Goal: Communication & Community: Answer question/provide support

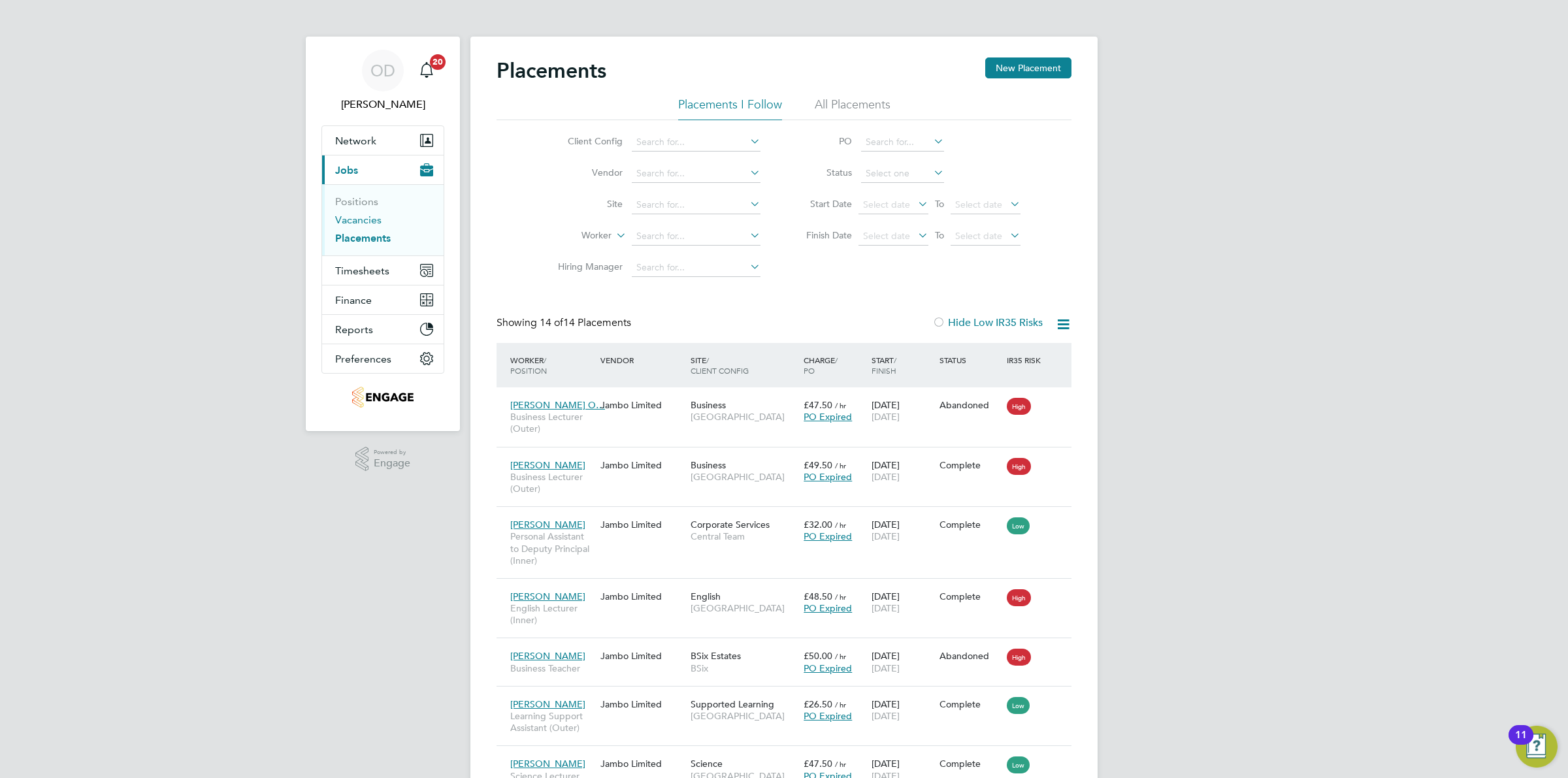
click at [369, 216] on link "Vacancies" at bounding box center [358, 220] width 47 height 13
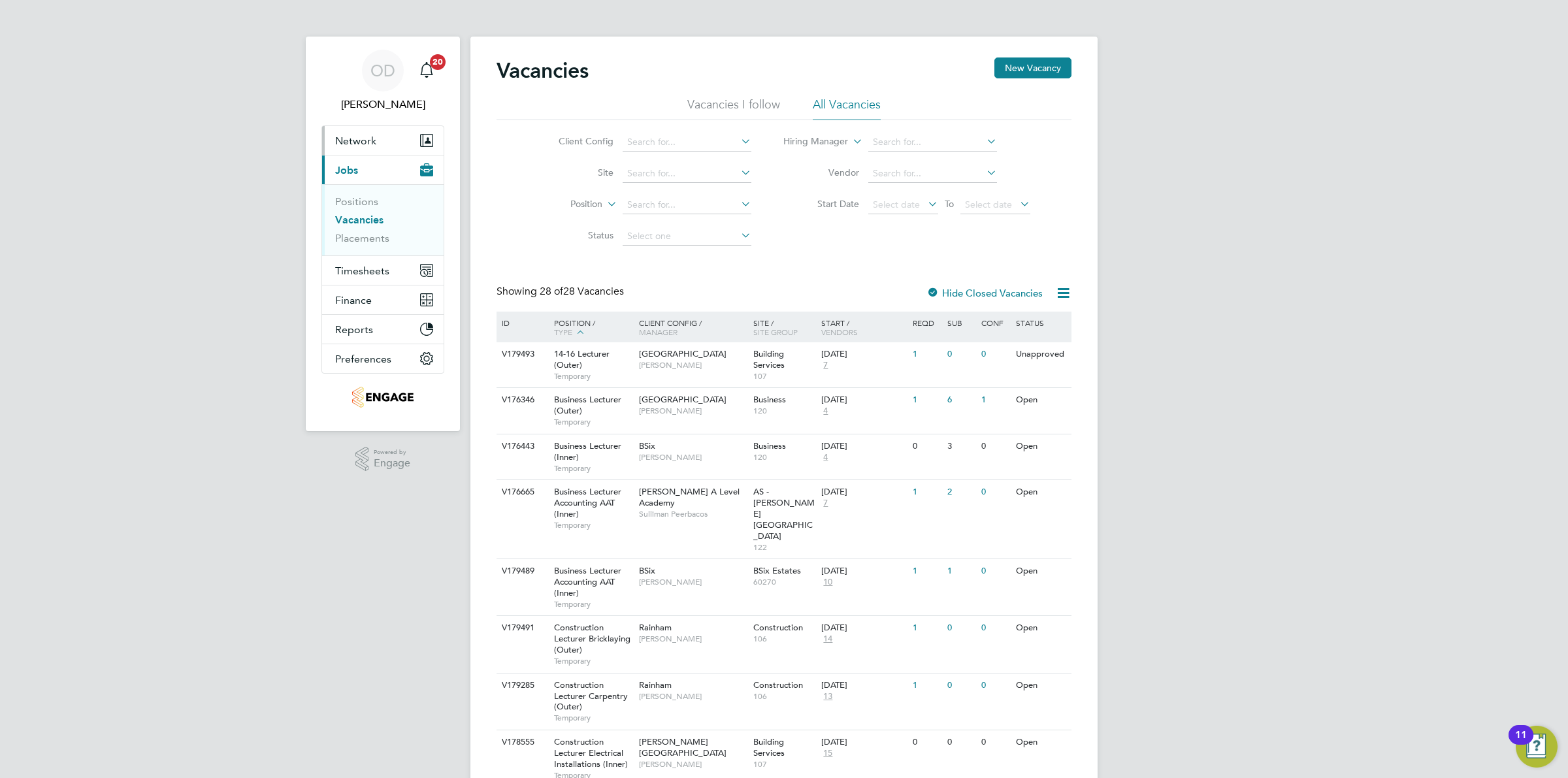
click at [359, 143] on span "Network" at bounding box center [356, 141] width 41 height 13
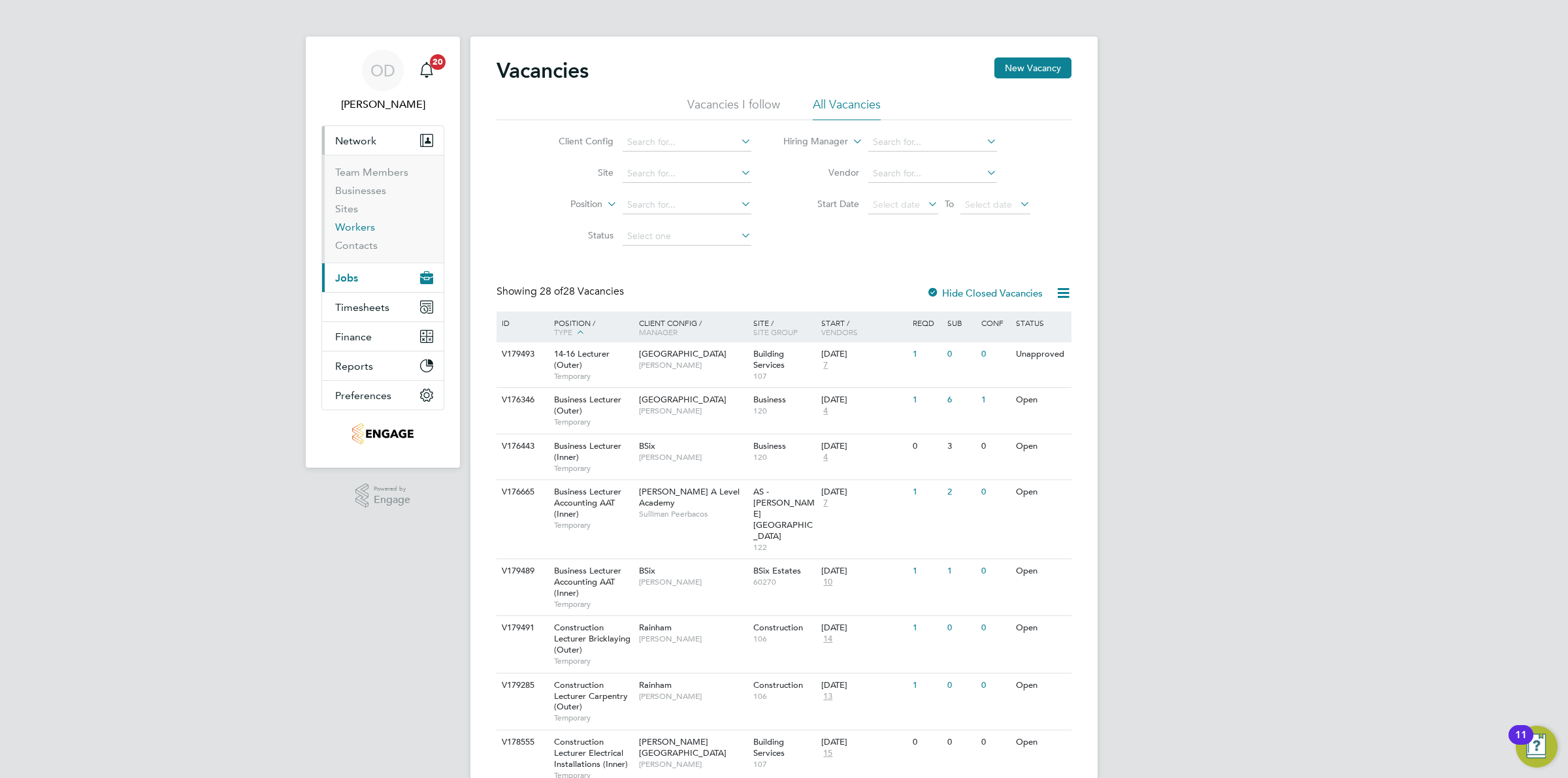
click at [361, 229] on link "Workers" at bounding box center [355, 227] width 40 height 13
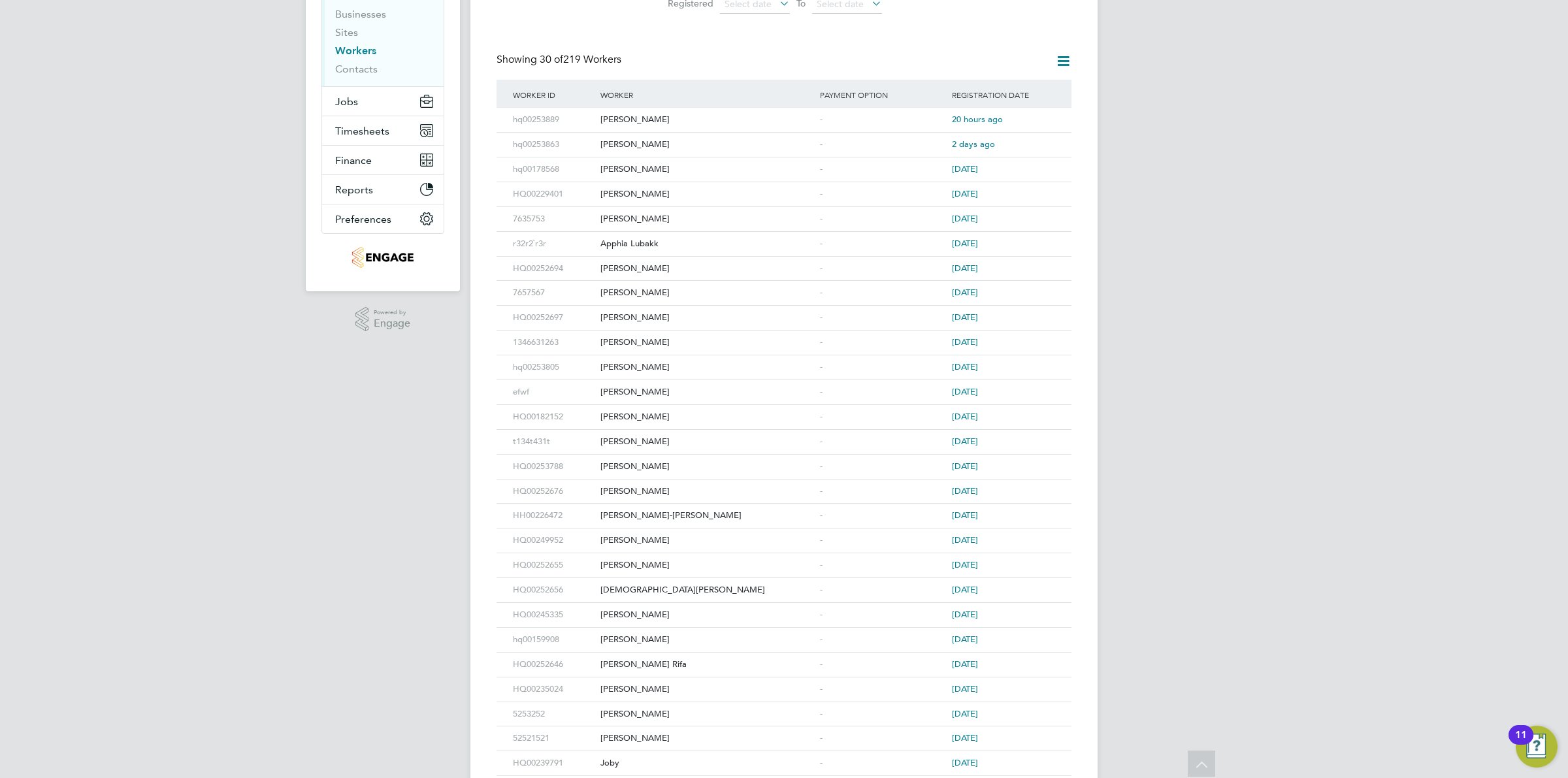
scroll to position [13, 0]
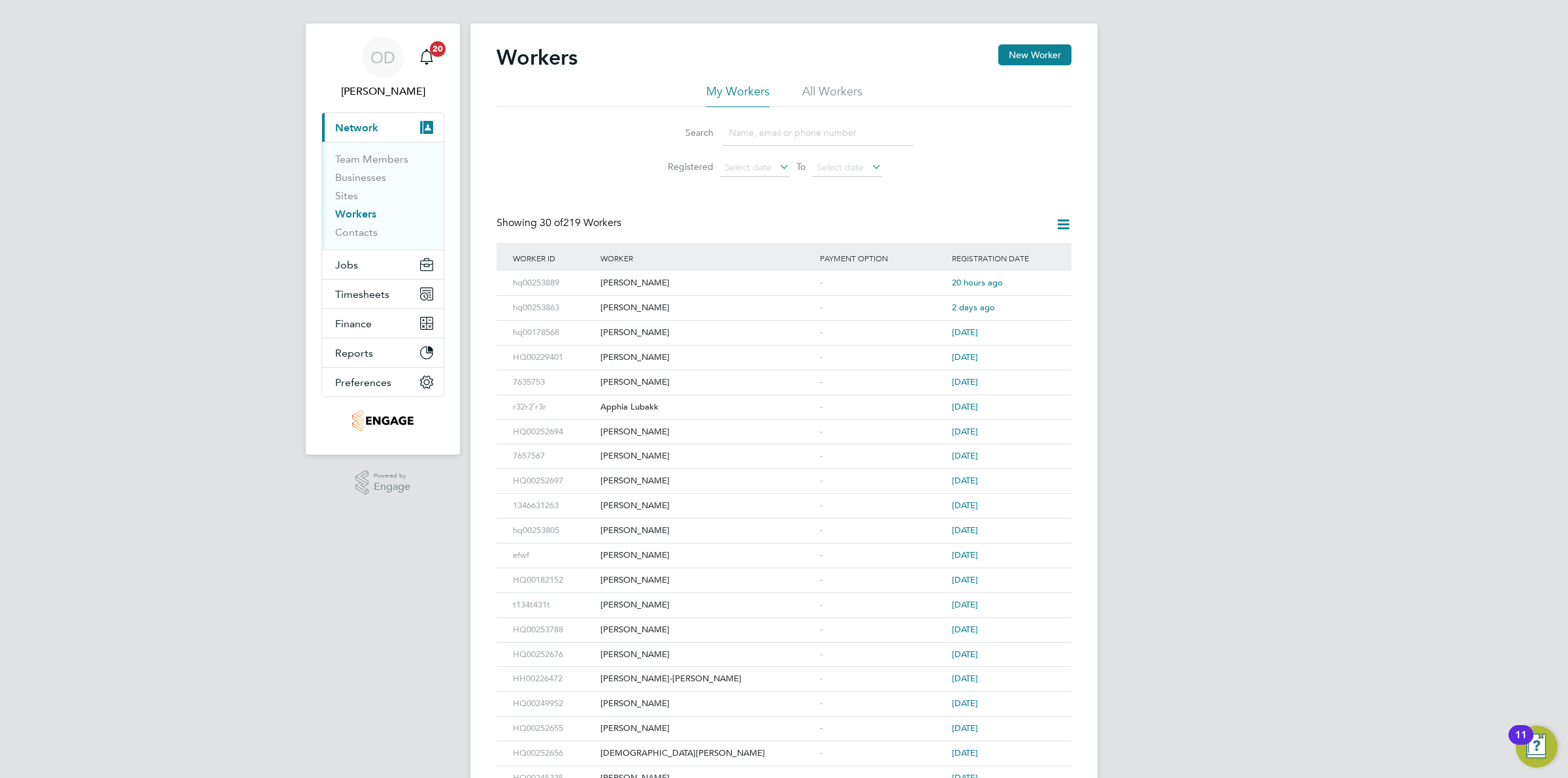
click at [742, 137] on input at bounding box center [818, 133] width 191 height 25
type input "marvin"
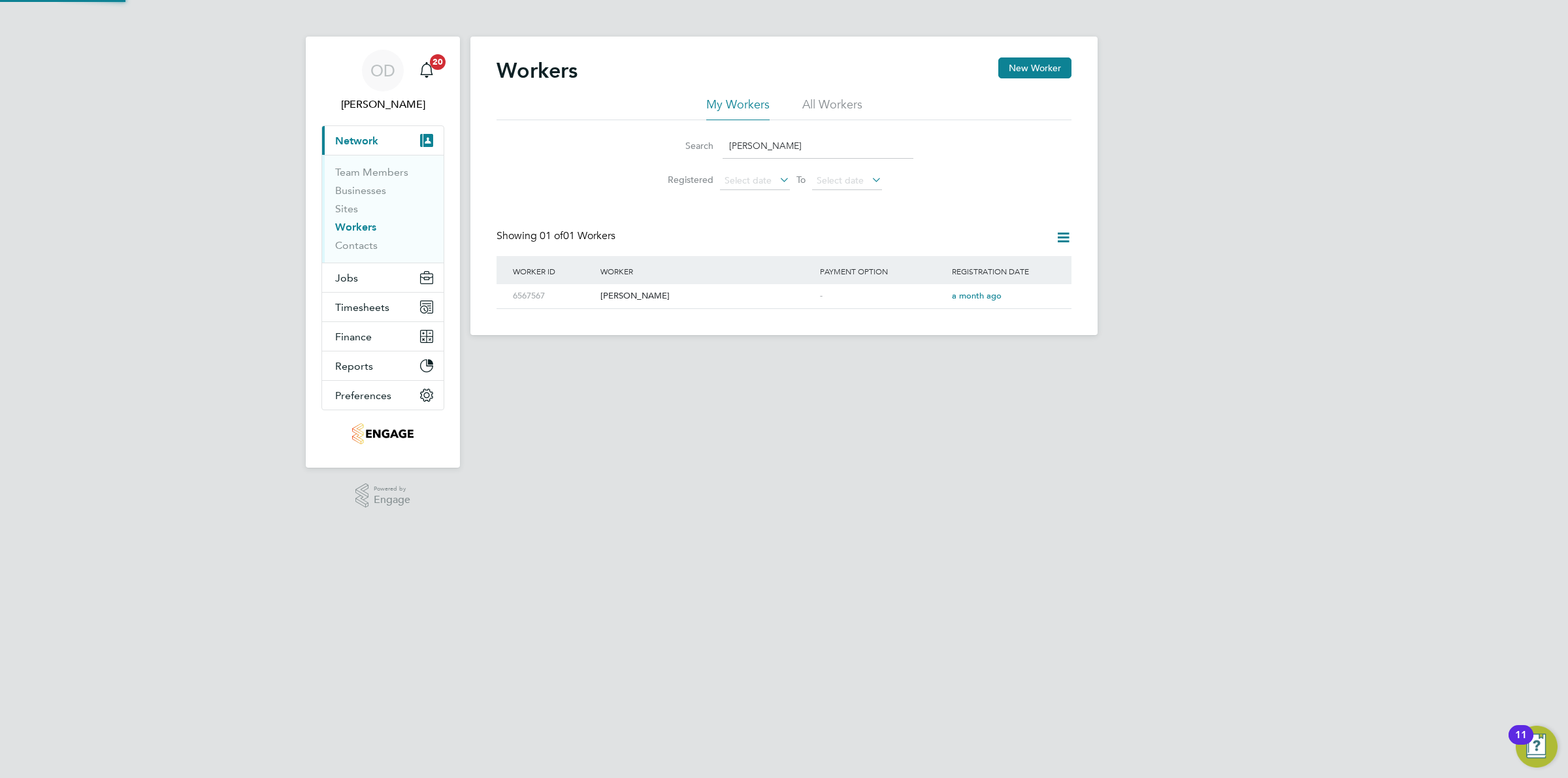
scroll to position [0, 0]
click at [828, 293] on div "-" at bounding box center [882, 296] width 132 height 24
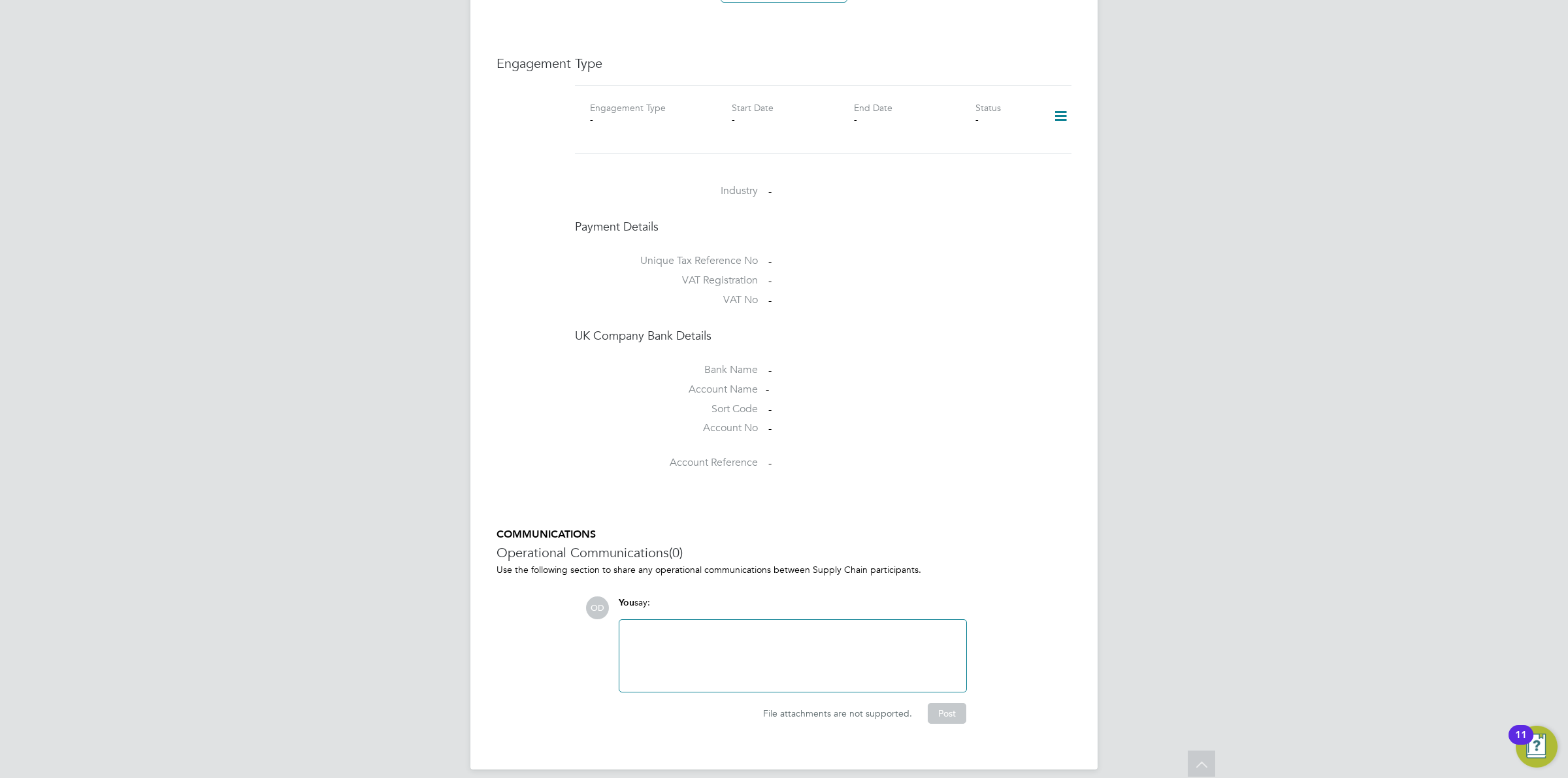
scroll to position [430, 0]
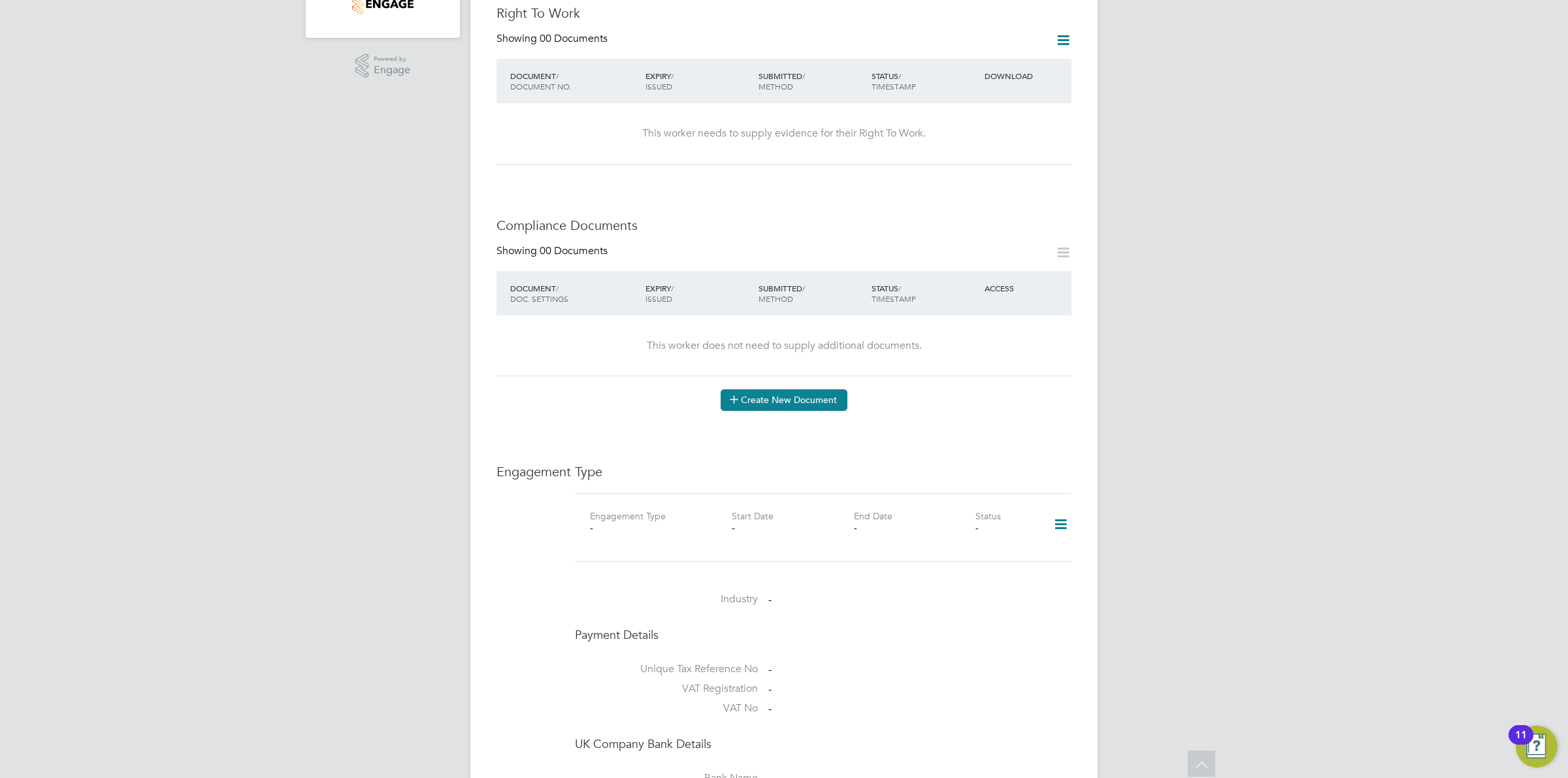
click at [818, 389] on button "Create New Document" at bounding box center [784, 400] width 127 height 21
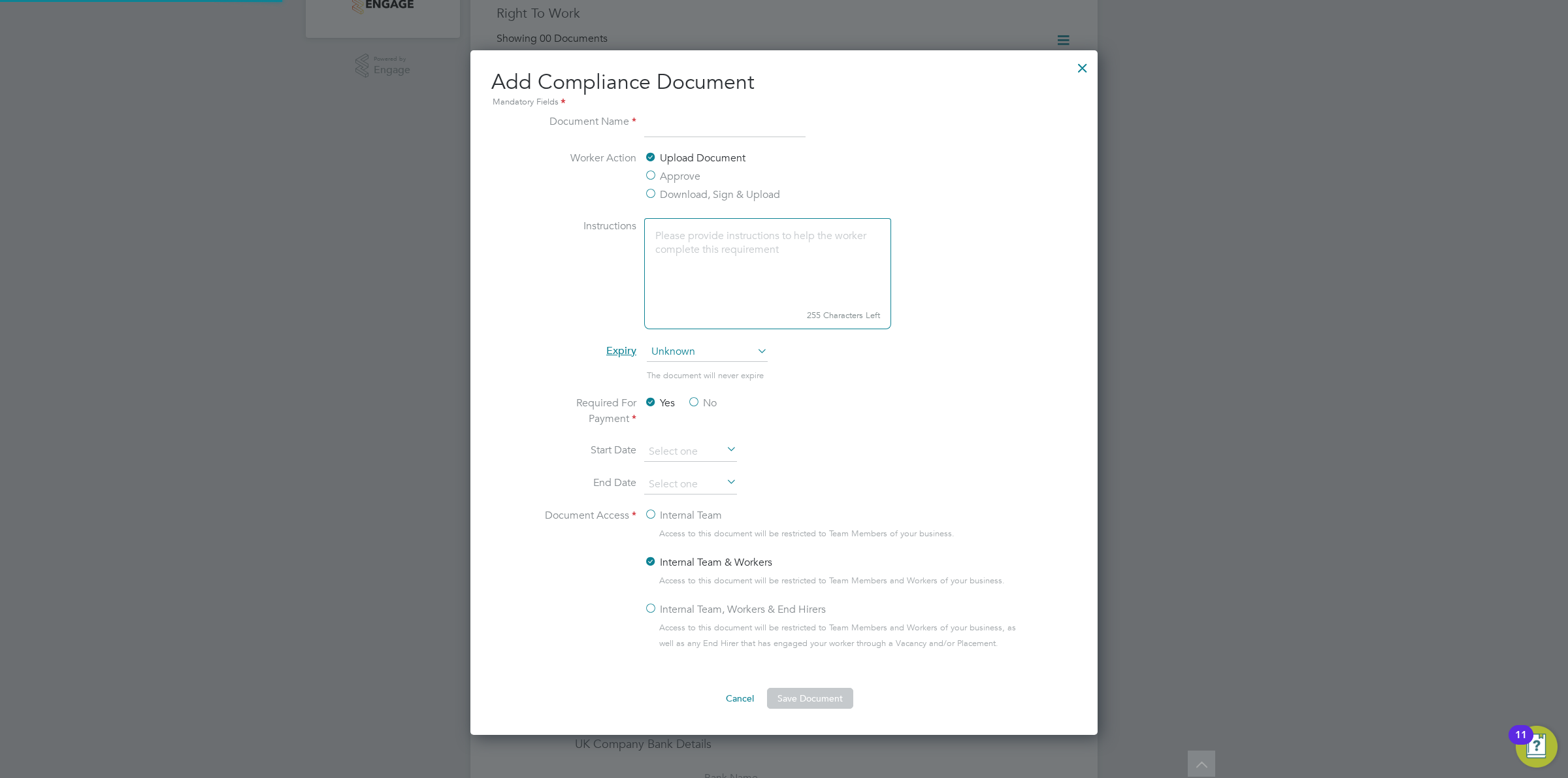
scroll to position [686, 628]
click at [665, 191] on label "Download, Sign & Upload" at bounding box center [712, 194] width 136 height 16
click at [0, 0] on input "Download, Sign & Upload" at bounding box center [0, 0] width 0 height 0
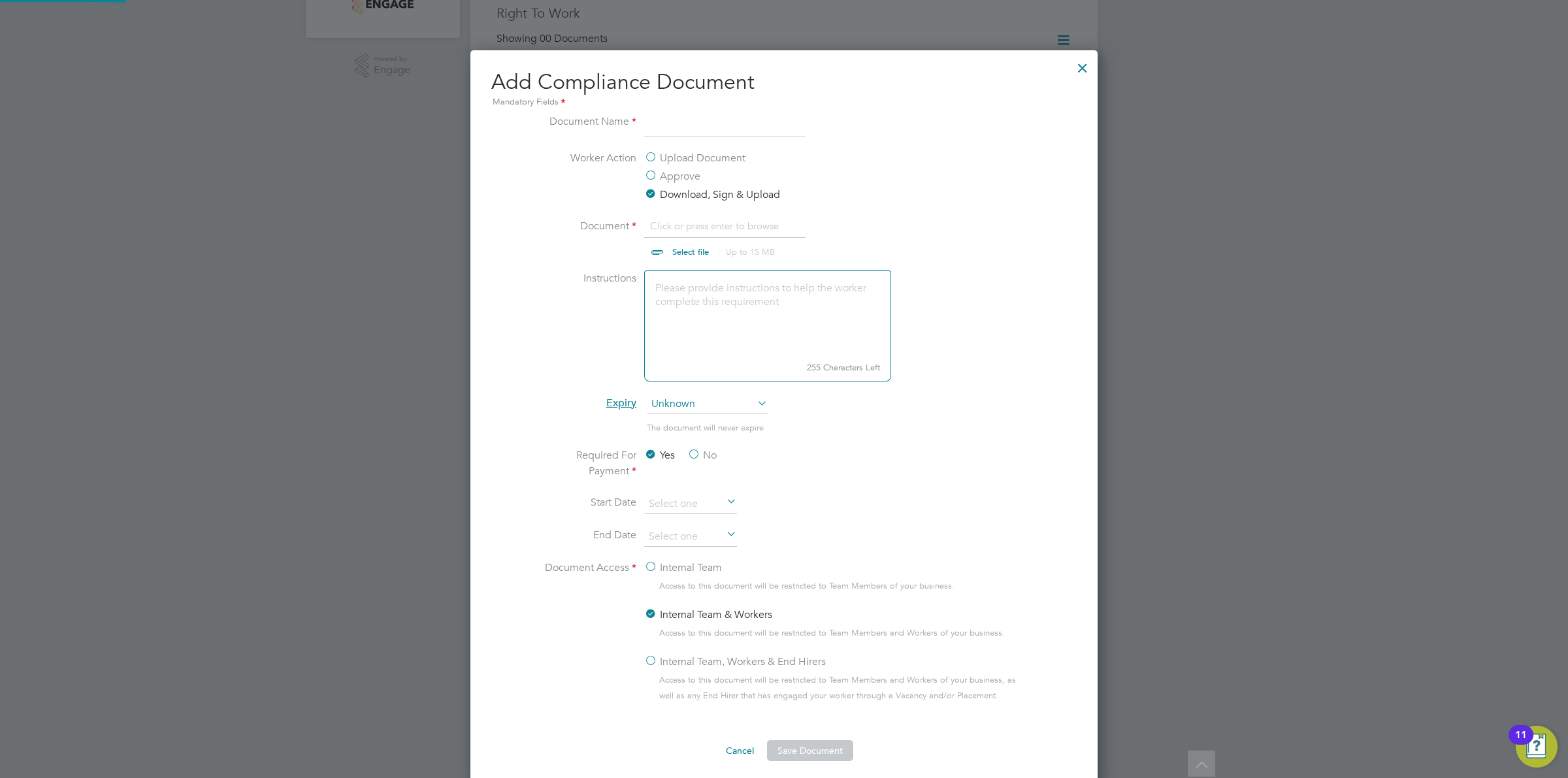
scroll to position [20, 162]
click at [667, 160] on label "Upload Document" at bounding box center [694, 158] width 101 height 16
click at [0, 0] on input "Upload Document" at bounding box center [0, 0] width 0 height 0
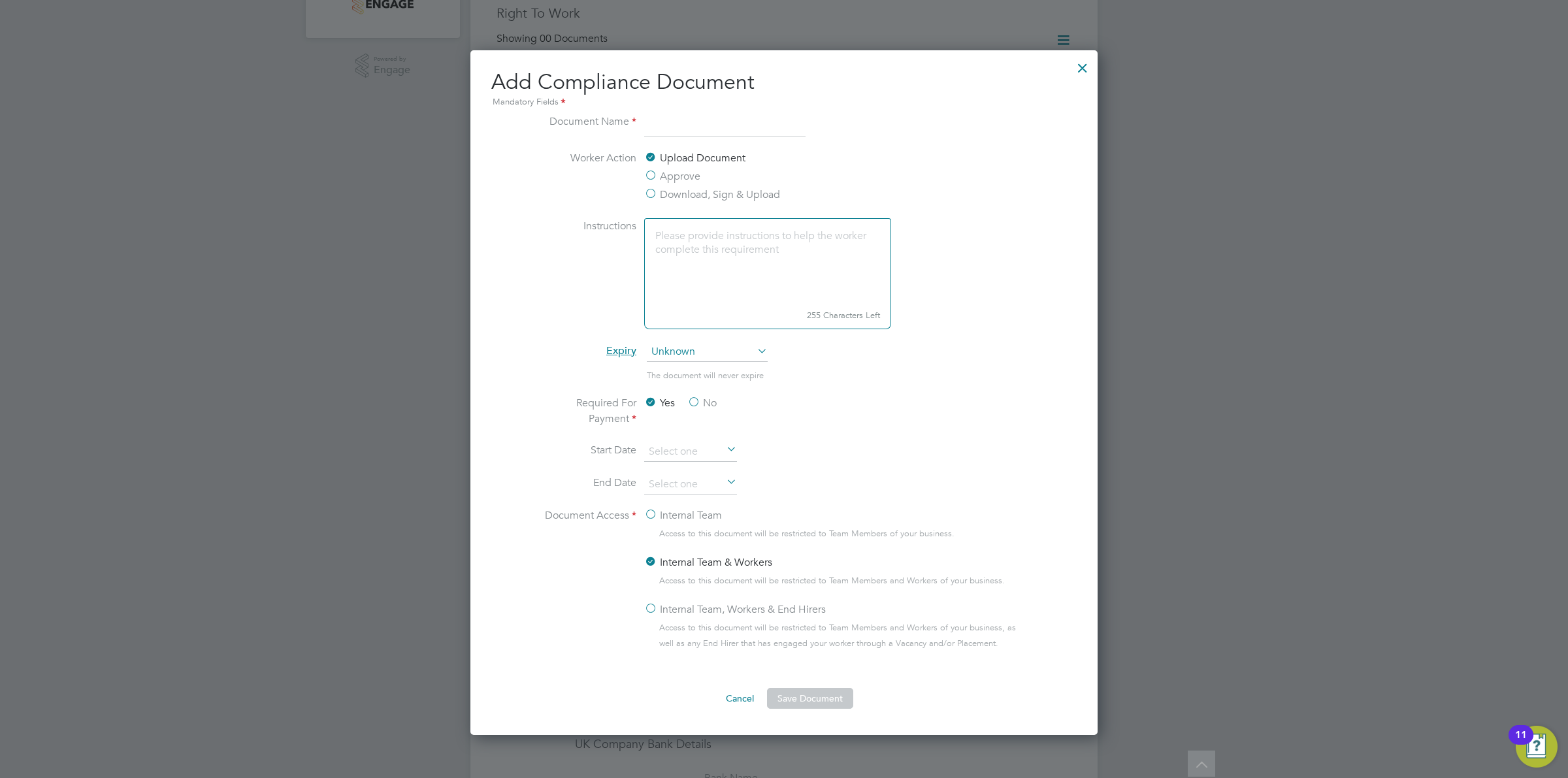
click at [671, 126] on input at bounding box center [725, 125] width 161 height 23
type input "NCC Vetting Form"
click at [717, 348] on span "Unknown" at bounding box center [707, 352] width 121 height 20
click at [862, 370] on li "The document will never expire" at bounding box center [784, 382] width 491 height 27
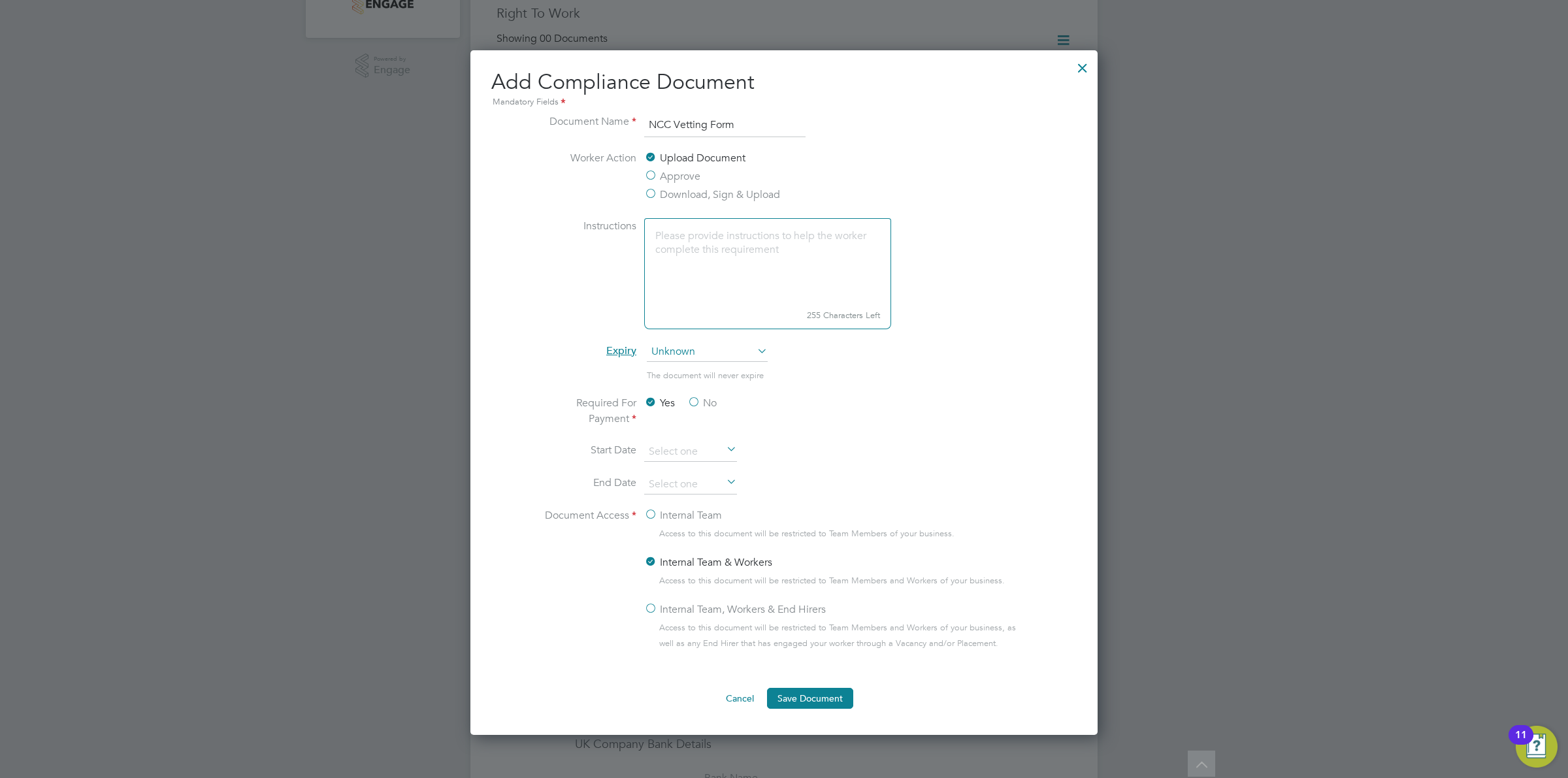
scroll to position [512, 0]
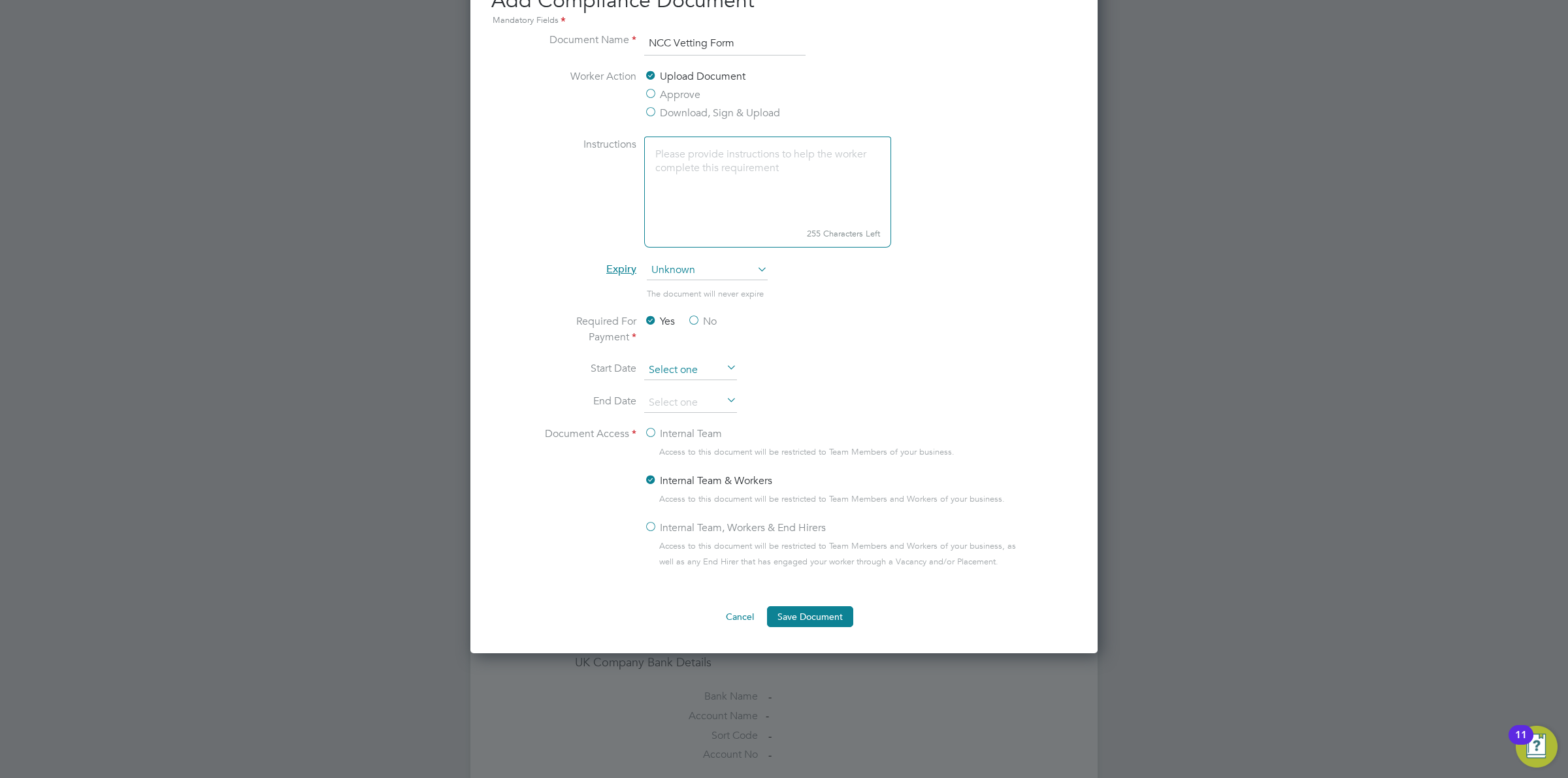
click at [722, 374] on input at bounding box center [690, 370] width 93 height 20
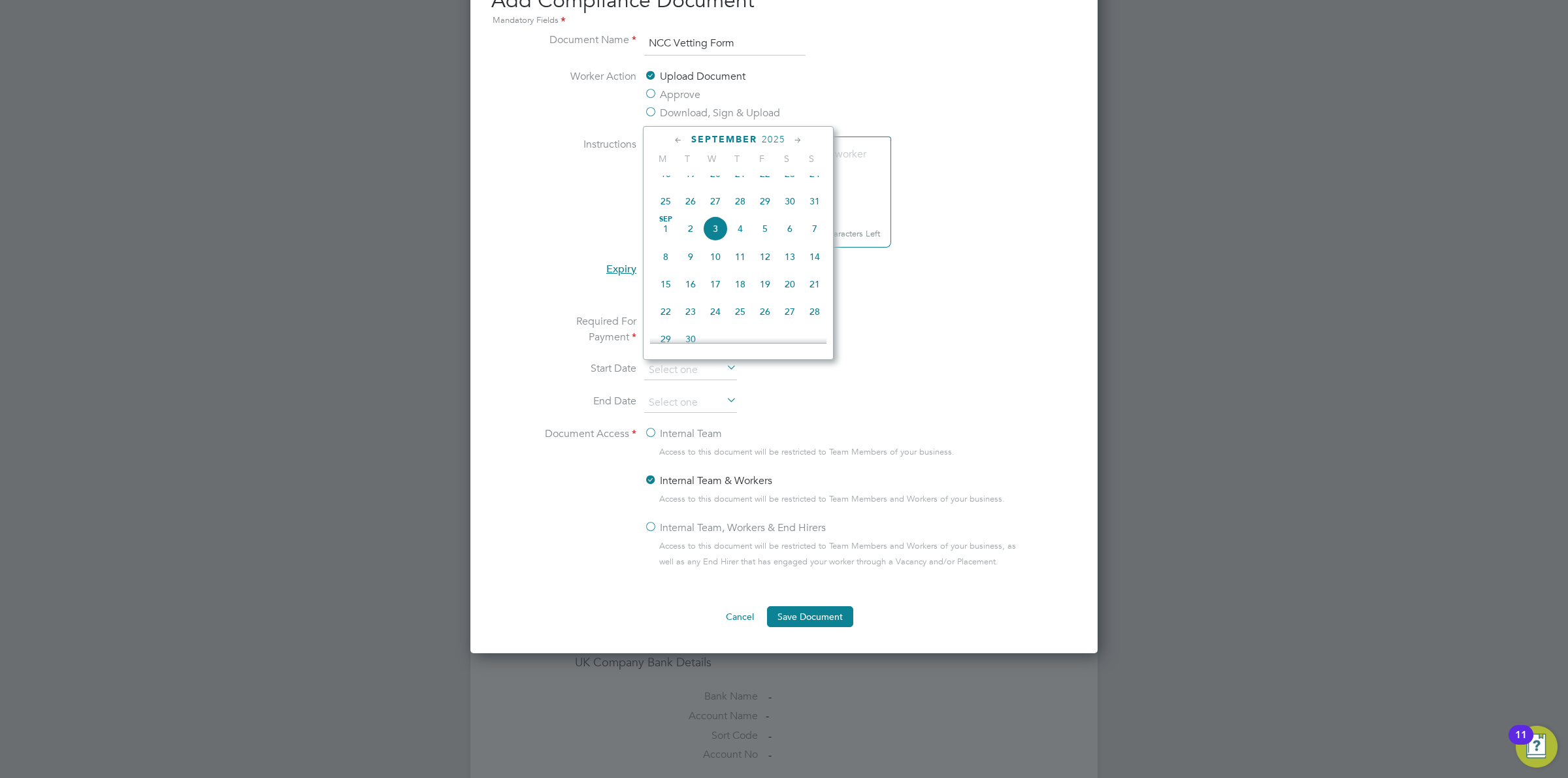
click at [735, 241] on span "4" at bounding box center [740, 228] width 25 height 25
type input "[DATE]"
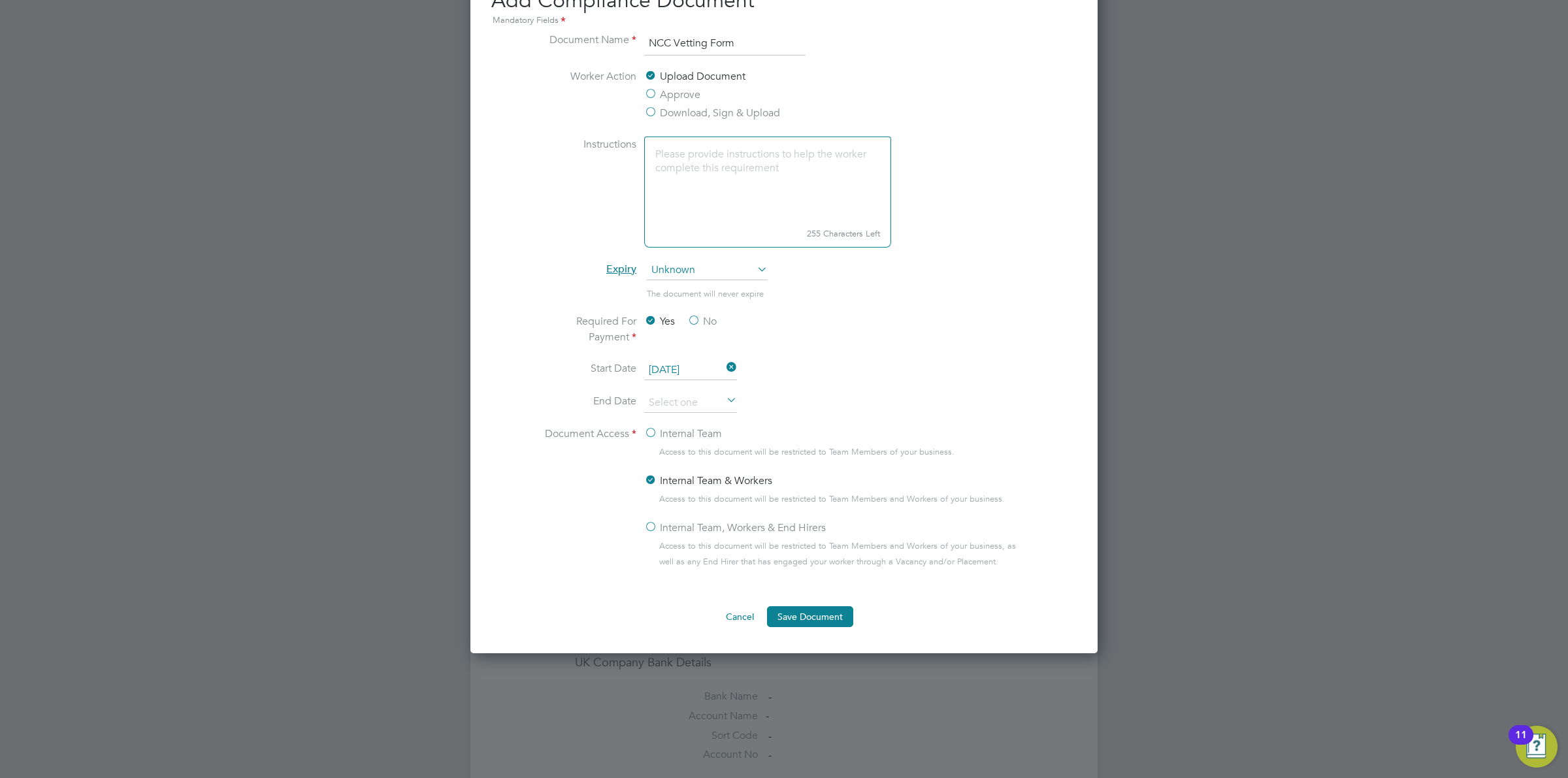
click at [724, 393] on icon at bounding box center [724, 401] width 0 height 18
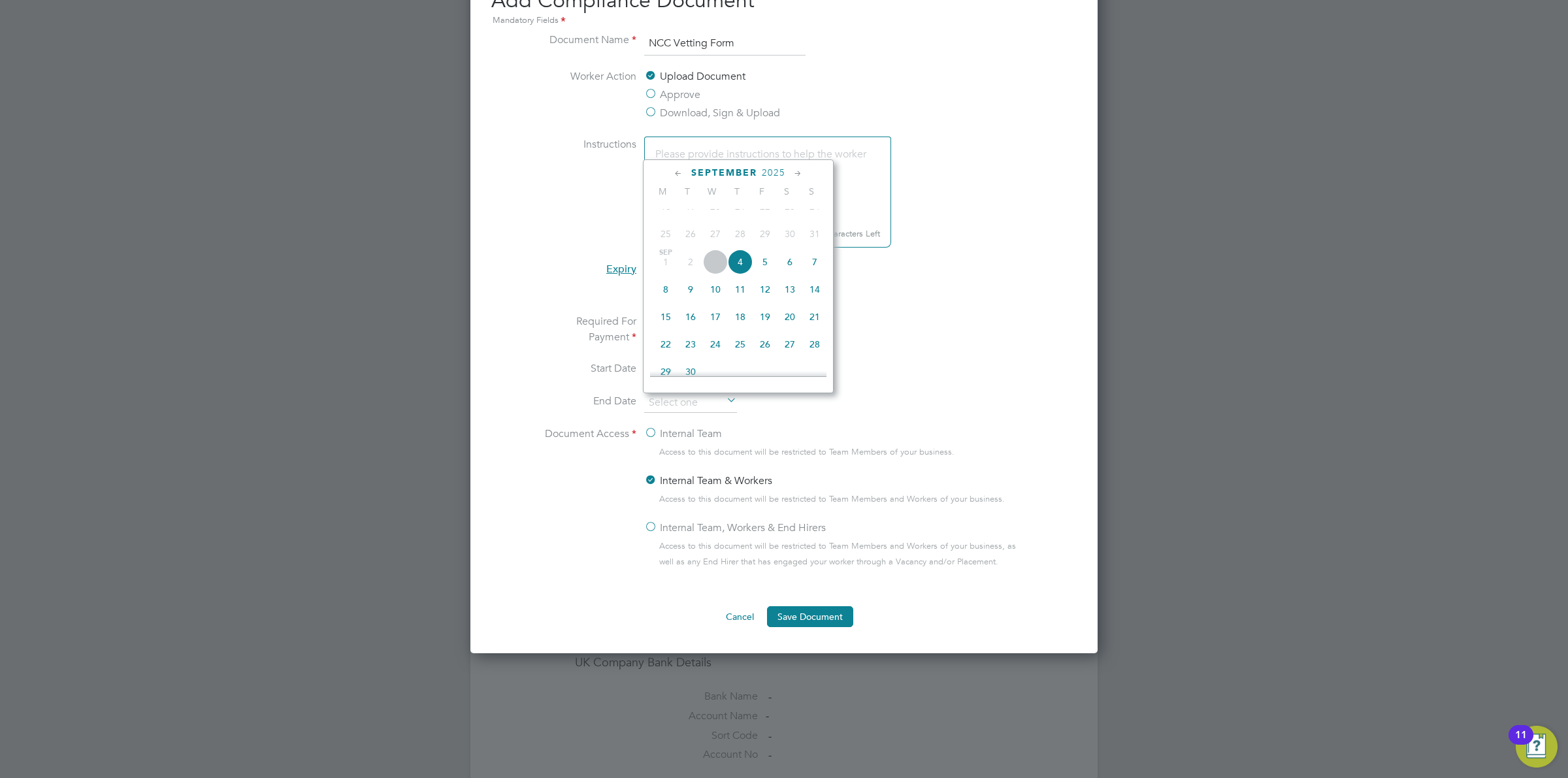
click at [798, 172] on icon at bounding box center [798, 174] width 13 height 14
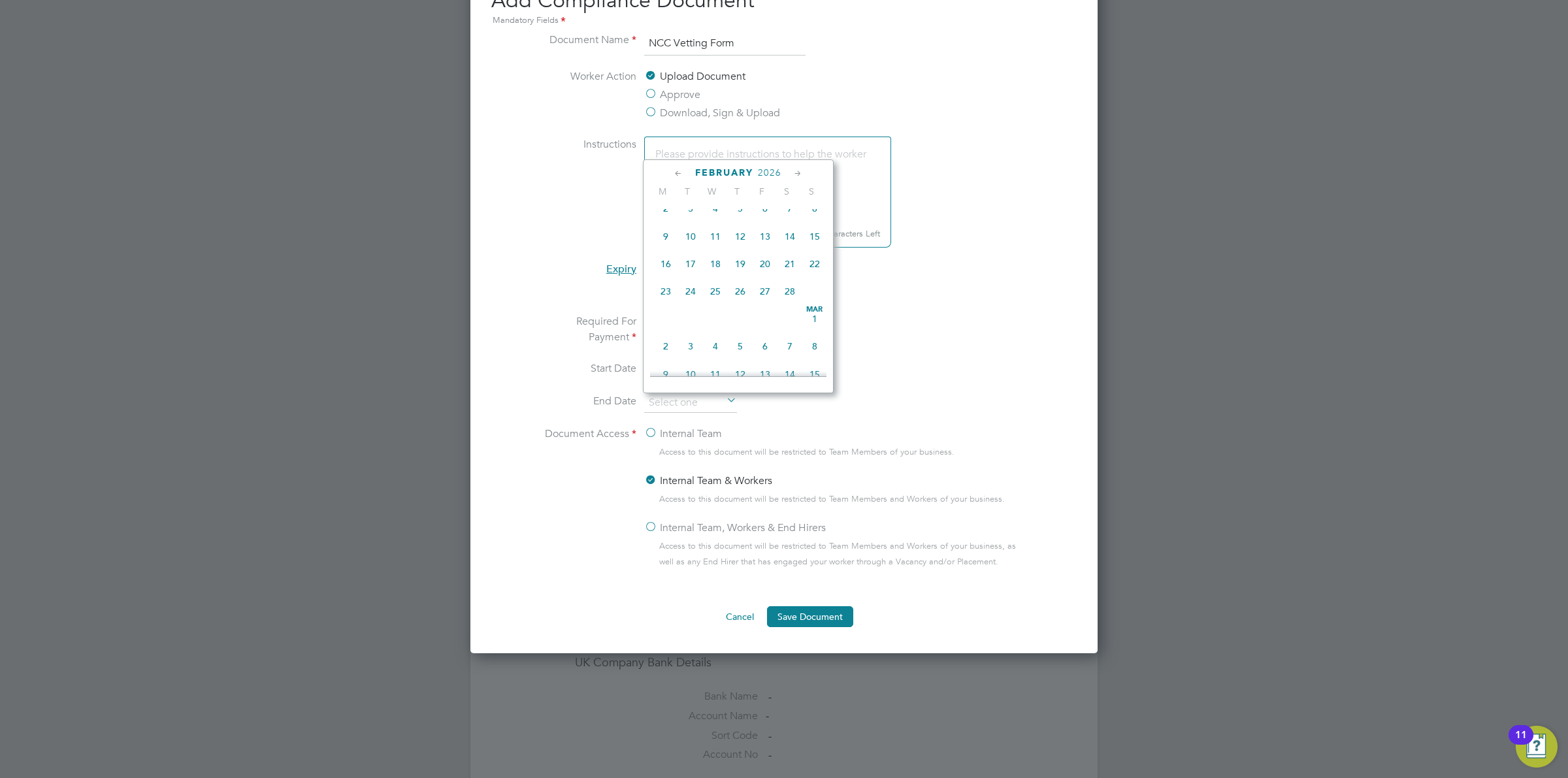
click at [798, 172] on icon at bounding box center [798, 174] width 13 height 14
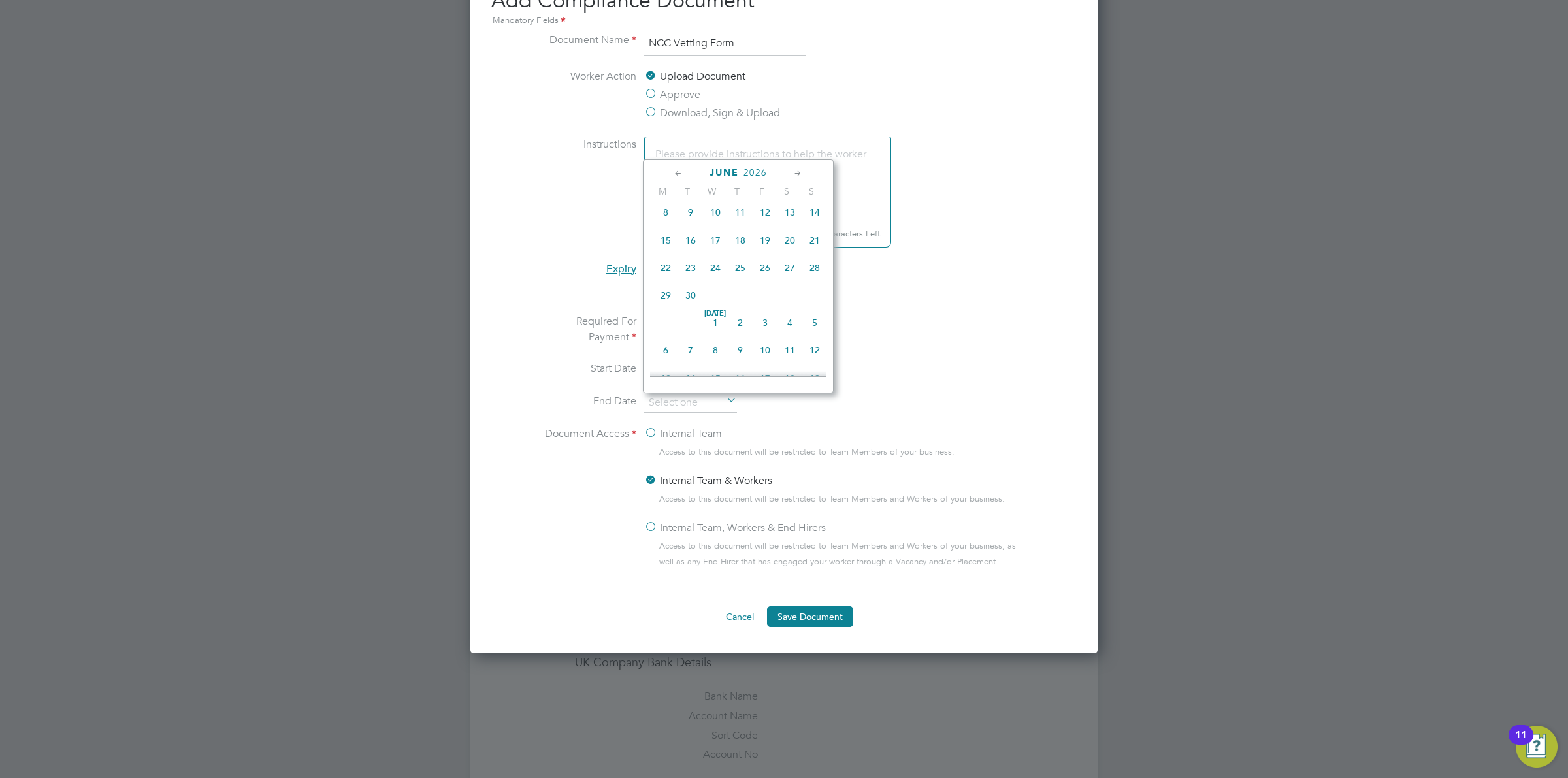
click at [801, 173] on icon at bounding box center [798, 174] width 13 height 14
click at [764, 192] on span "3" at bounding box center [765, 179] width 25 height 25
type input "03 Jul 2026"
click at [704, 440] on label "Internal Team" at bounding box center [683, 434] width 78 height 16
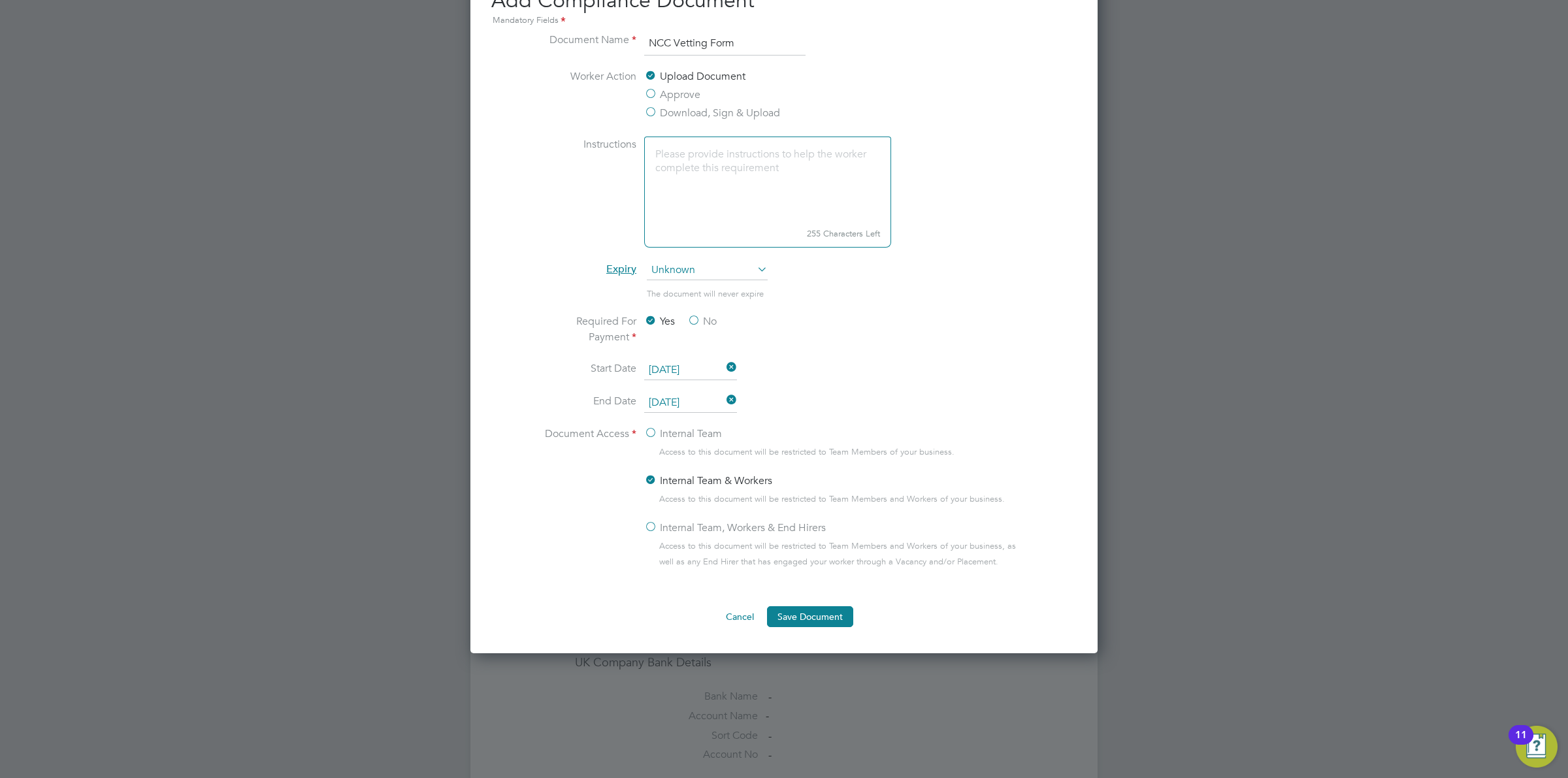
click at [0, 0] on input "Internal Team" at bounding box center [0, 0] width 0 height 0
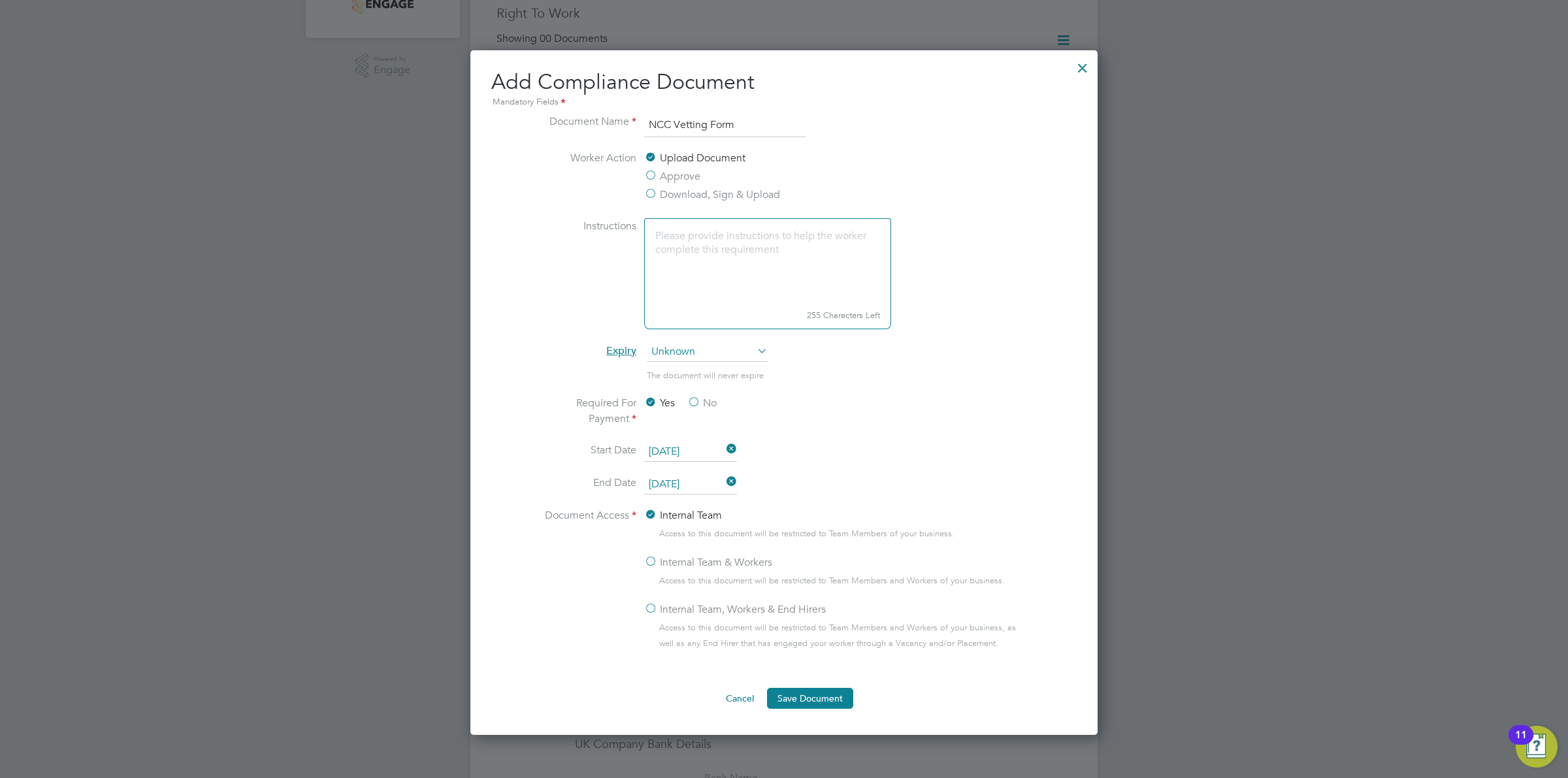
click at [718, 191] on label "Download, Sign & Upload" at bounding box center [712, 194] width 136 height 16
click at [0, 0] on input "Download, Sign & Upload" at bounding box center [0, 0] width 0 height 0
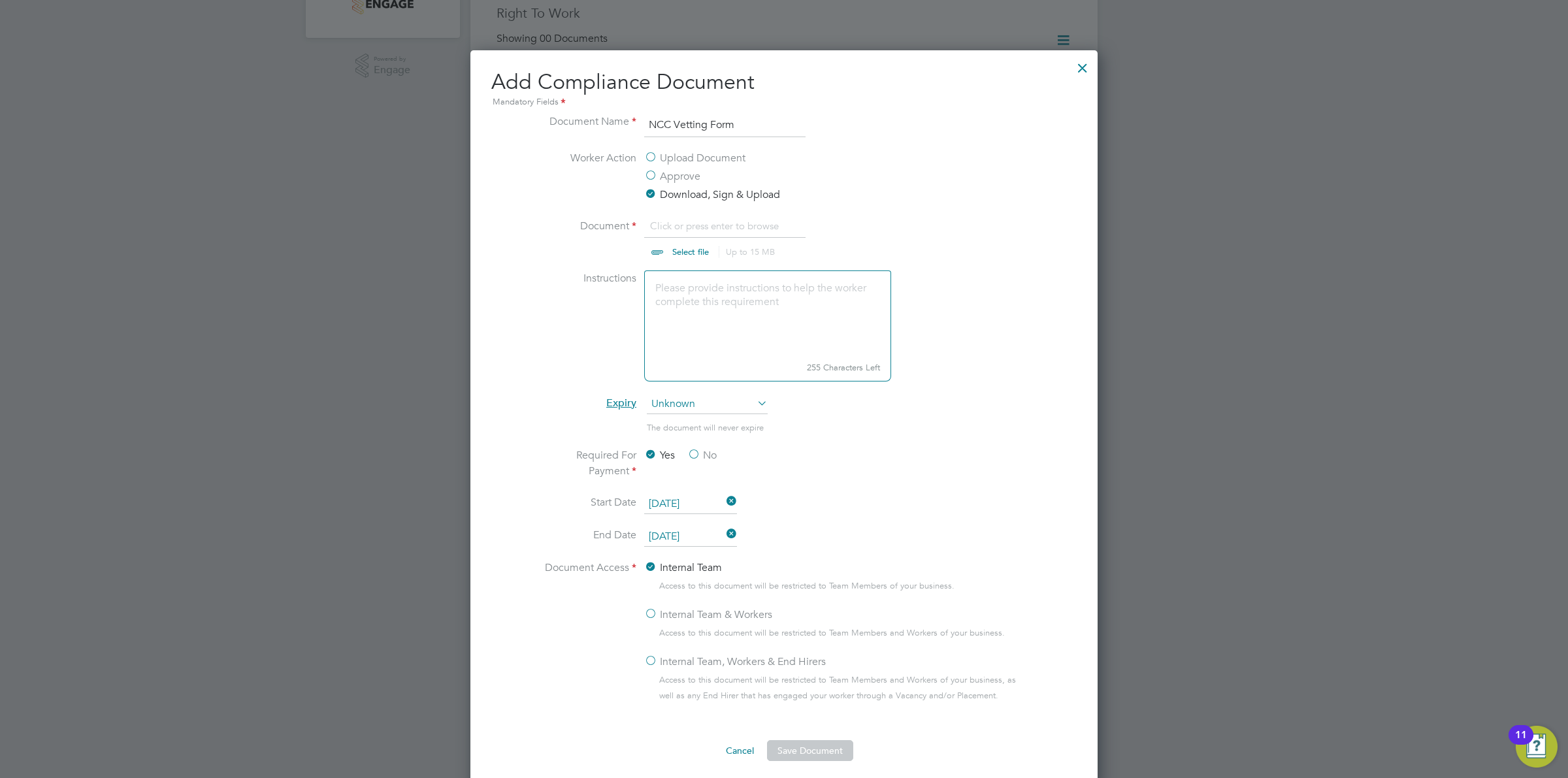
scroll to position [20, 162]
click at [681, 246] on input "file" at bounding box center [703, 237] width 205 height 39
type input "C:\fakepath\MV - NCC Form.docx"
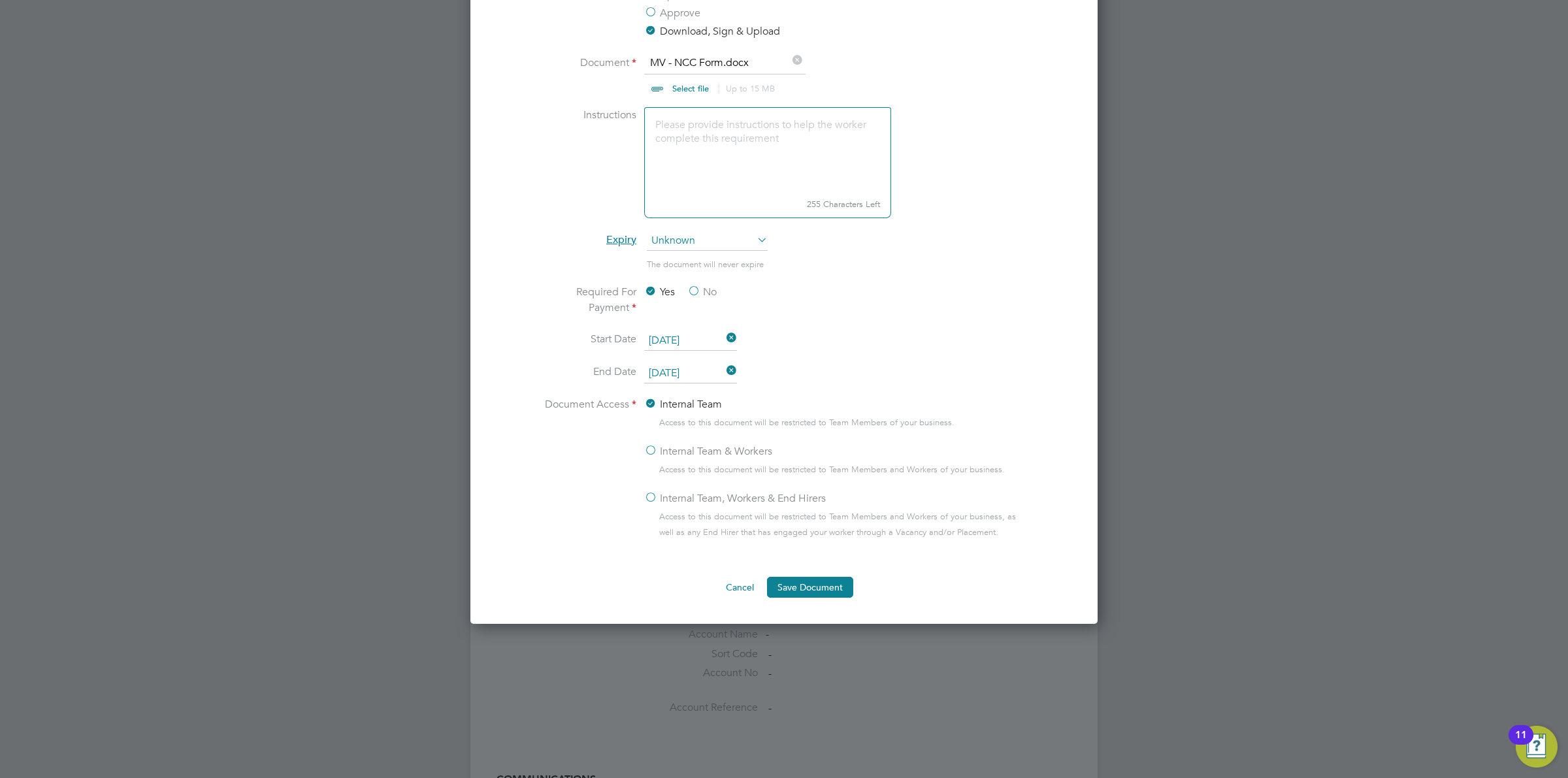
click at [814, 591] on button "Save Document" at bounding box center [810, 587] width 86 height 21
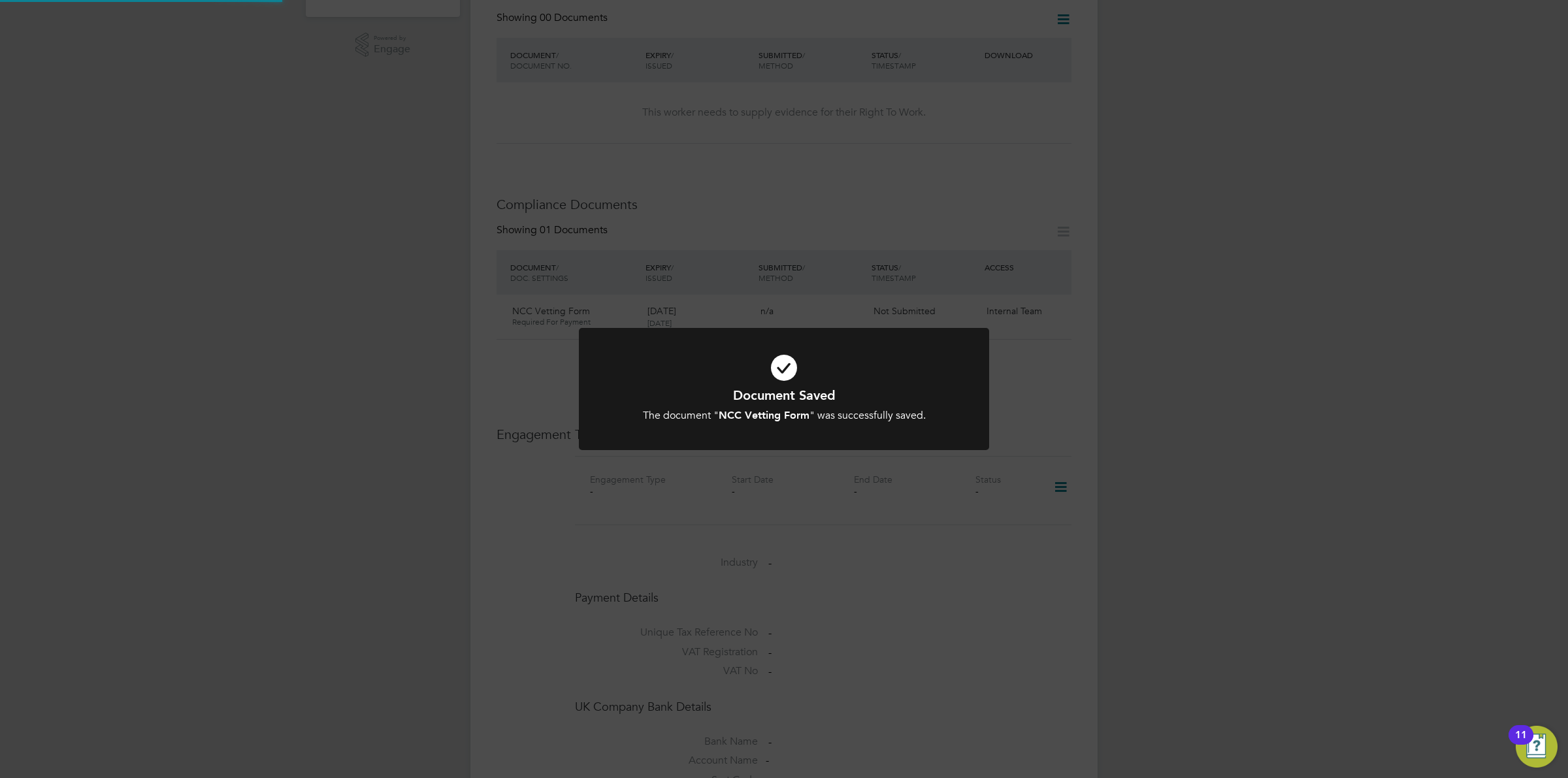
scroll to position [430, 0]
click at [1337, 422] on div "Document Saved The document " NCC Vetting Form " was successfully saved. Cancel…" at bounding box center [784, 389] width 1568 height 778
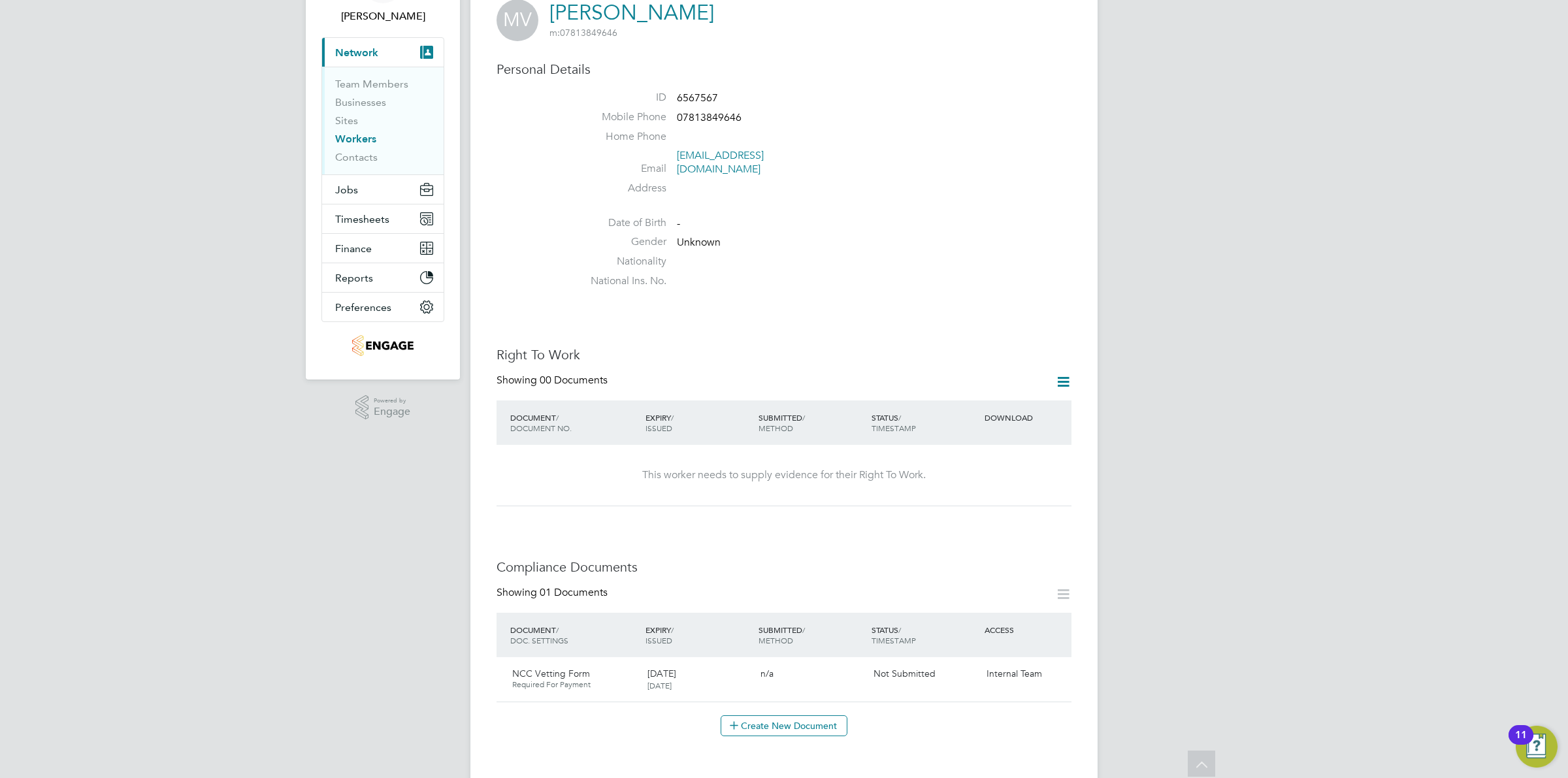
scroll to position [170, 0]
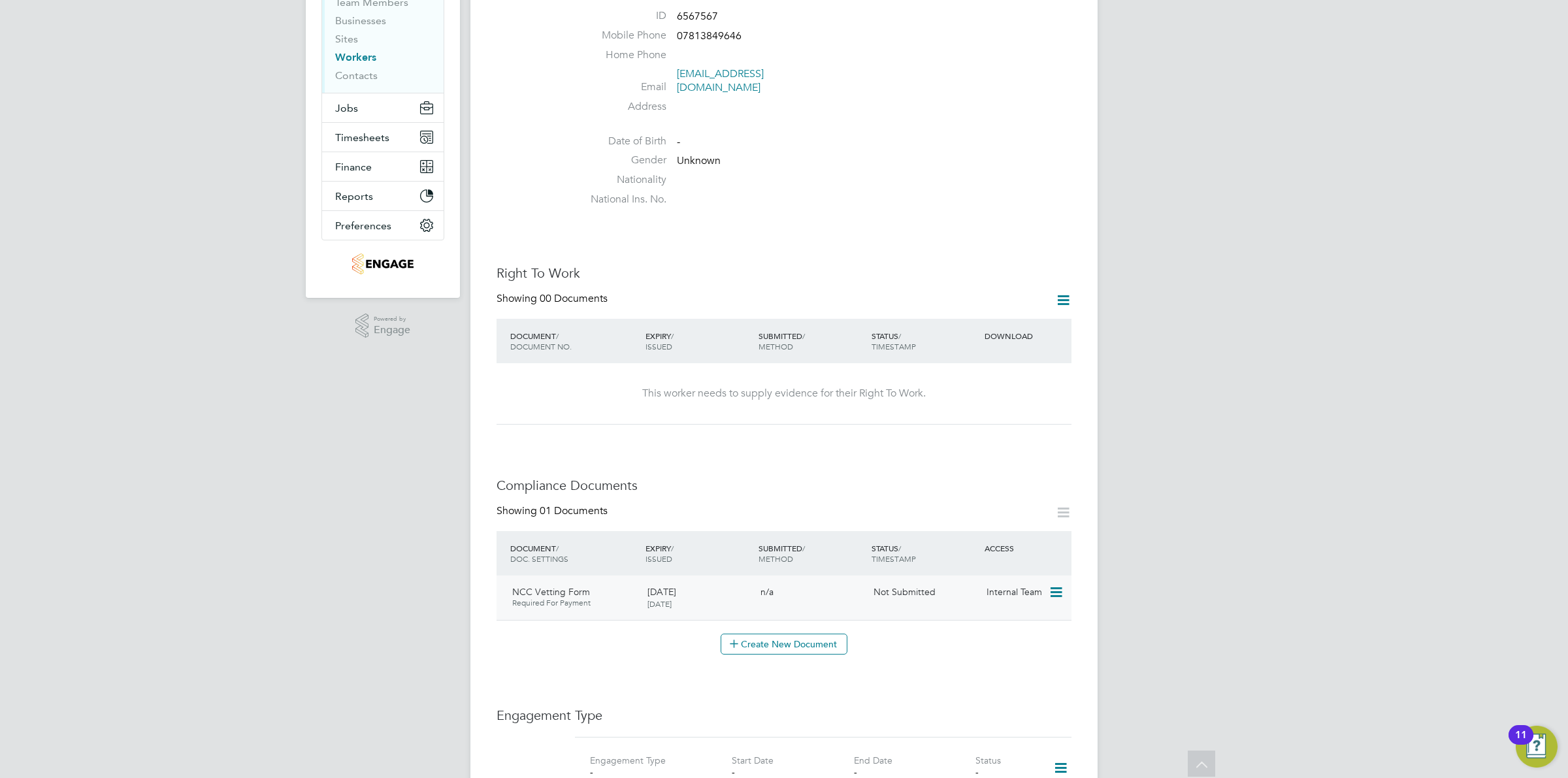
click at [1057, 584] on icon at bounding box center [1055, 592] width 13 height 16
click at [969, 643] on li "Submit Document" at bounding box center [997, 647] width 131 height 18
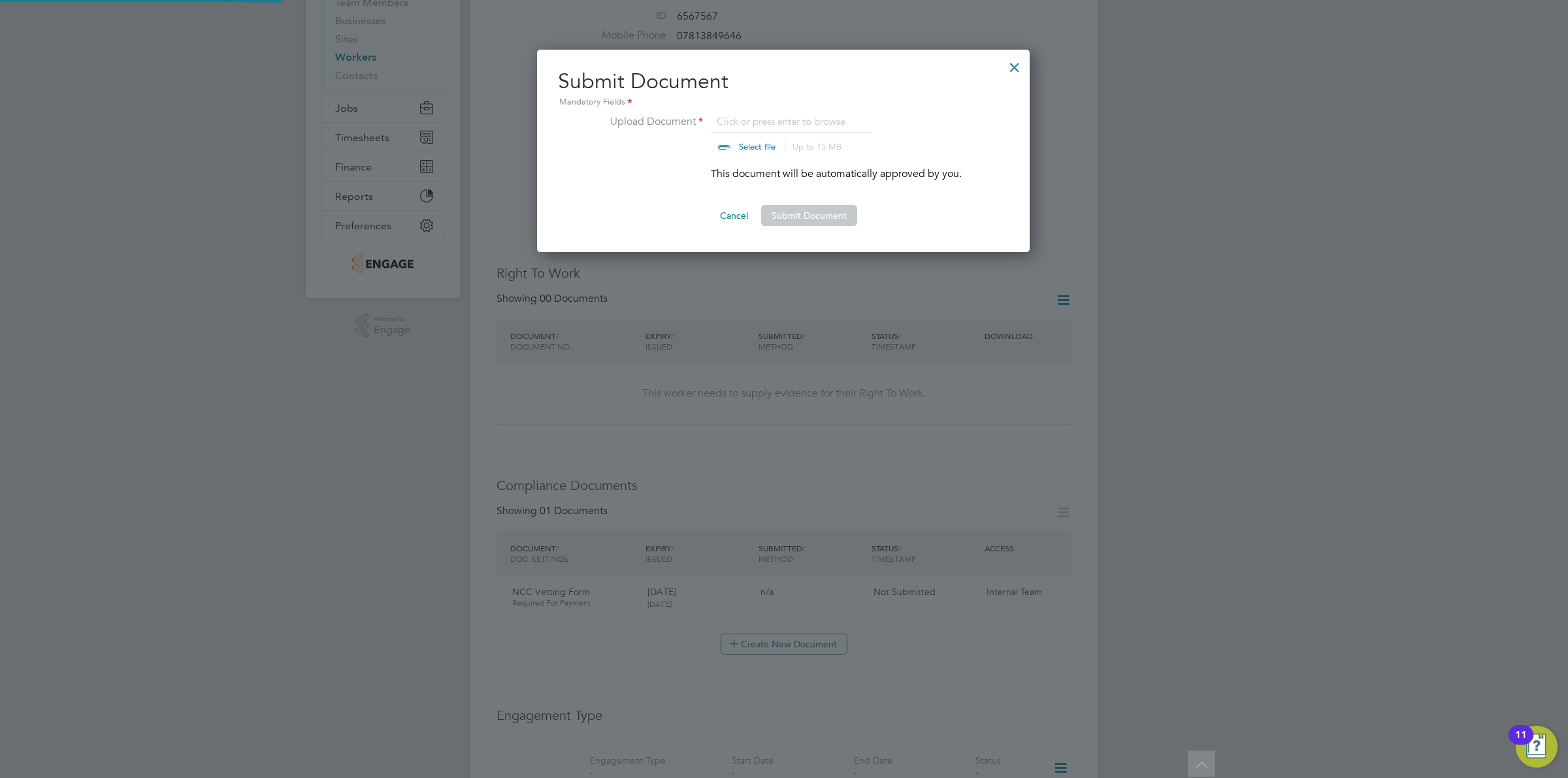
scroll to position [203, 494]
click at [739, 145] on input "file" at bounding box center [770, 133] width 205 height 39
type input "C:\fakepath\MV - NCC Form.docx"
click at [821, 212] on button "Submit Document" at bounding box center [809, 216] width 96 height 21
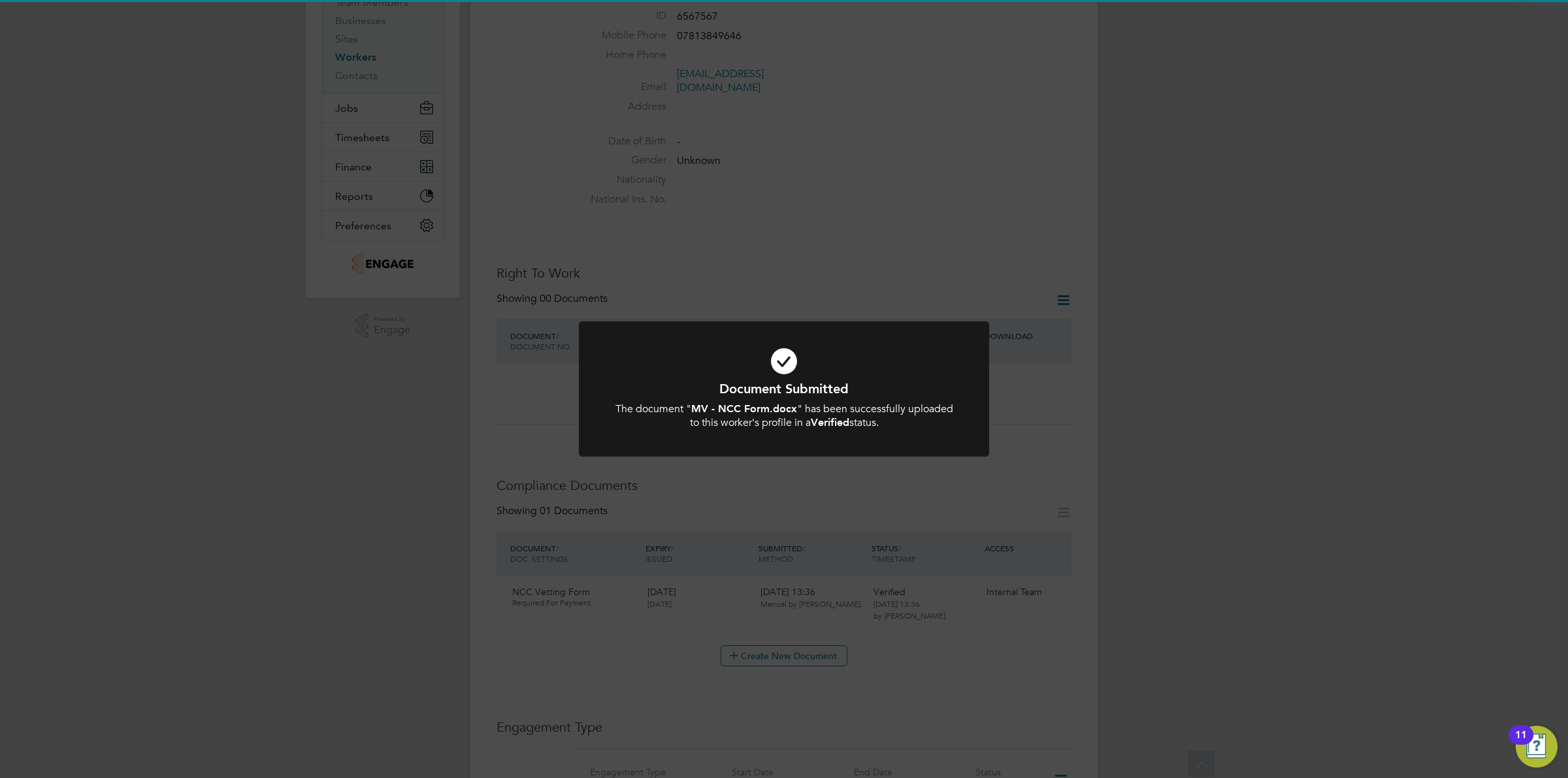
click at [867, 219] on div "Document Submitted The document " MV - NCC Form.docx " has been successfully up…" at bounding box center [784, 389] width 1568 height 778
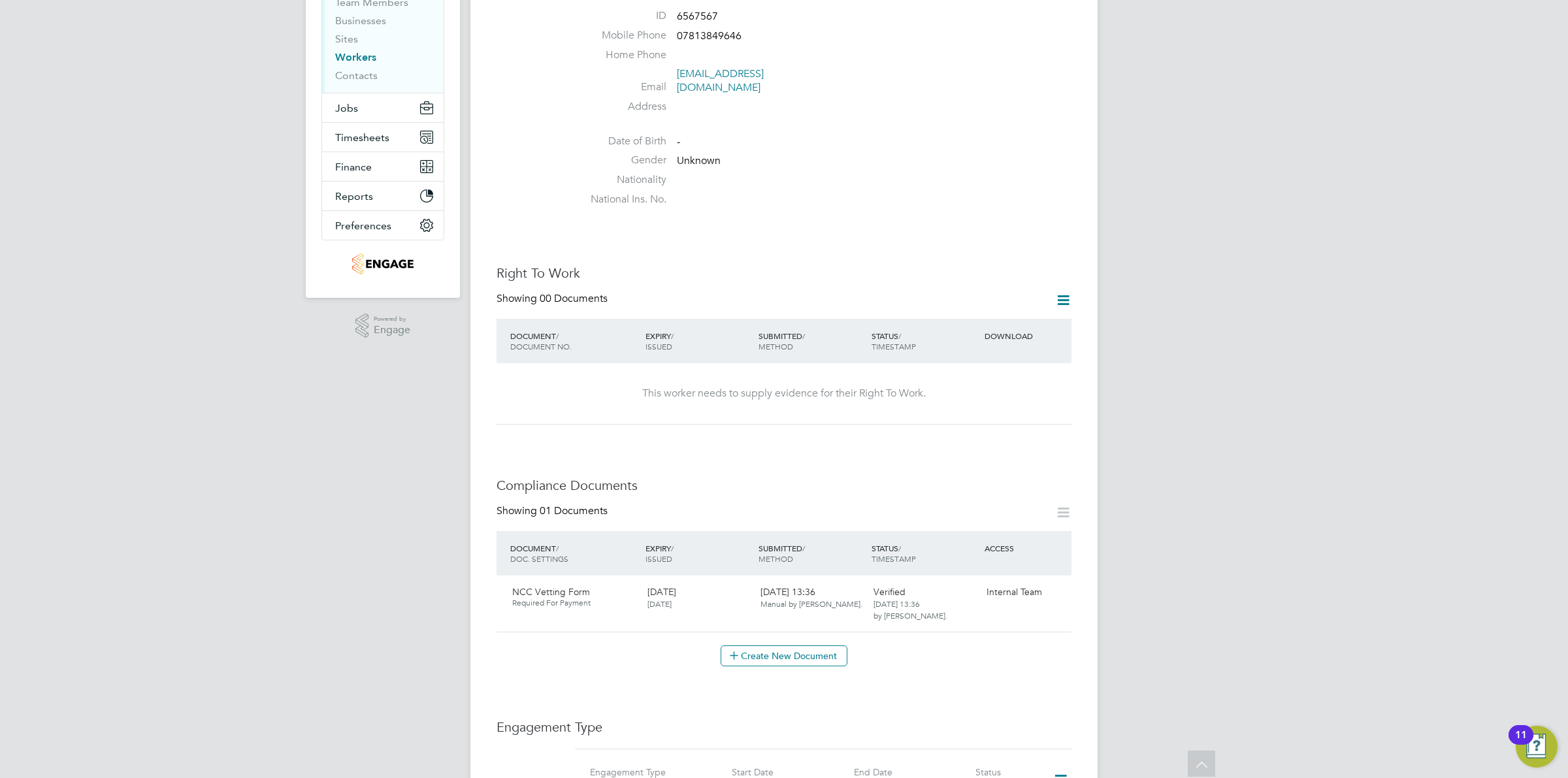
scroll to position [0, 0]
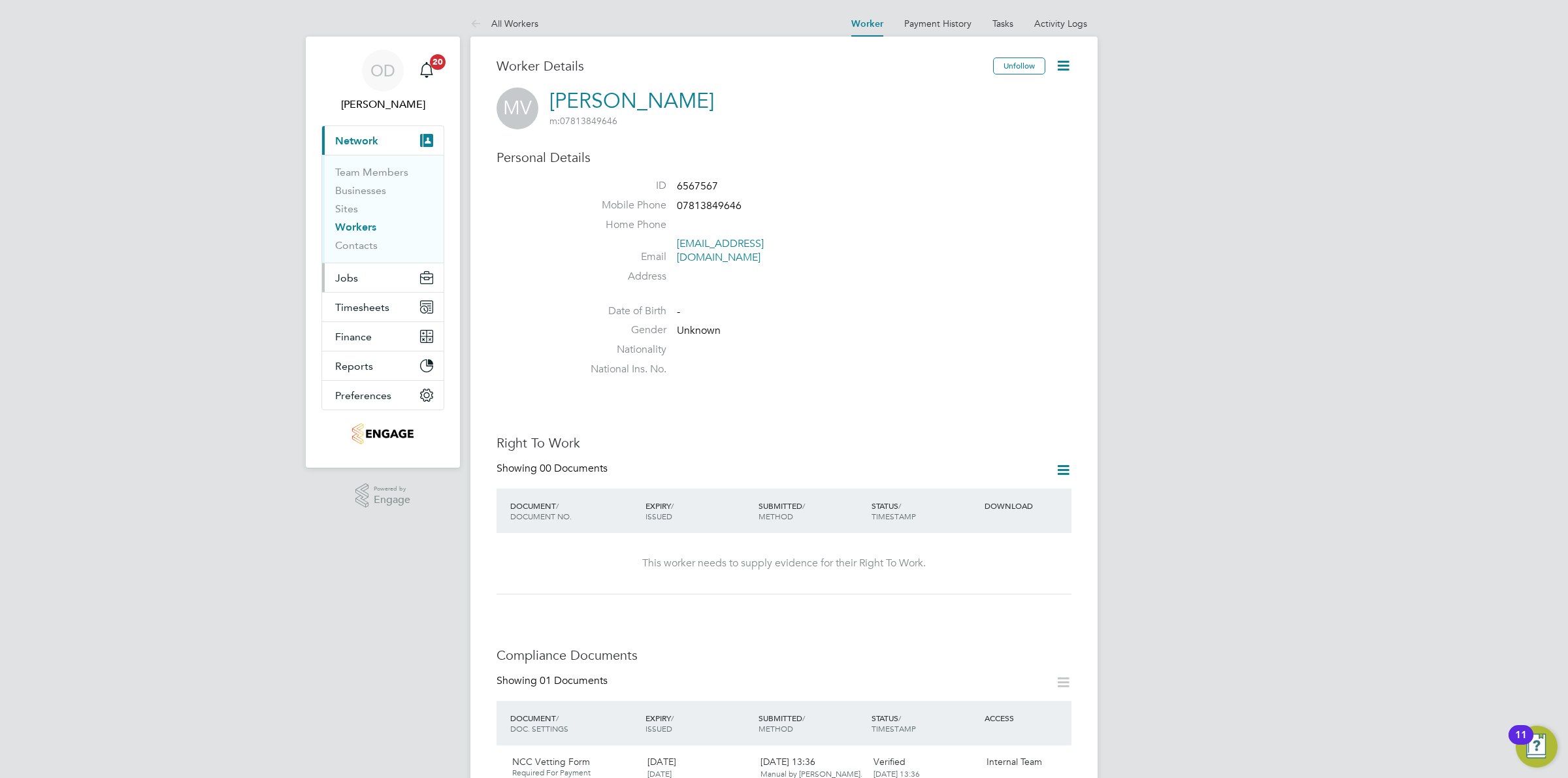
click at [360, 283] on button "Jobs" at bounding box center [383, 278] width 122 height 29
click at [366, 234] on link "Placements" at bounding box center [362, 238] width 54 height 13
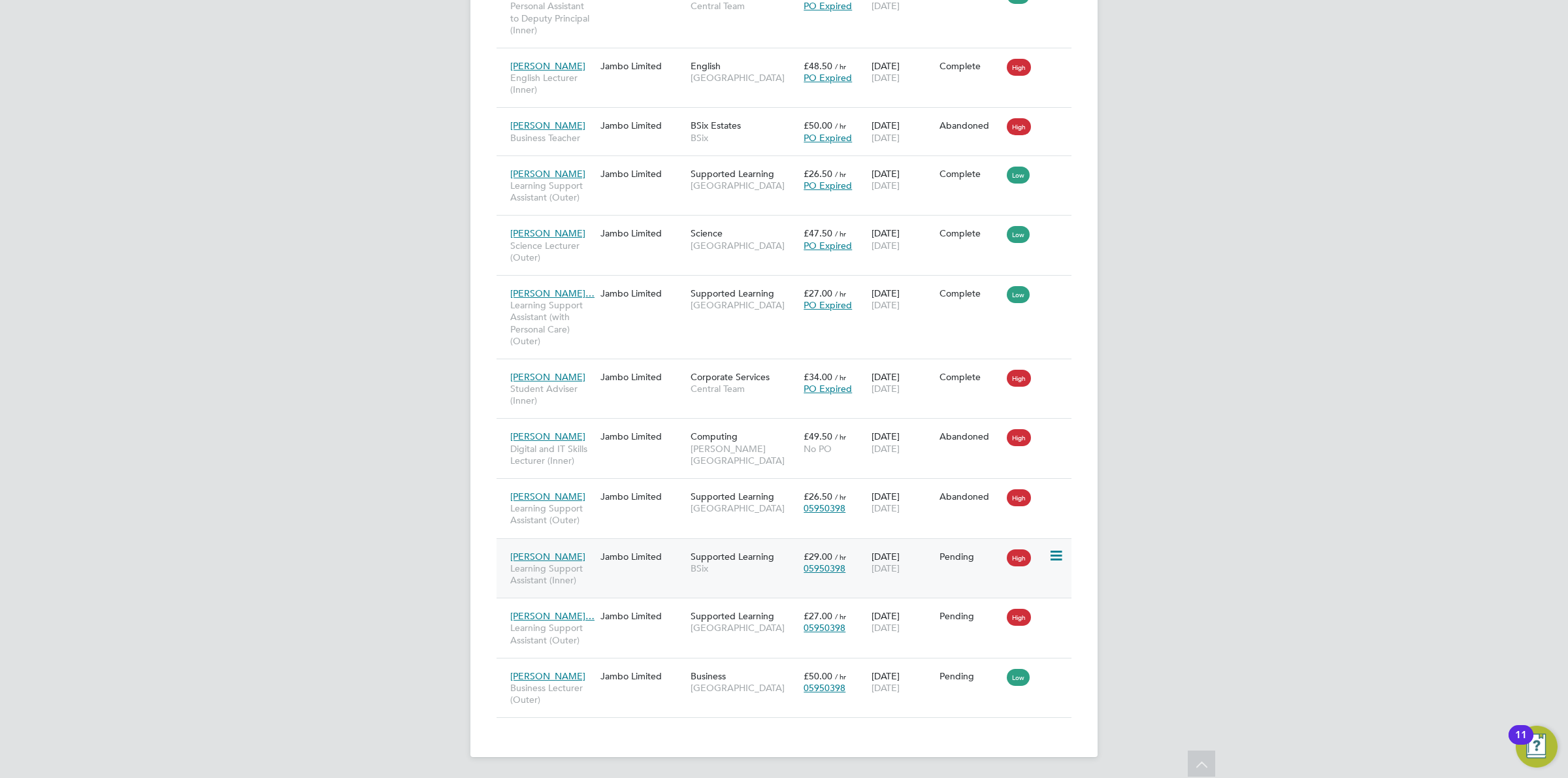
click at [844, 562] on div "05950398" at bounding box center [834, 568] width 62 height 12
click at [932, 570] on div "01 Sep 2025 19 Dec 2025" at bounding box center [902, 562] width 68 height 37
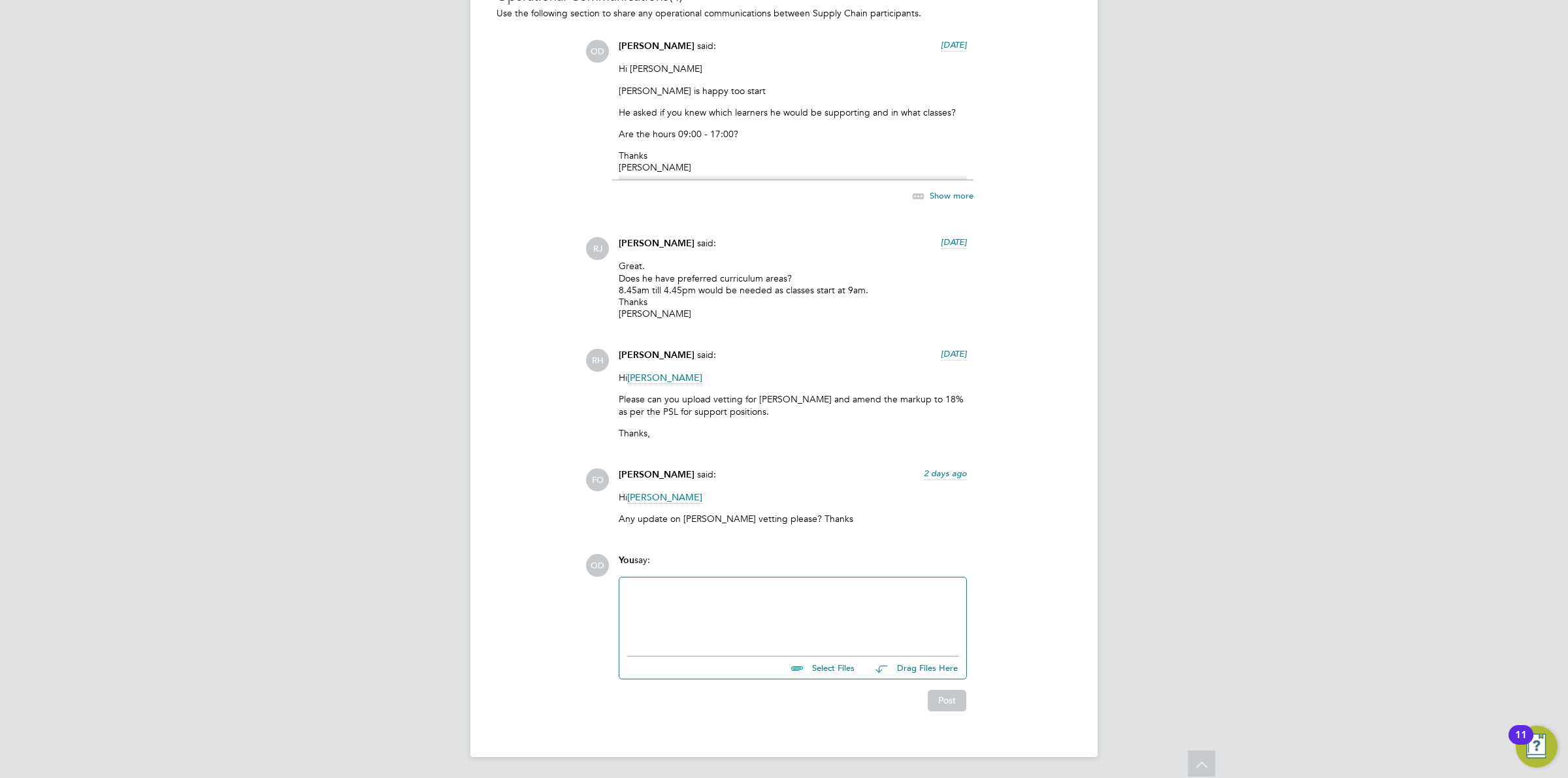
click at [821, 667] on input "file" at bounding box center [860, 666] width 196 height 18
type input "C:\fakepath\MV - NCC Form.docx"
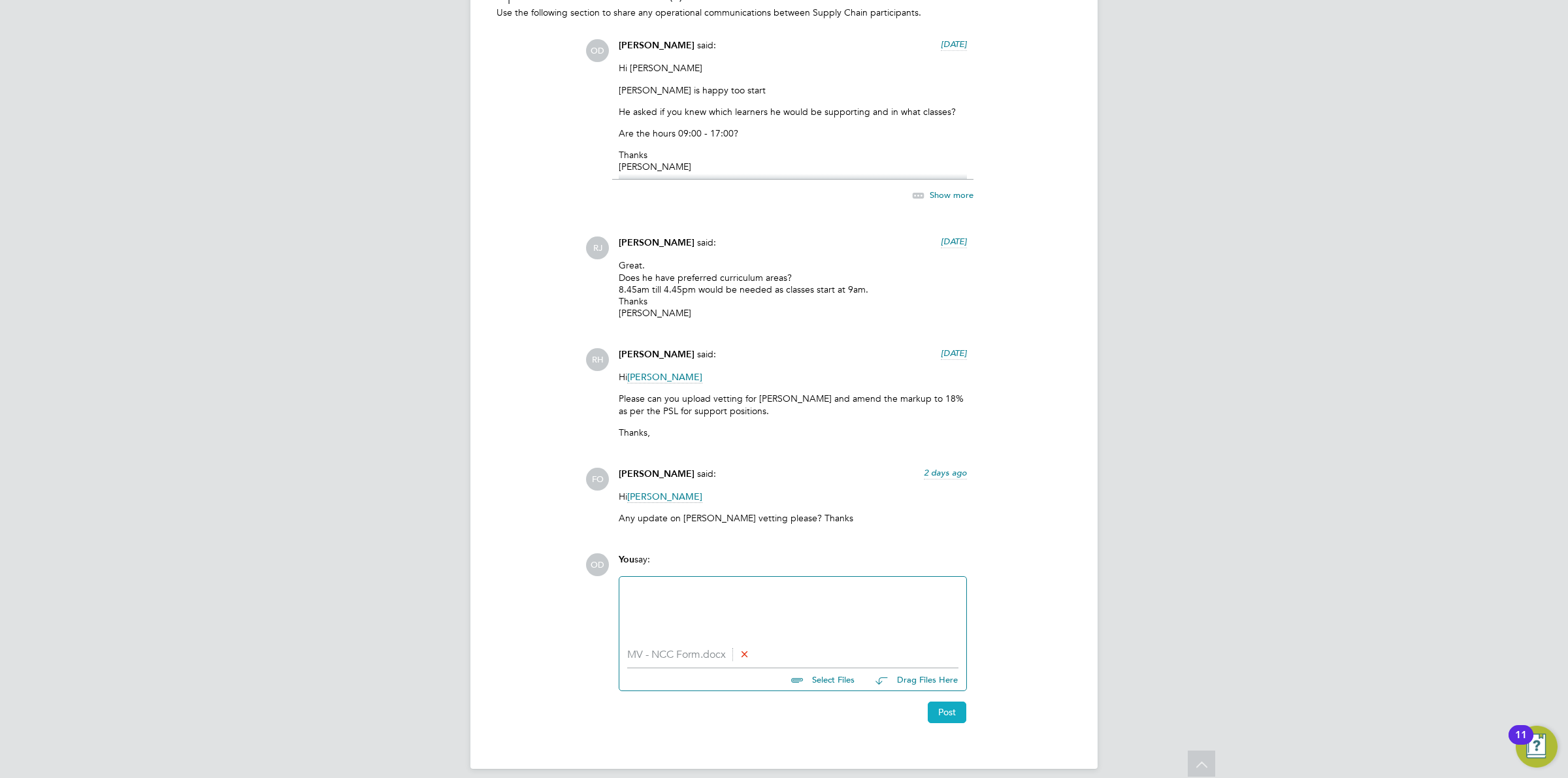
click at [941, 715] on button "Post" at bounding box center [947, 712] width 39 height 21
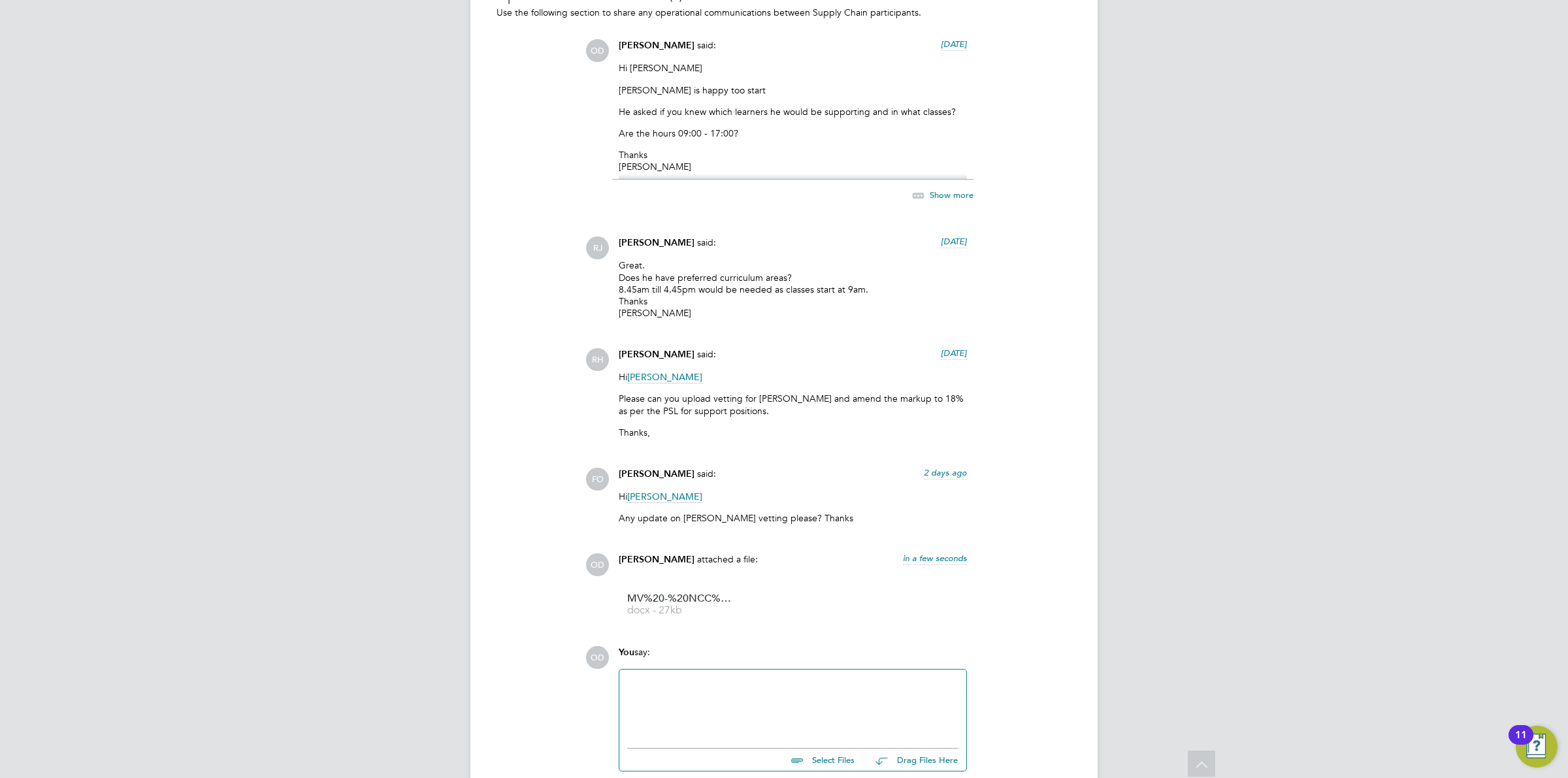
click at [837, 691] on div at bounding box center [792, 705] width 332 height 56
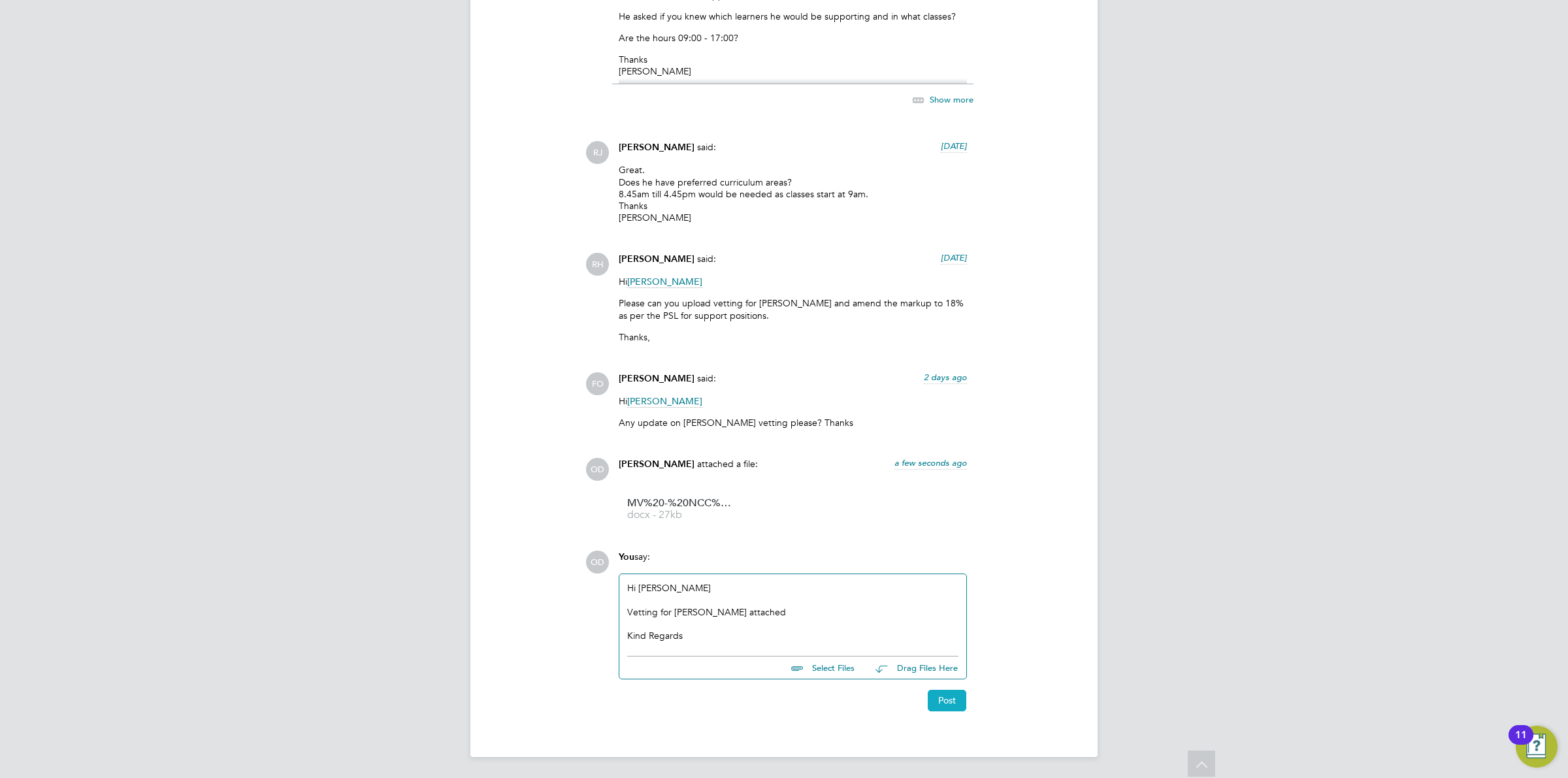
click at [933, 695] on button "Post" at bounding box center [947, 700] width 39 height 21
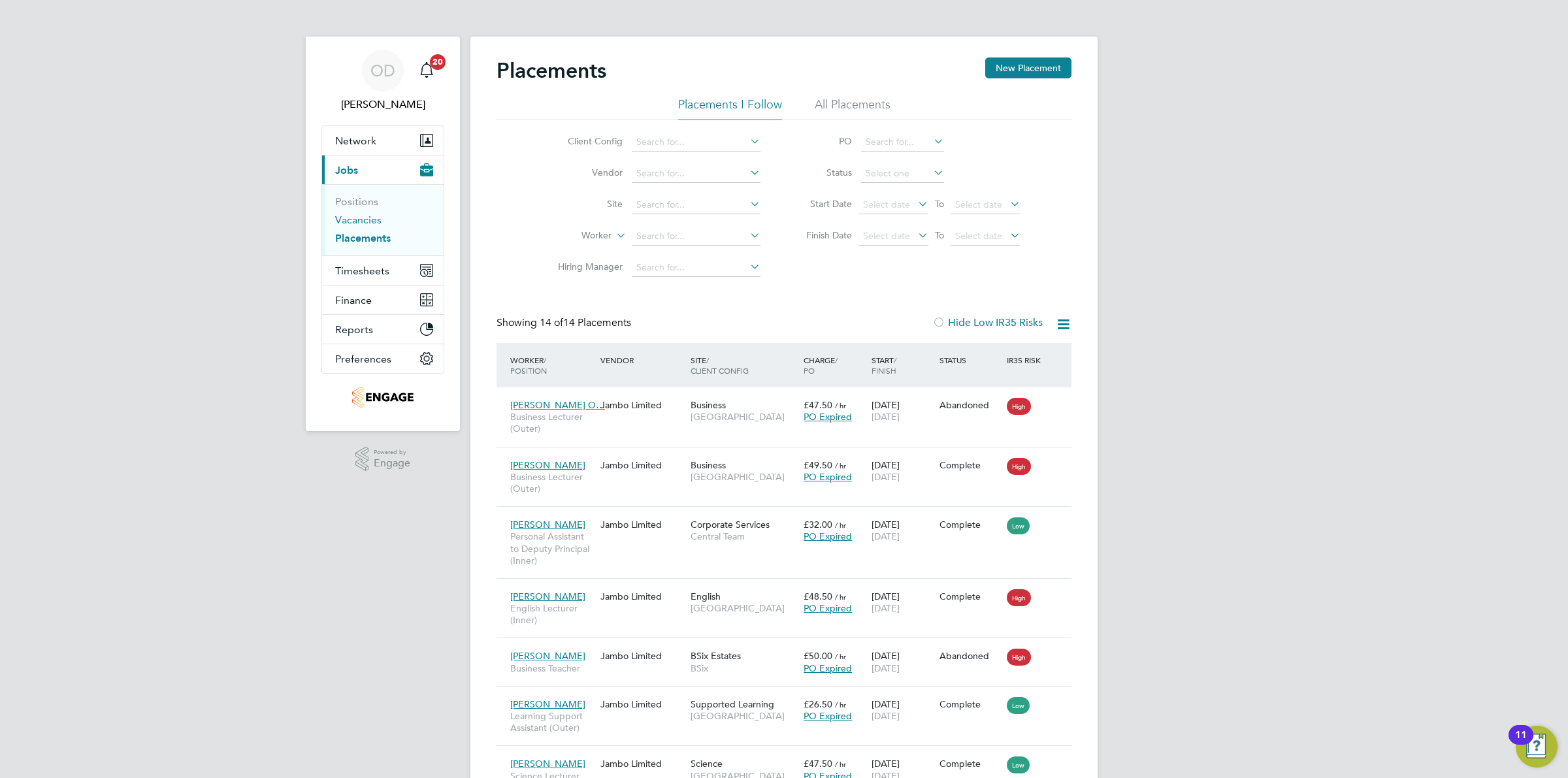
click at [377, 220] on link "Vacancies" at bounding box center [358, 220] width 47 height 13
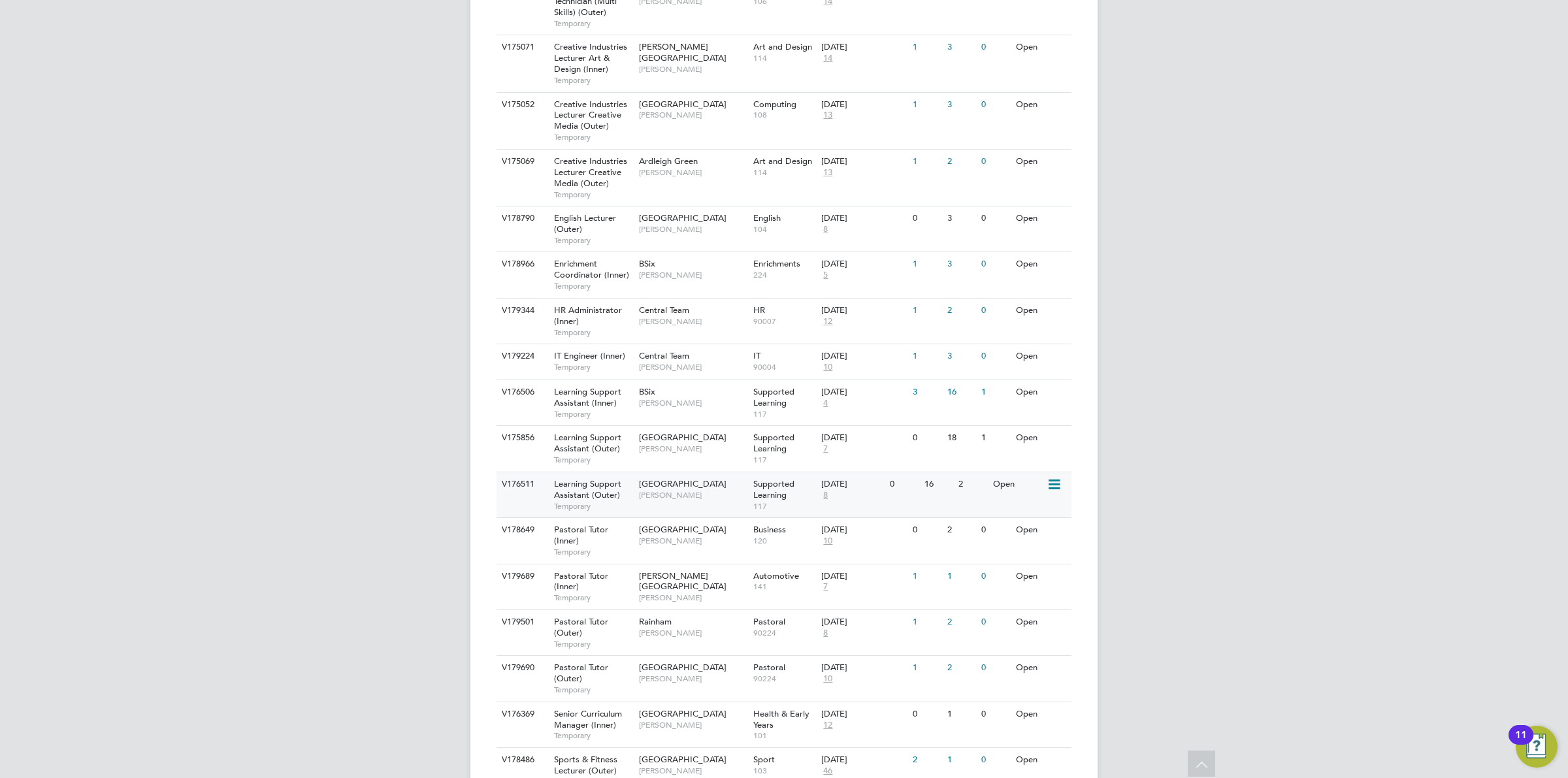
scroll to position [1024, 0]
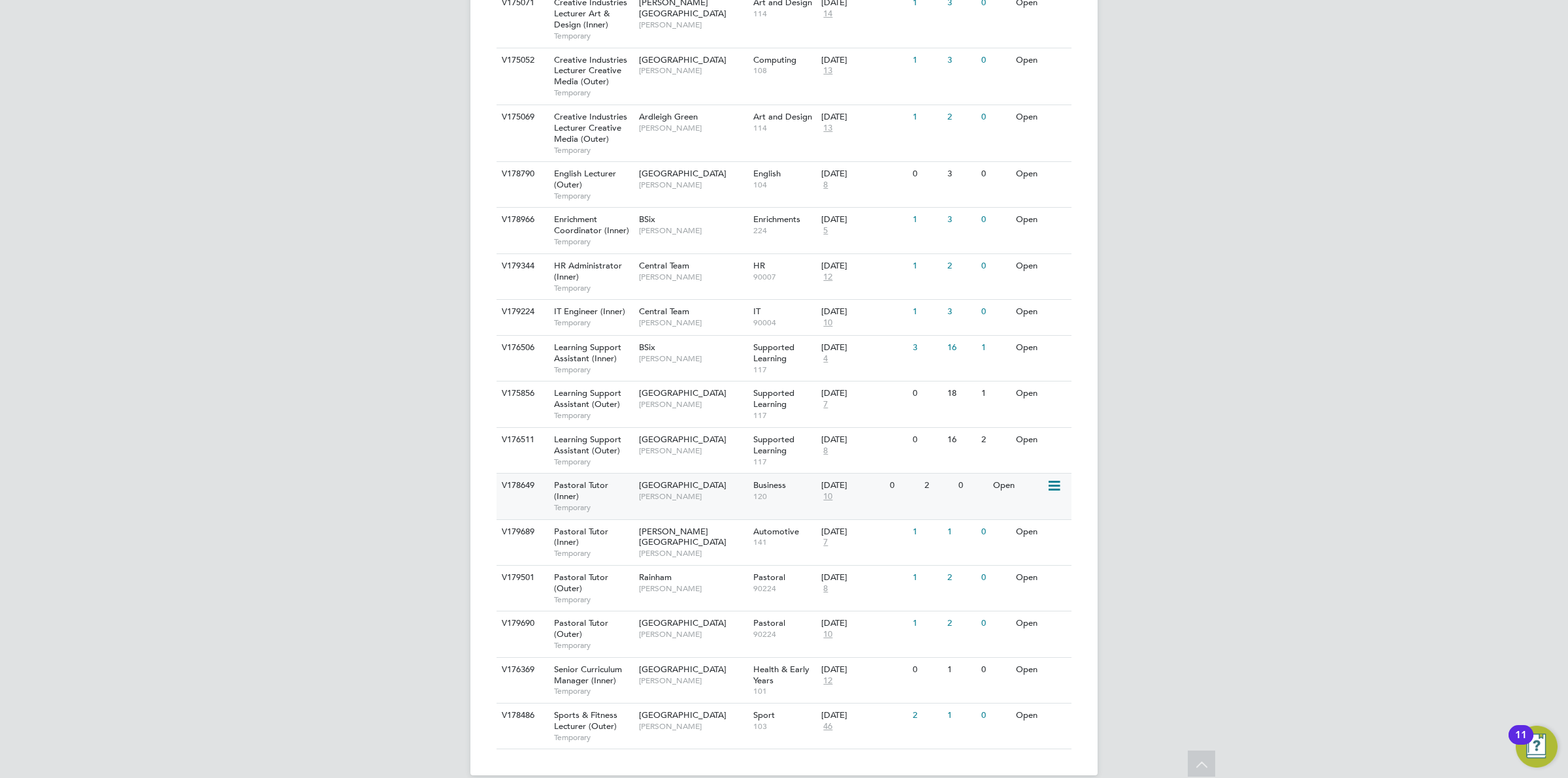
click at [1004, 473] on div "Open" at bounding box center [1018, 485] width 57 height 24
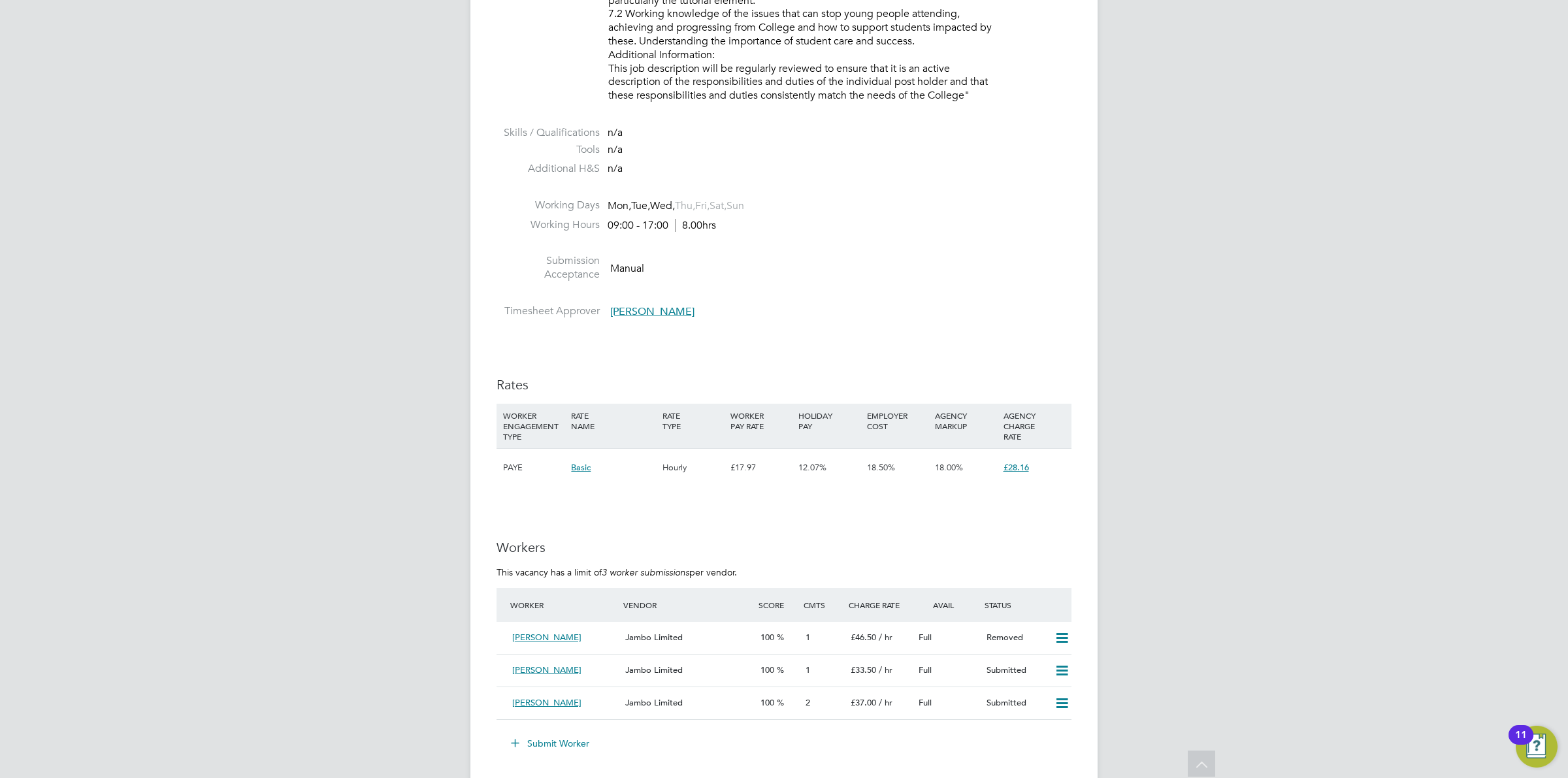
scroll to position [2131, 0]
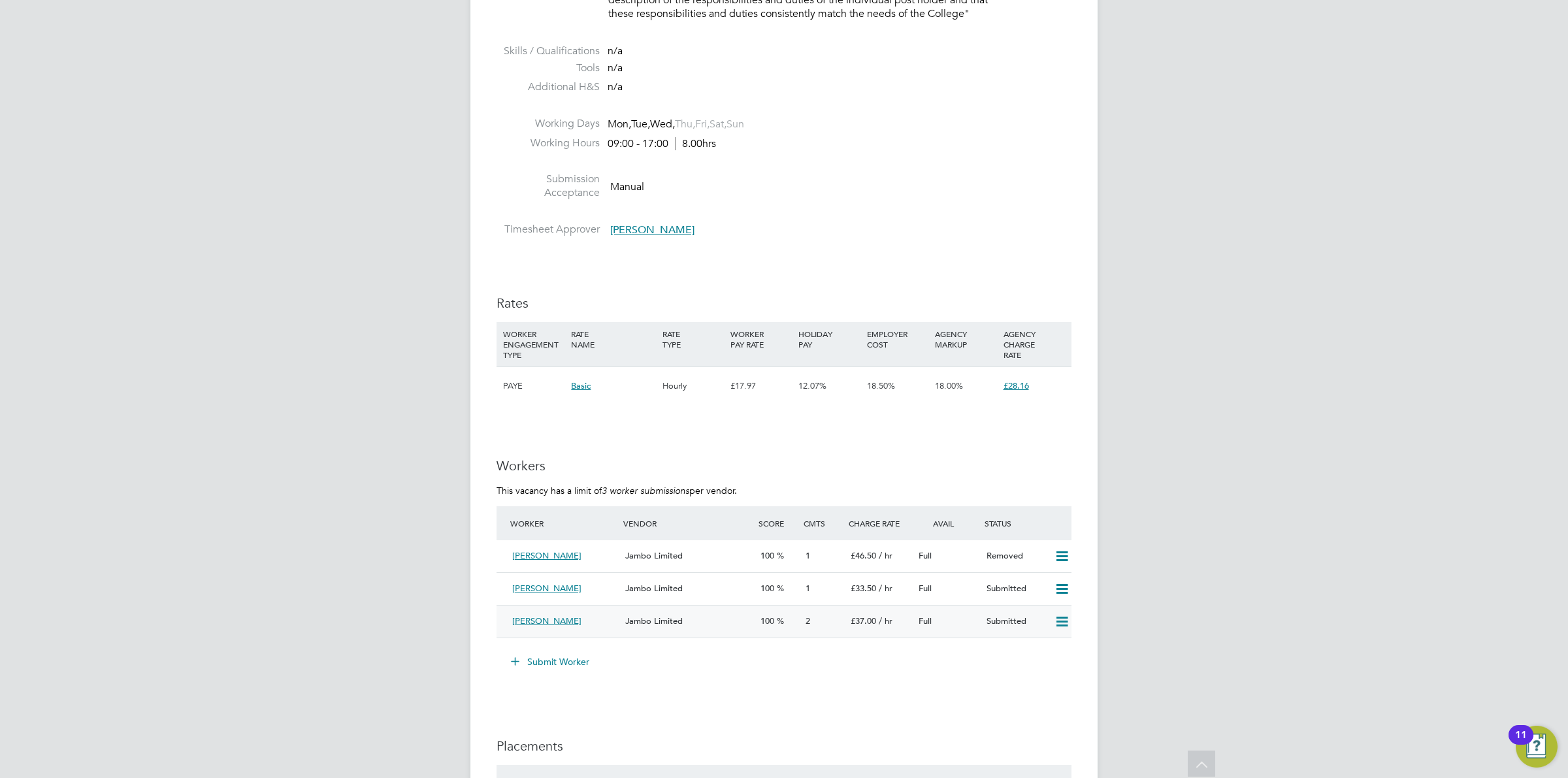
click at [902, 606] on div "Nadia Begum Jambo Limited 100 2 £37.00 / hr Full Submitted" at bounding box center [783, 621] width 575 height 33
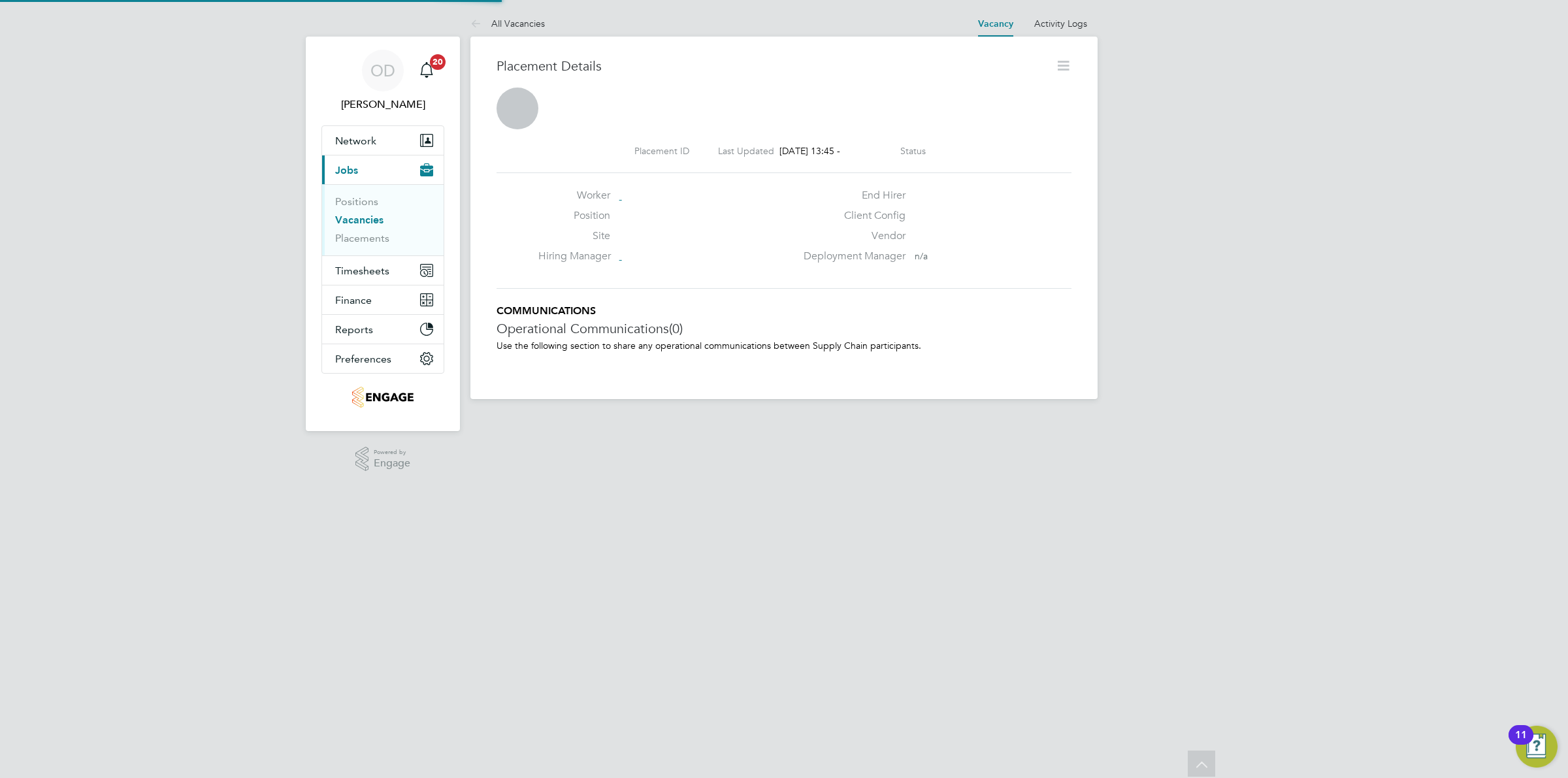
scroll to position [13, 105]
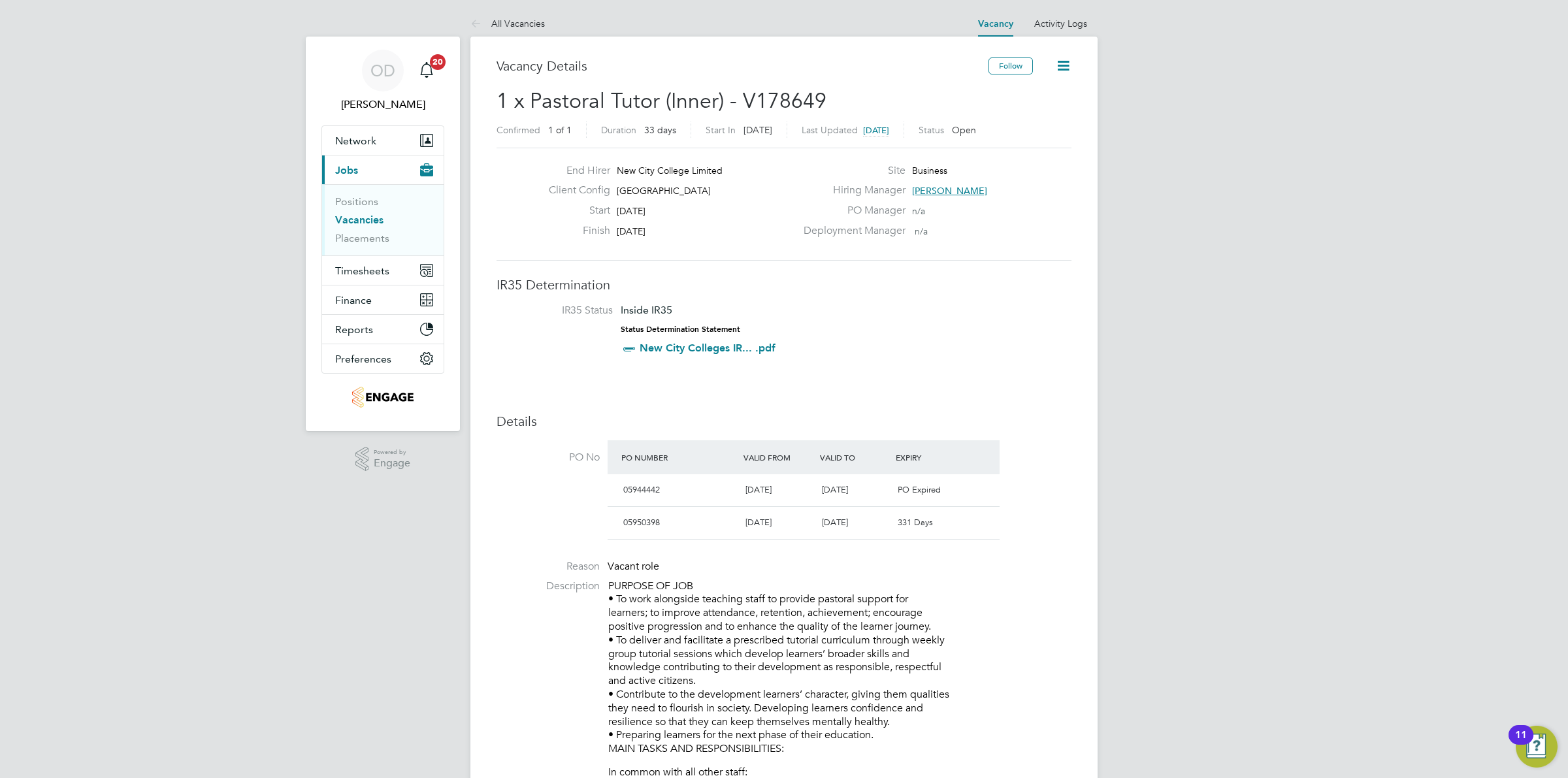
click at [363, 220] on link "Vacancies" at bounding box center [359, 220] width 48 height 13
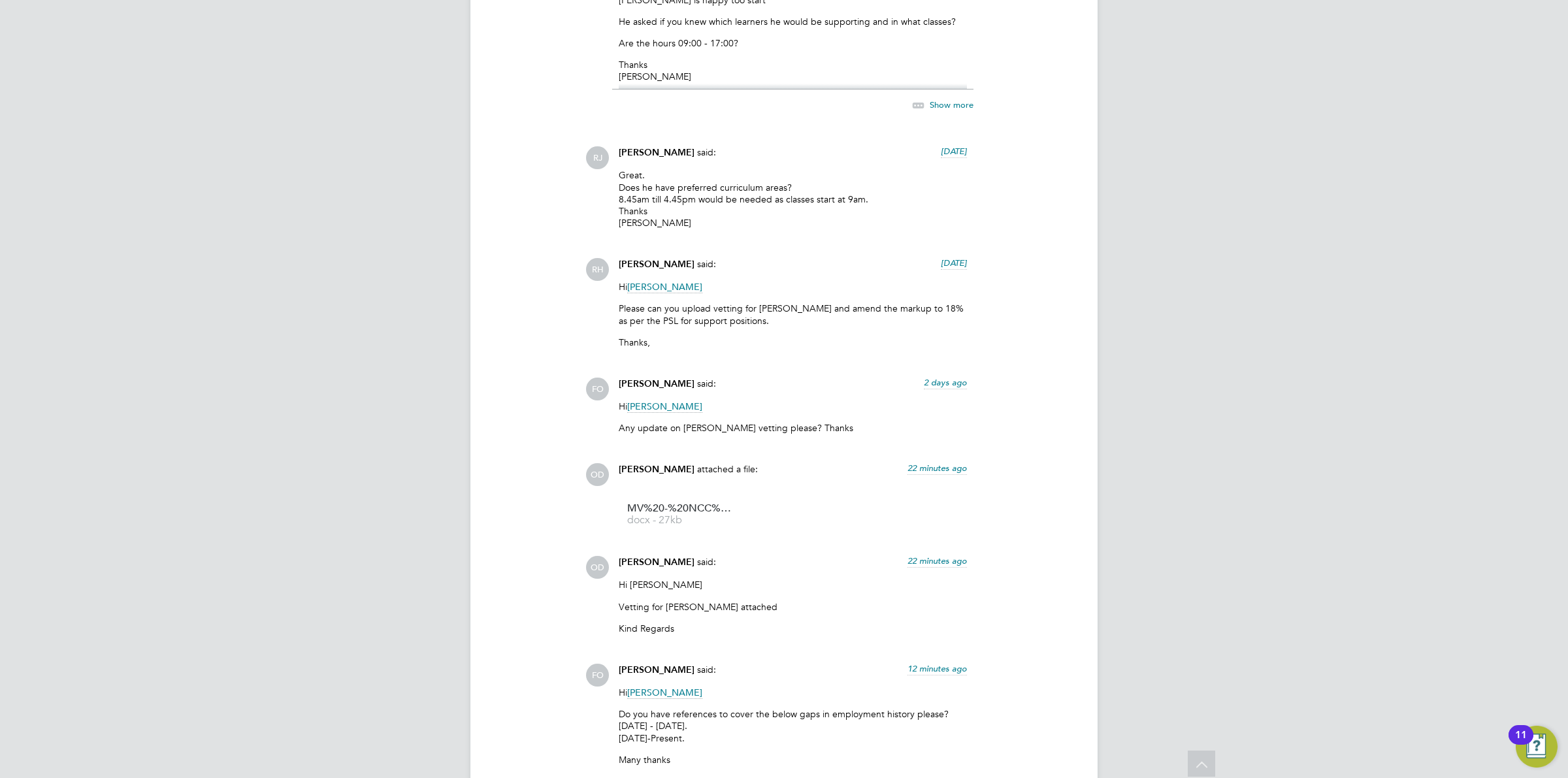
scroll to position [1466, 0]
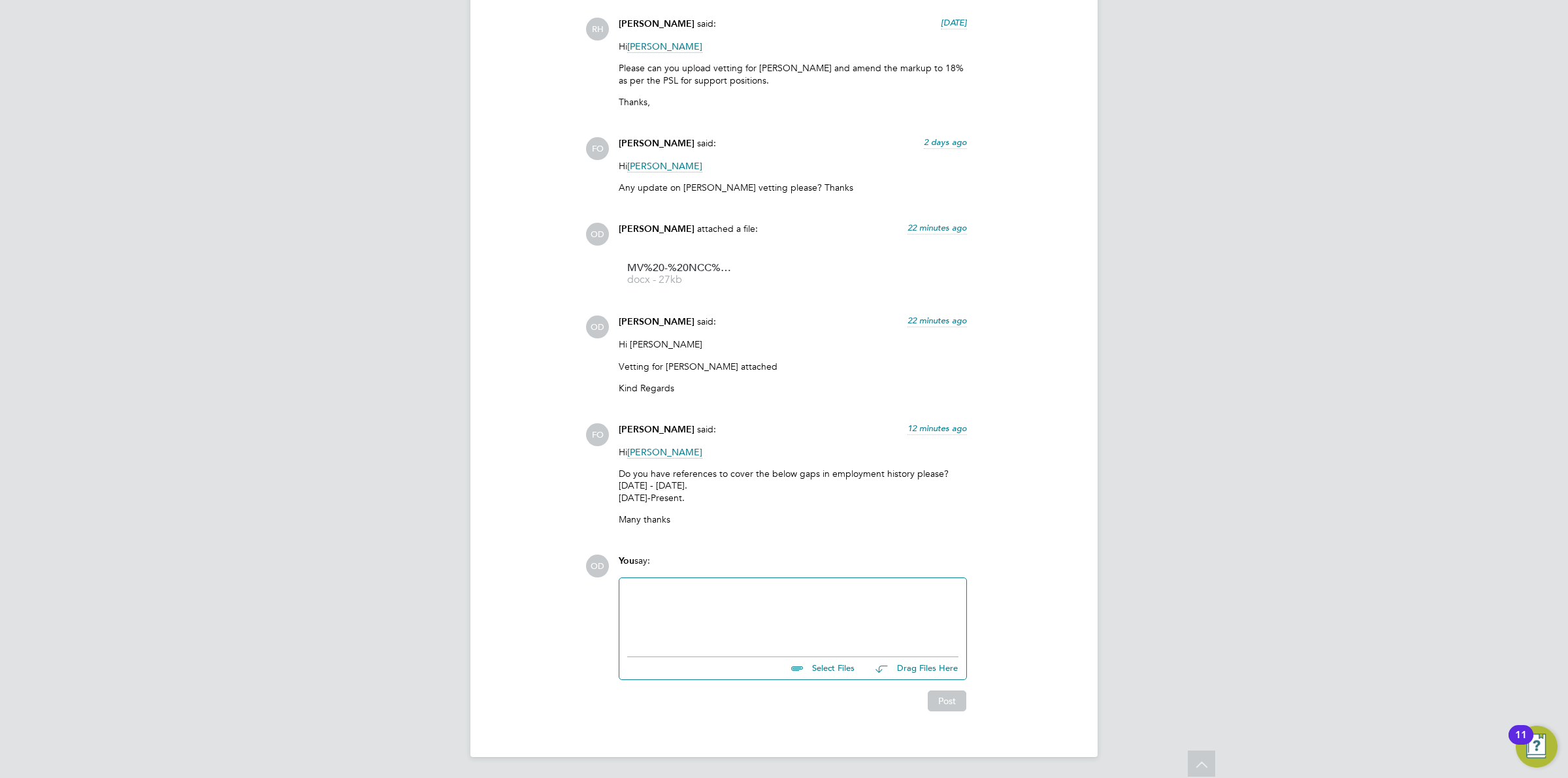
click at [724, 592] on div at bounding box center [792, 613] width 332 height 56
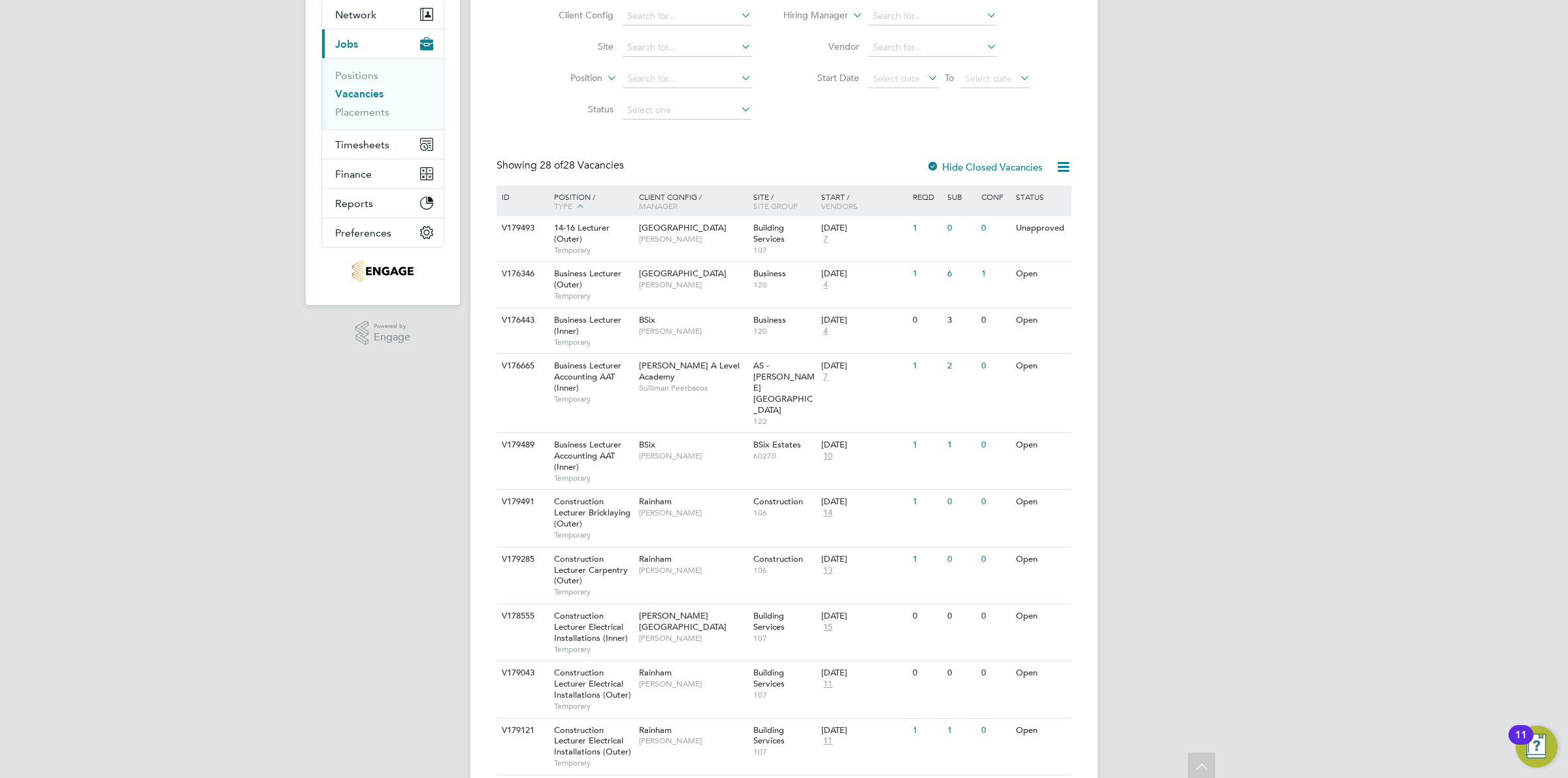
scroll to position [45, 0]
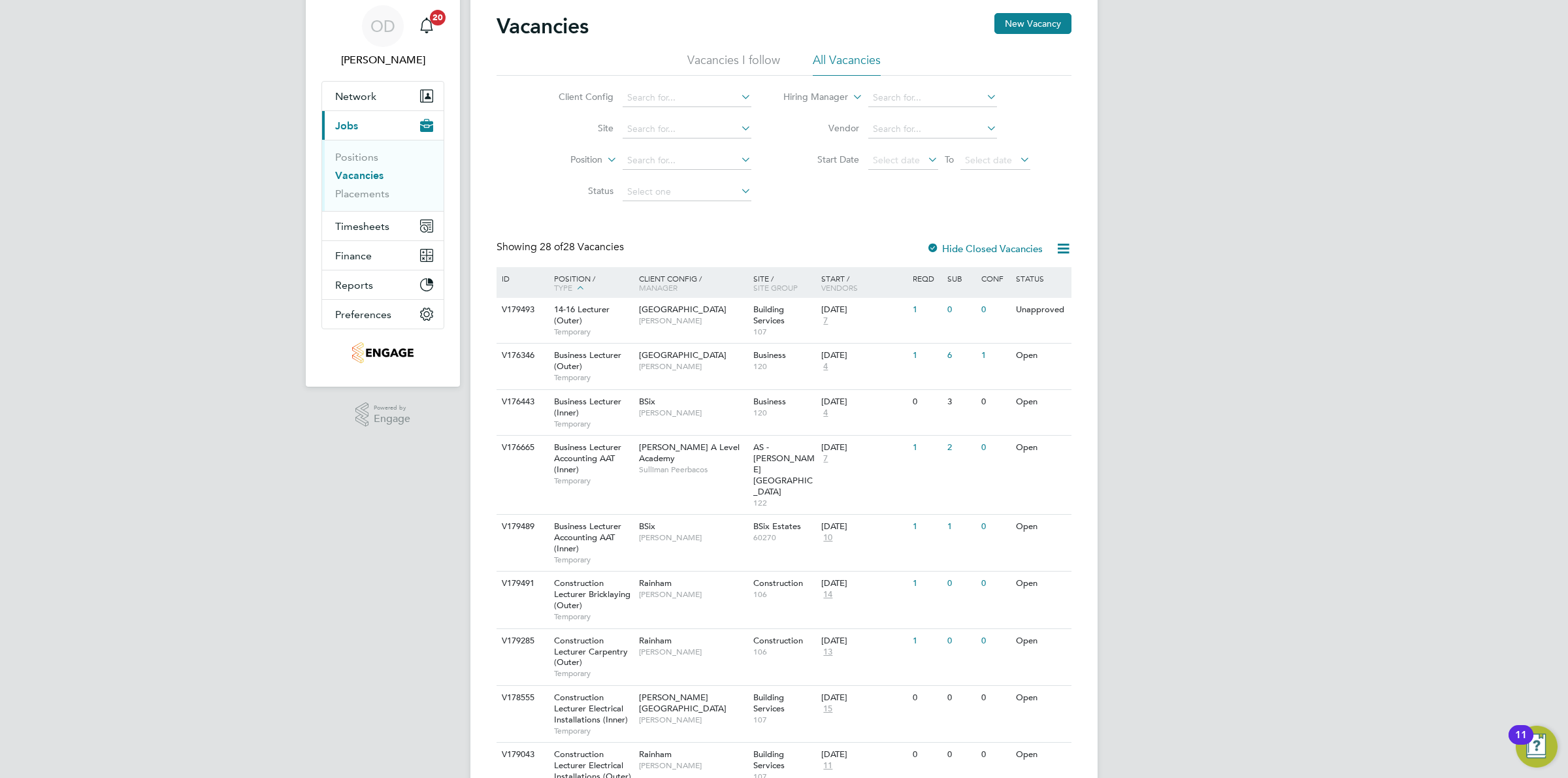
click at [361, 185] on li "Vacancies" at bounding box center [384, 178] width 98 height 18
click at [361, 187] on link "Placements" at bounding box center [362, 194] width 54 height 13
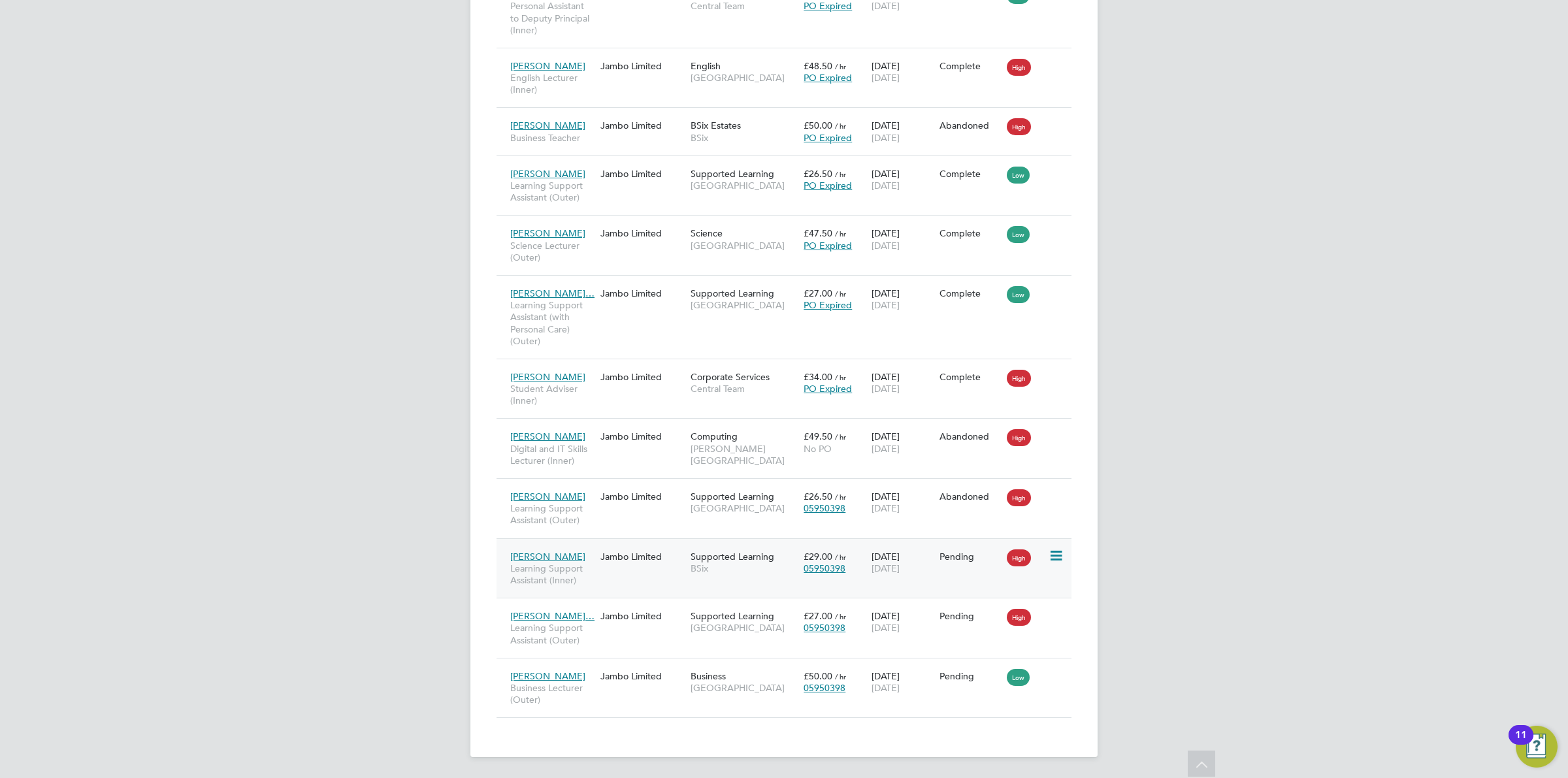
click at [742, 570] on span "BSix" at bounding box center [744, 568] width 107 height 12
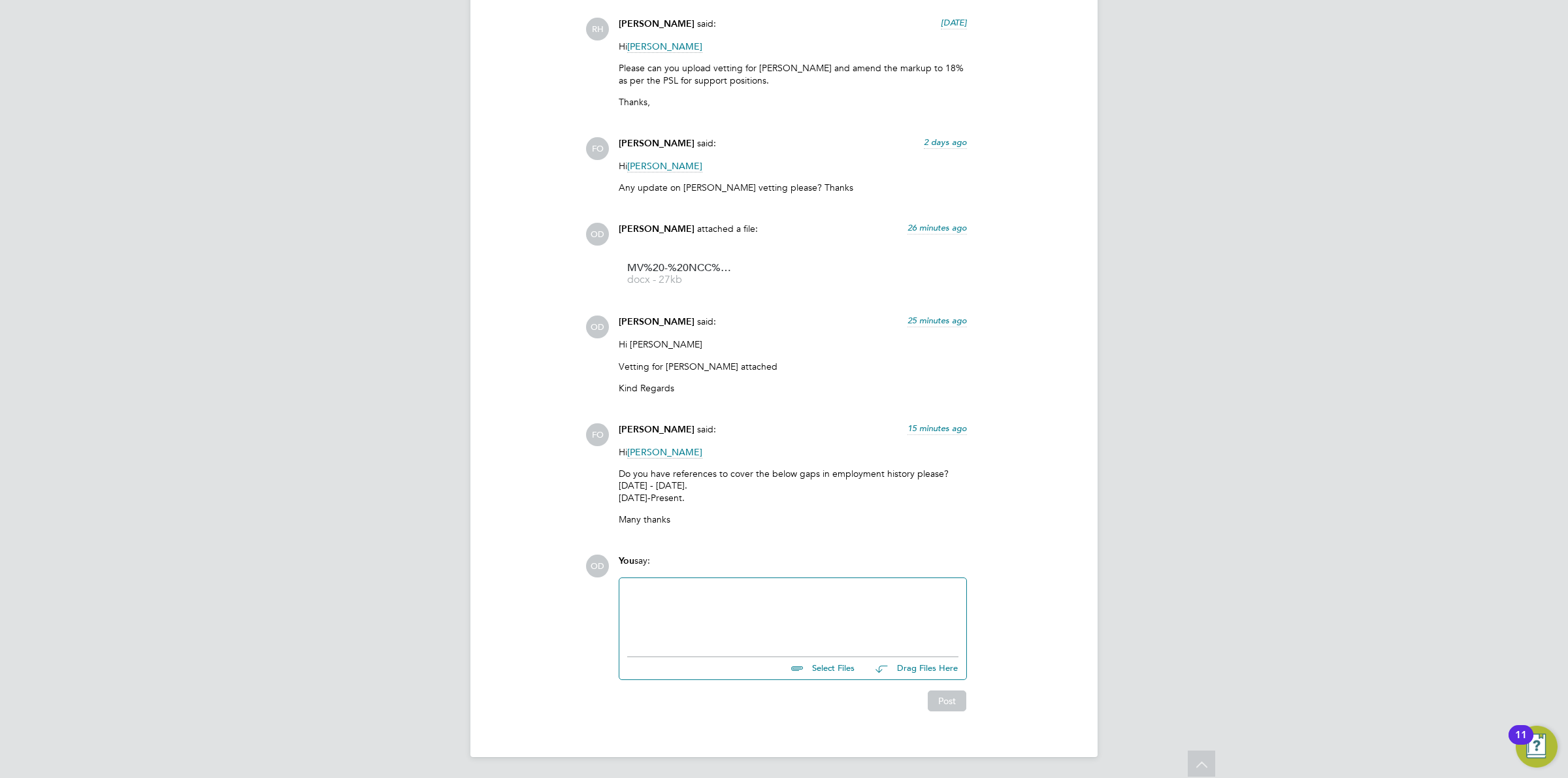
click at [742, 618] on div at bounding box center [792, 613] width 332 height 56
click at [814, 618] on div "We have references Jan 2018 - 2019" at bounding box center [792, 615] width 332 height 12
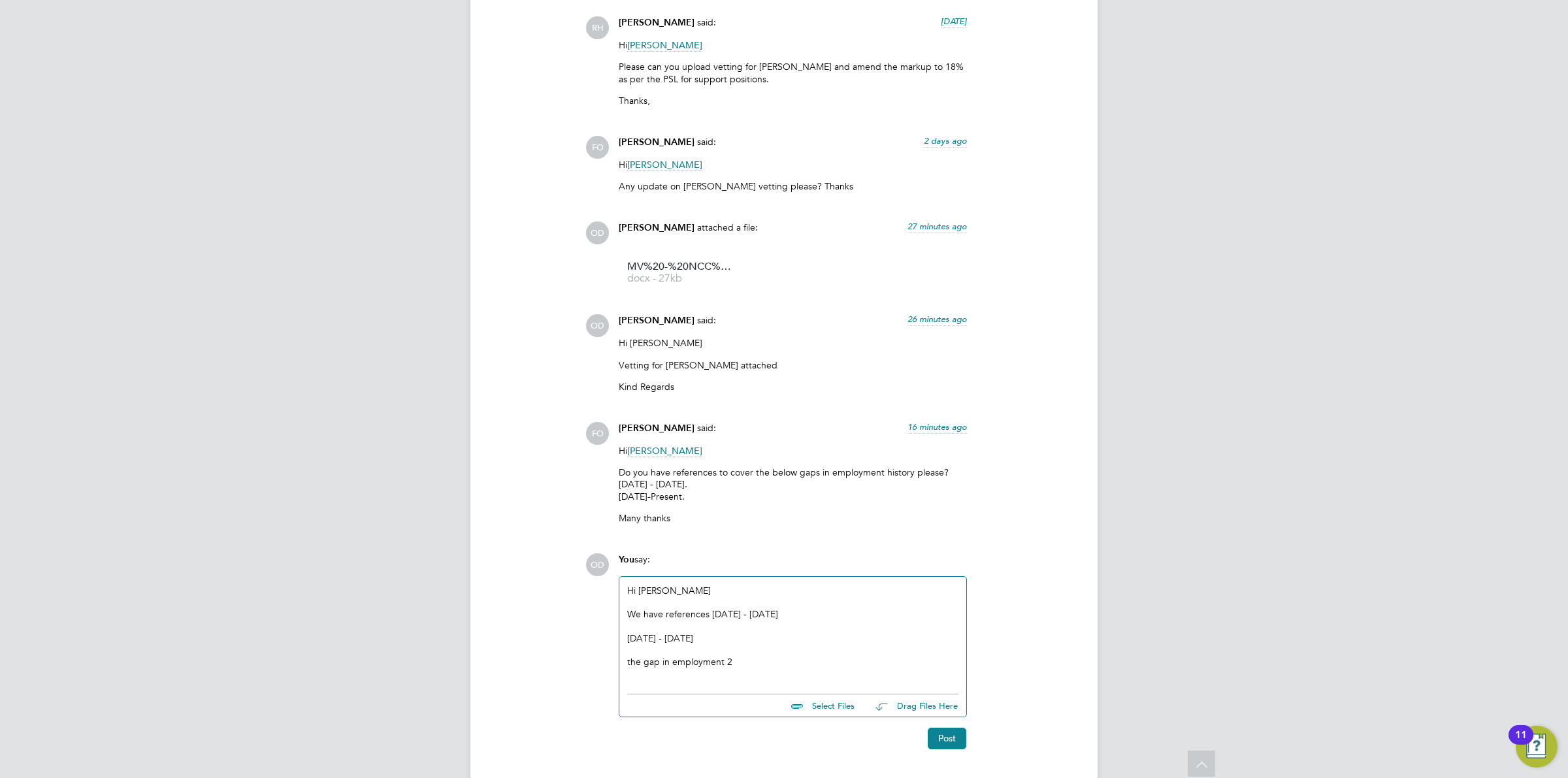
drag, startPoint x: 758, startPoint y: 615, endPoint x: 766, endPoint y: 613, distance: 8.2
click at [758, 615] on div "We have references Jan 2018 - 2019" at bounding box center [792, 614] width 332 height 12
click at [807, 673] on div at bounding box center [792, 673] width 332 height 12
click at [711, 614] on div "We have references Jan 2018 - Sept 2019" at bounding box center [792, 614] width 332 height 12
click at [627, 642] on div "Sept 2022 - July 2025" at bounding box center [792, 638] width 332 height 12
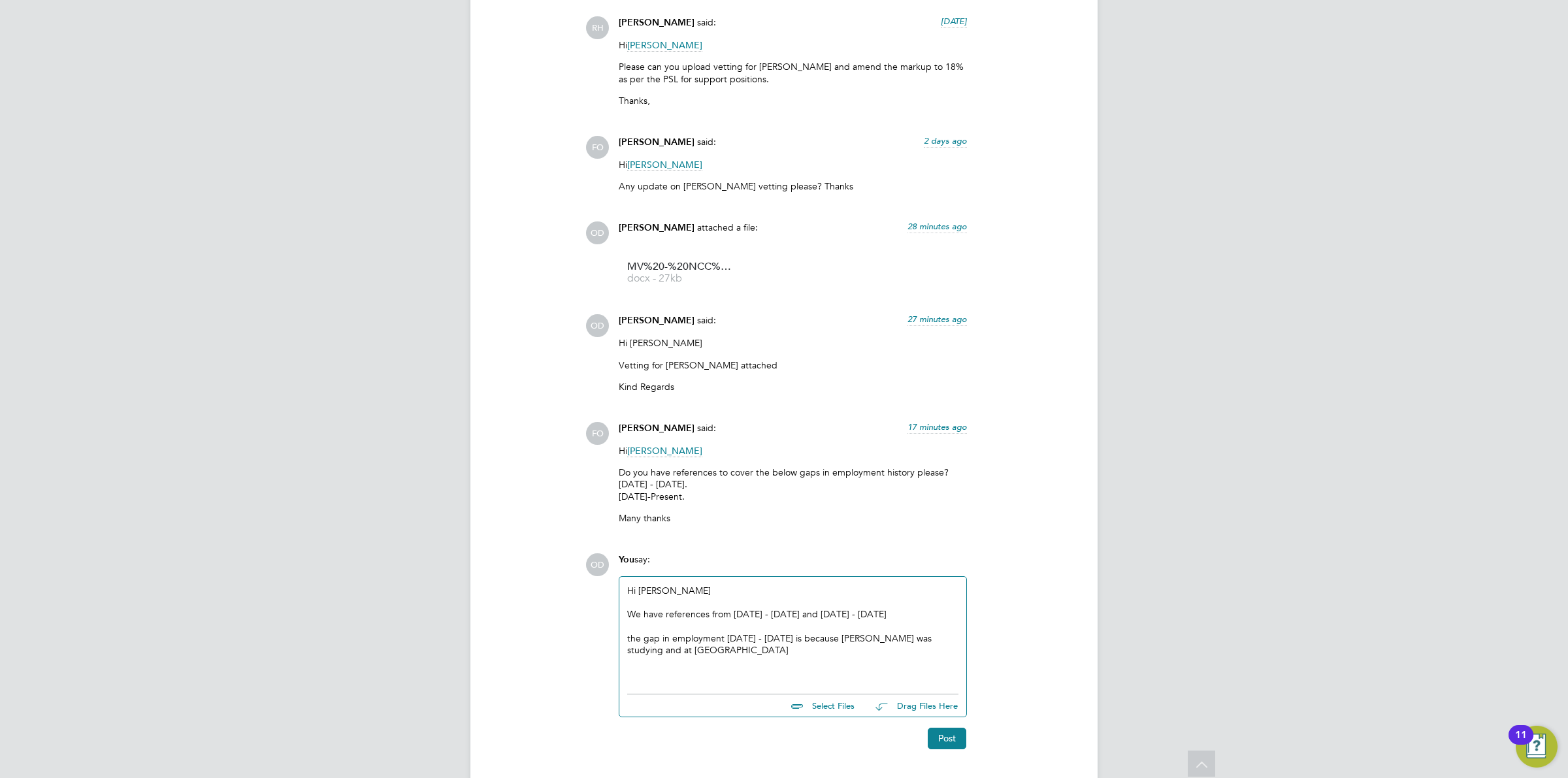
click at [727, 635] on div "the gap in employment September 2019 - Sept 2022 is because Marvin was studying…" at bounding box center [792, 644] width 332 height 23
drag, startPoint x: 802, startPoint y: 638, endPoint x: 795, endPoint y: 638, distance: 7.0
click at [795, 638] on div "the gap in employment between September 2019 - Sept 2022 is because Marvin was …" at bounding box center [792, 644] width 332 height 23
drag, startPoint x: 807, startPoint y: 635, endPoint x: 784, endPoint y: 635, distance: 23.0
click at [784, 635] on div "the gap in employment between September 2019 - Sept 2022 is because Marvin was …" at bounding box center [792, 644] width 332 height 23
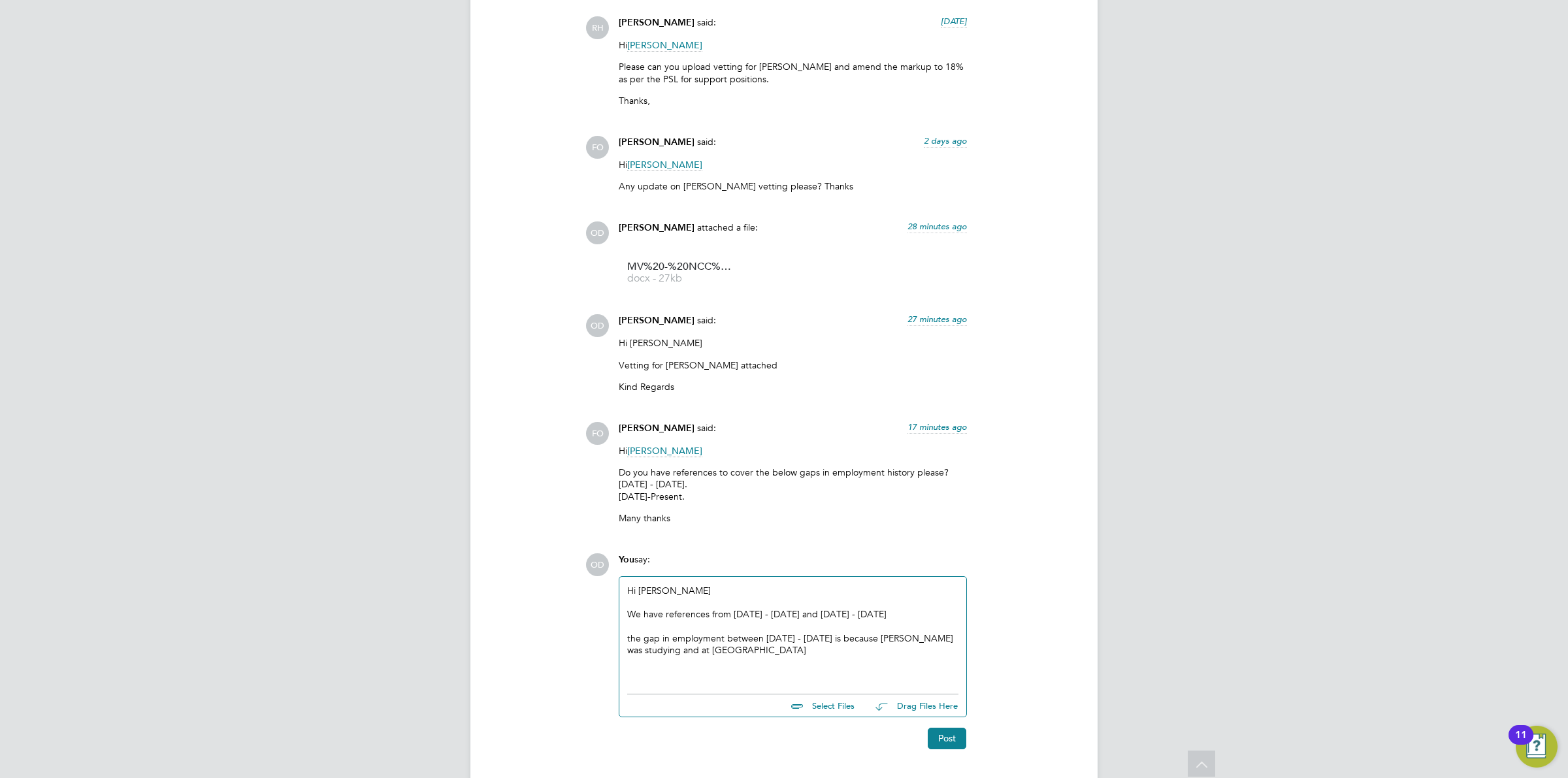
click at [884, 648] on div "the gap in employment between Sept 2019 - Sept 2022 is because Marvin was study…" at bounding box center [792, 644] width 332 height 23
click at [770, 658] on div at bounding box center [792, 661] width 332 height 12
click at [770, 663] on div at bounding box center [792, 661] width 332 height 12
click at [770, 658] on div at bounding box center [792, 661] width 332 height 12
click at [771, 654] on div "the gap in employment between Sept 2019 - Sept 2022 is because Marvin was study…" at bounding box center [792, 644] width 332 height 23
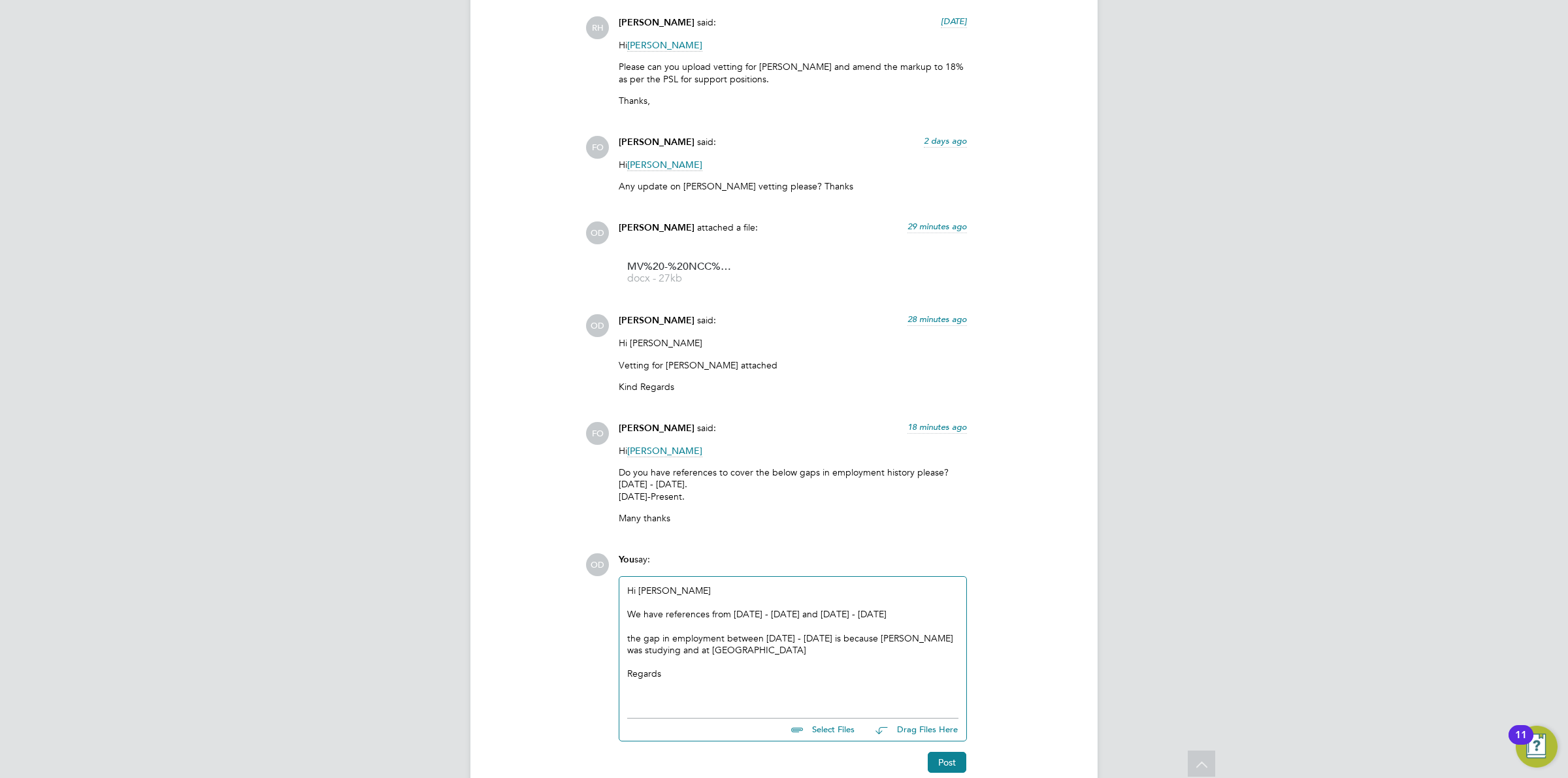
click at [752, 652] on div "the gap in employment between Sept 2019 - Sept 2022 is because Marvin was study…" at bounding box center [792, 644] width 332 height 23
click at [935, 764] on button "Post" at bounding box center [947, 762] width 39 height 21
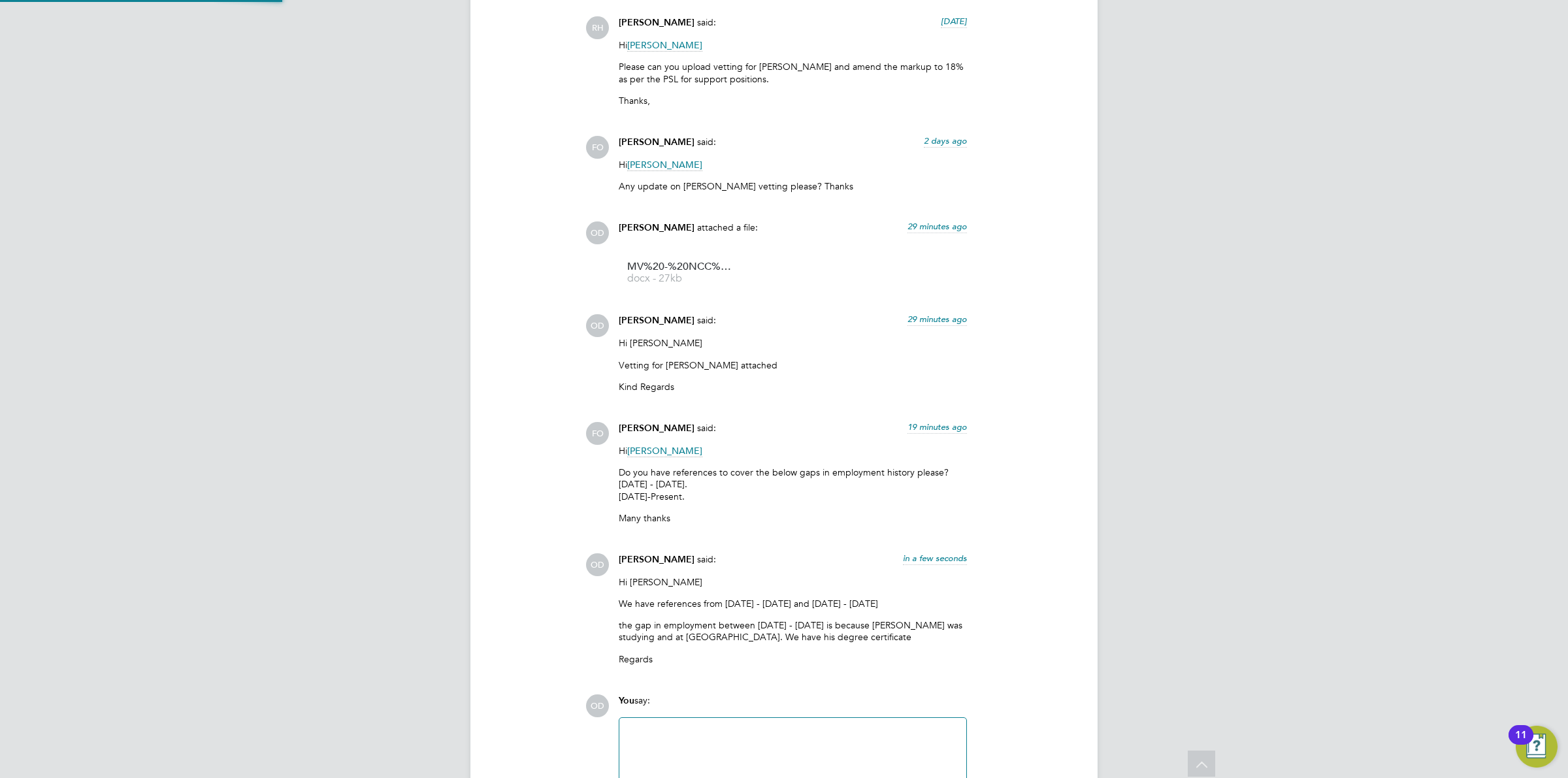
scroll to position [1608, 0]
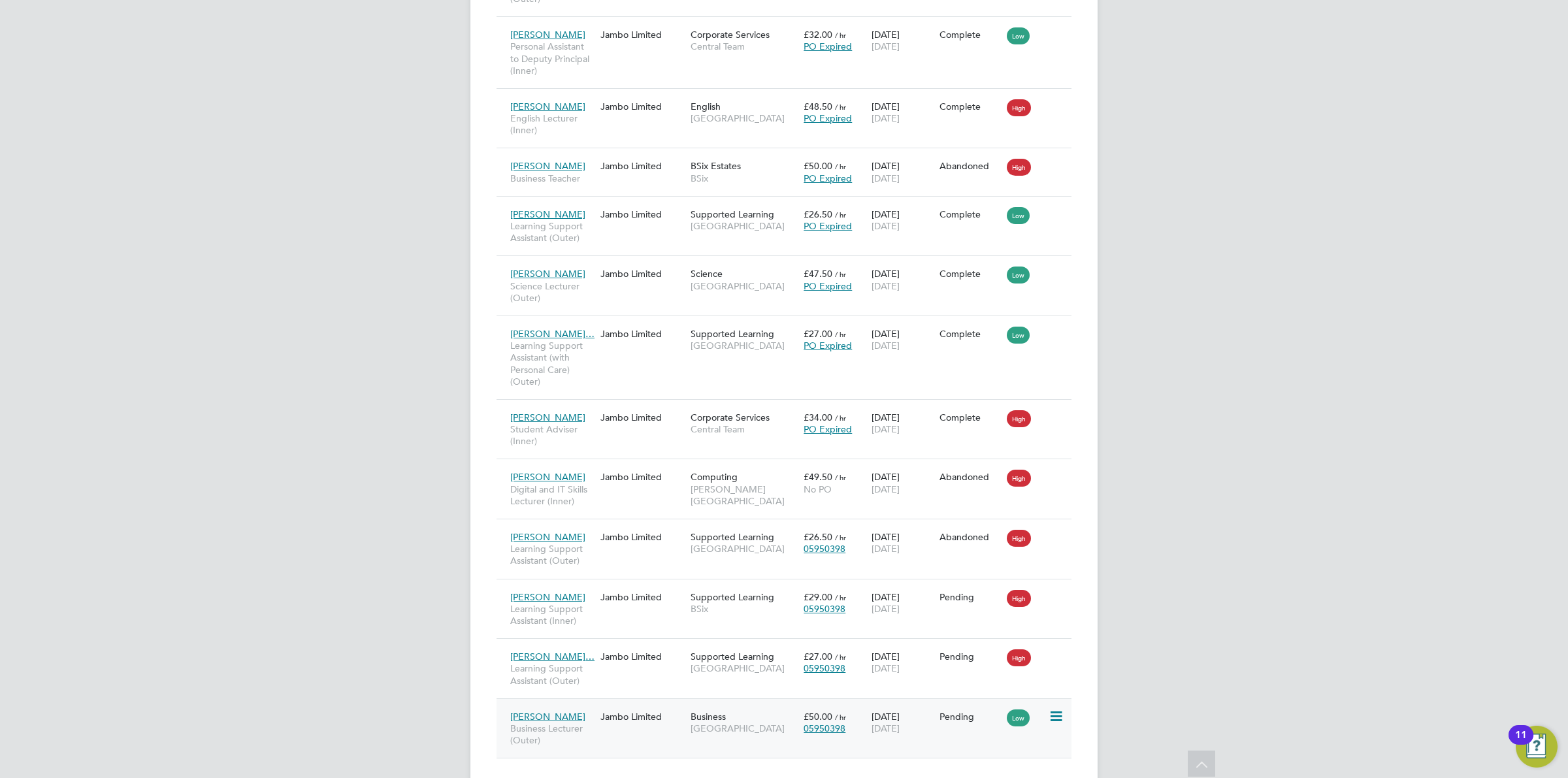
click at [896, 721] on div "20 Aug 2025 19 Dec 2025" at bounding box center [902, 722] width 68 height 37
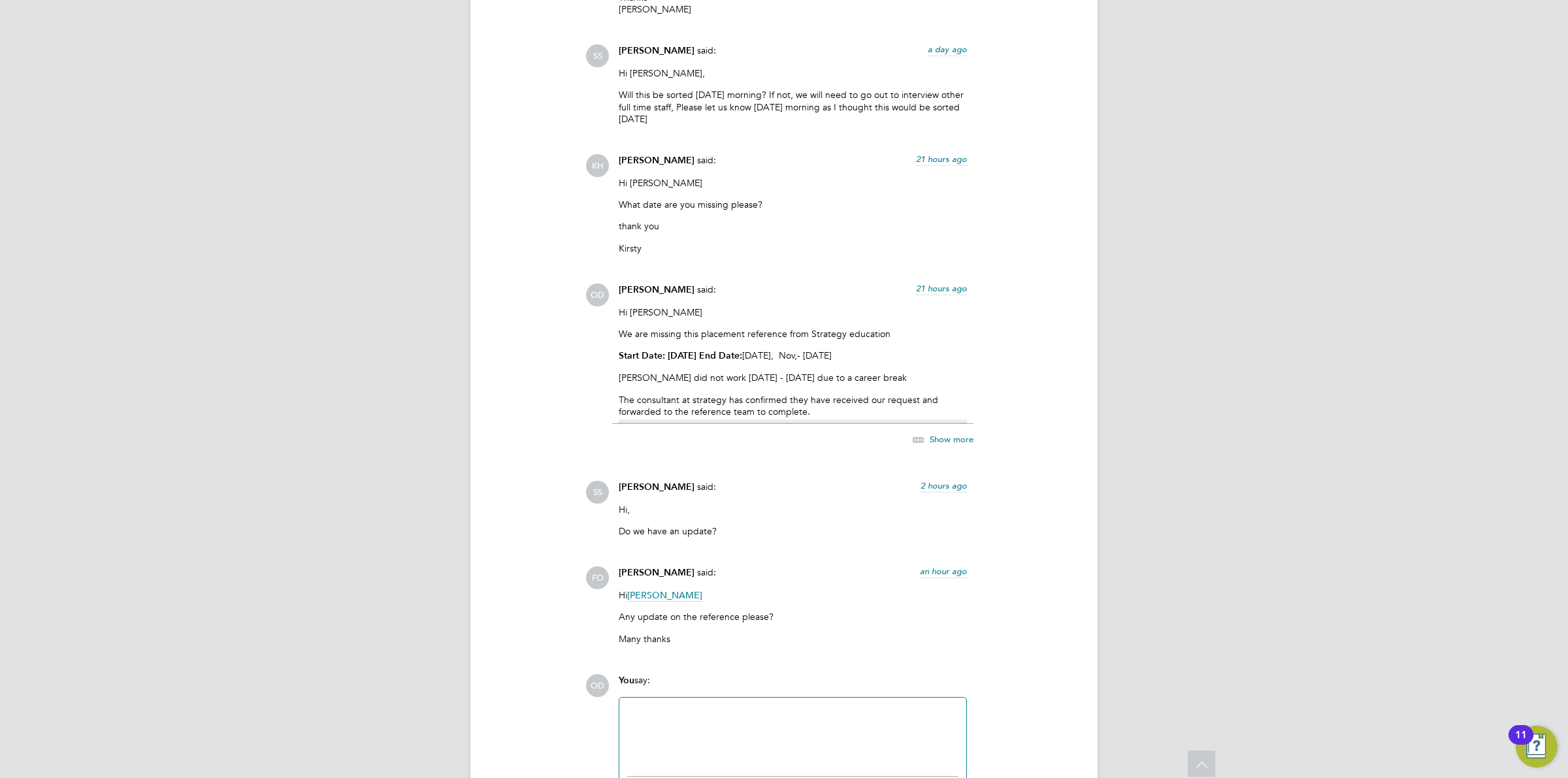
click at [732, 705] on div at bounding box center [792, 733] width 332 height 56
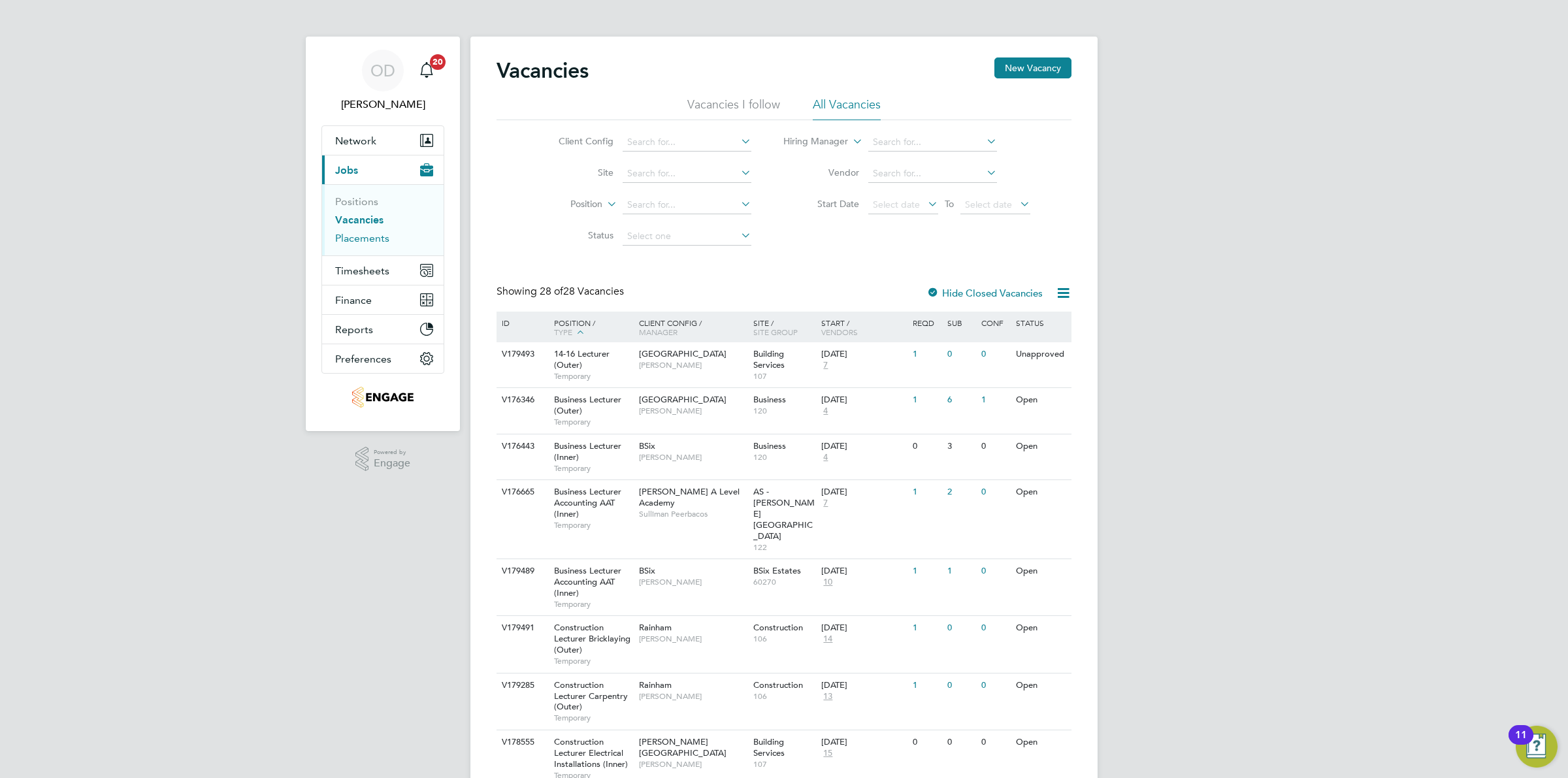
click at [371, 238] on link "Placements" at bounding box center [362, 238] width 54 height 13
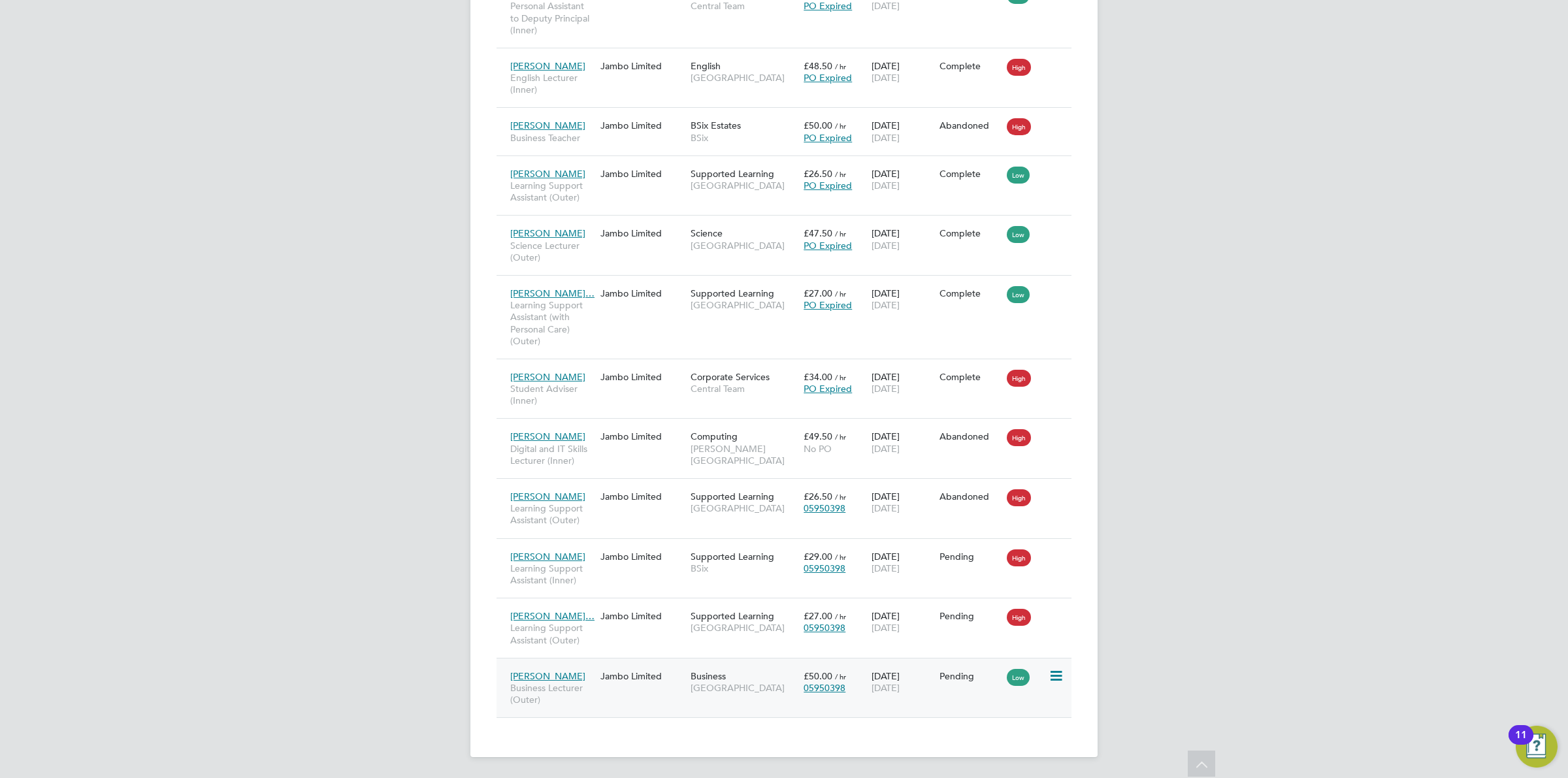
click at [786, 682] on span "[GEOGRAPHIC_DATA]" at bounding box center [744, 688] width 107 height 12
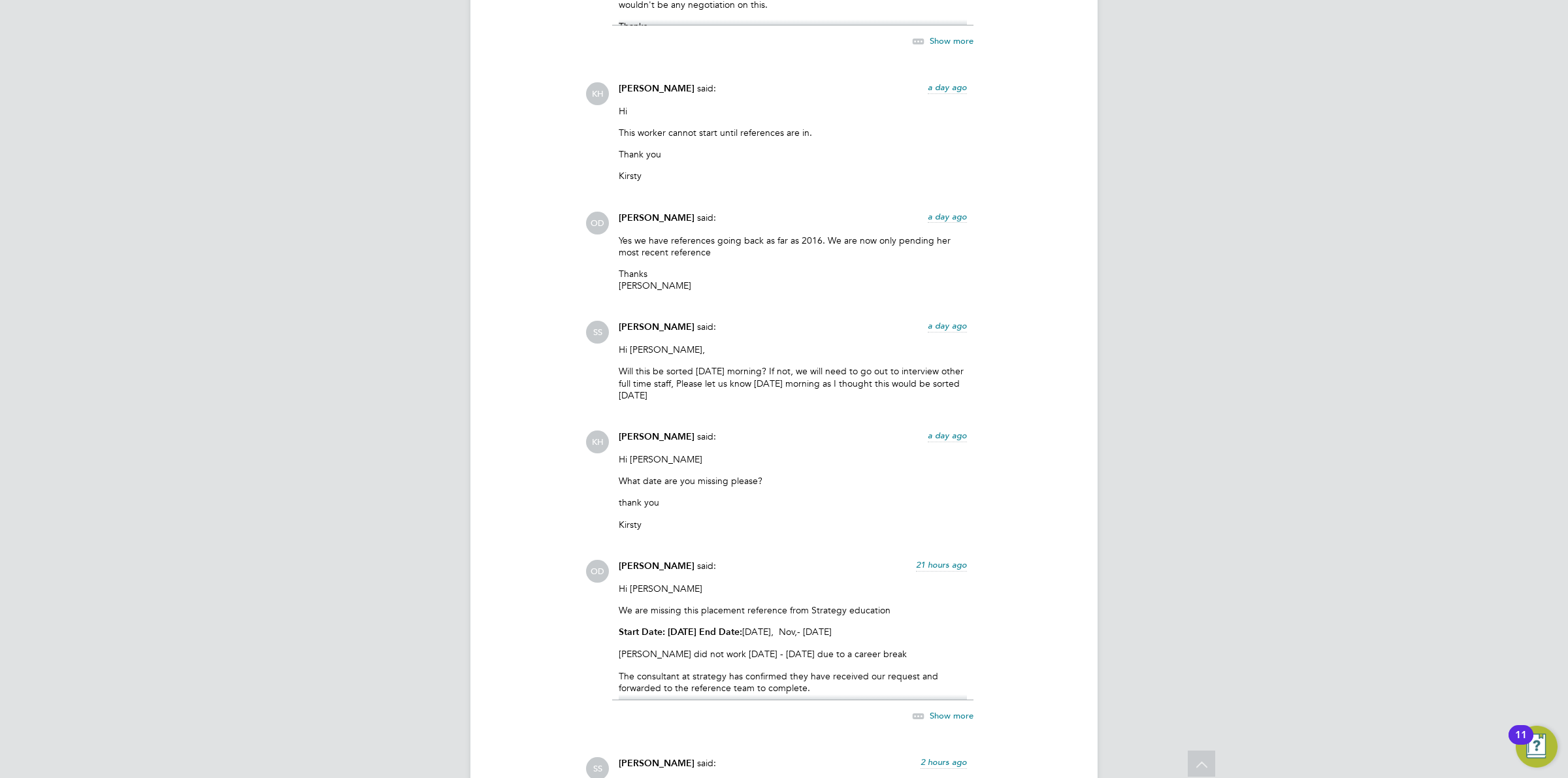
scroll to position [2672, 0]
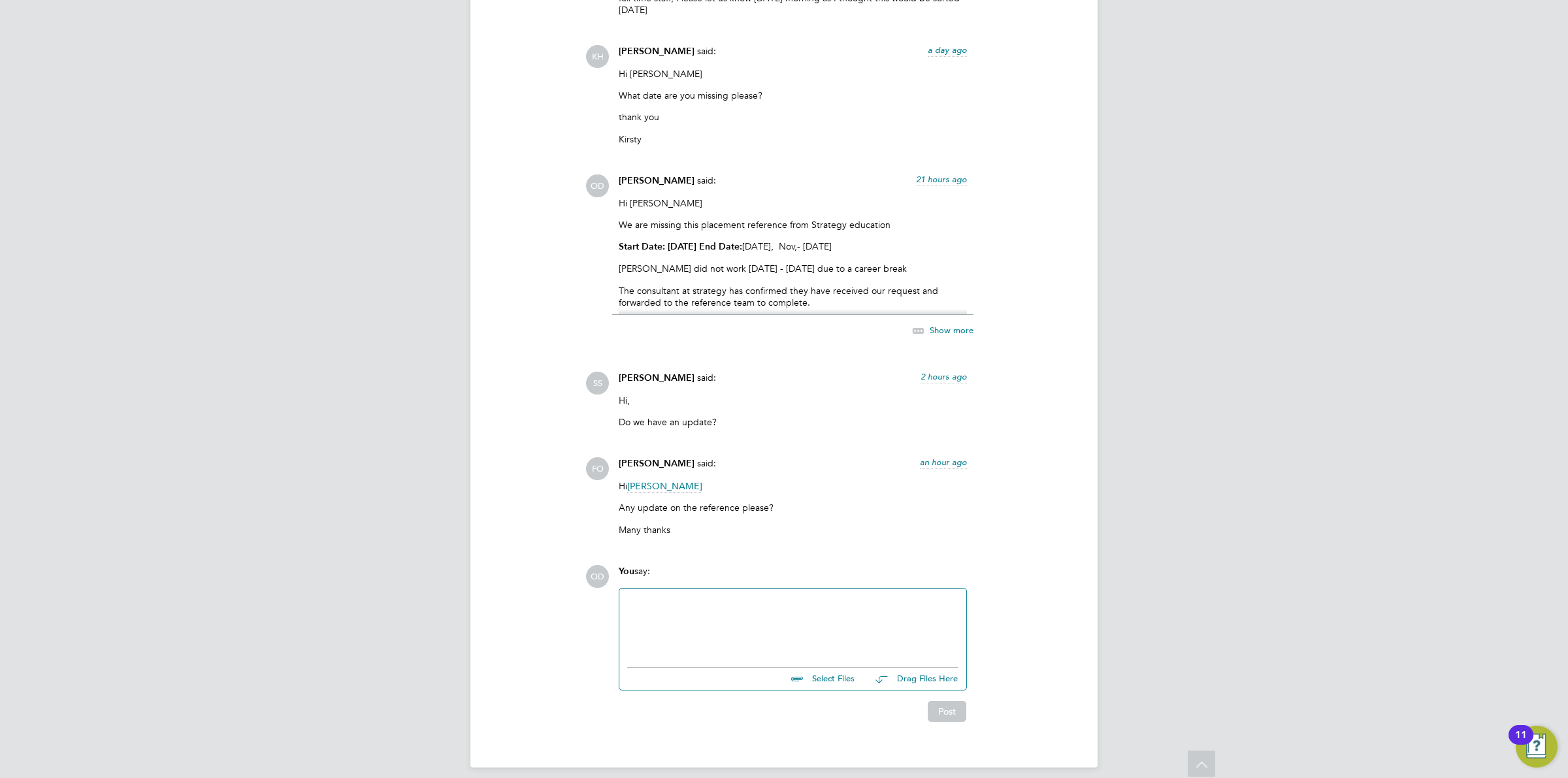
click at [722, 602] on div at bounding box center [792, 624] width 332 height 56
